Goal: Book appointment/travel/reservation

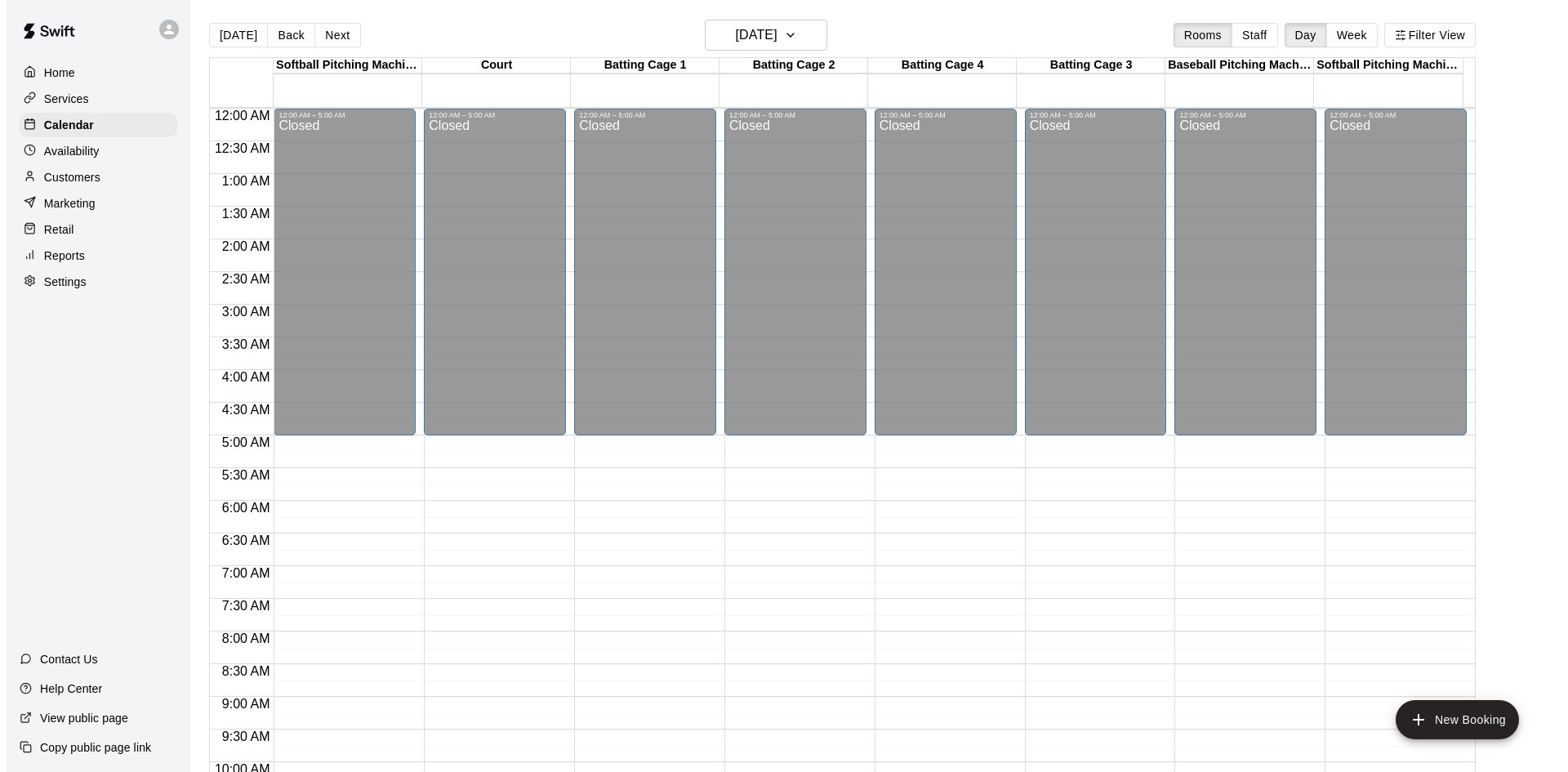
scroll to position [888, 0]
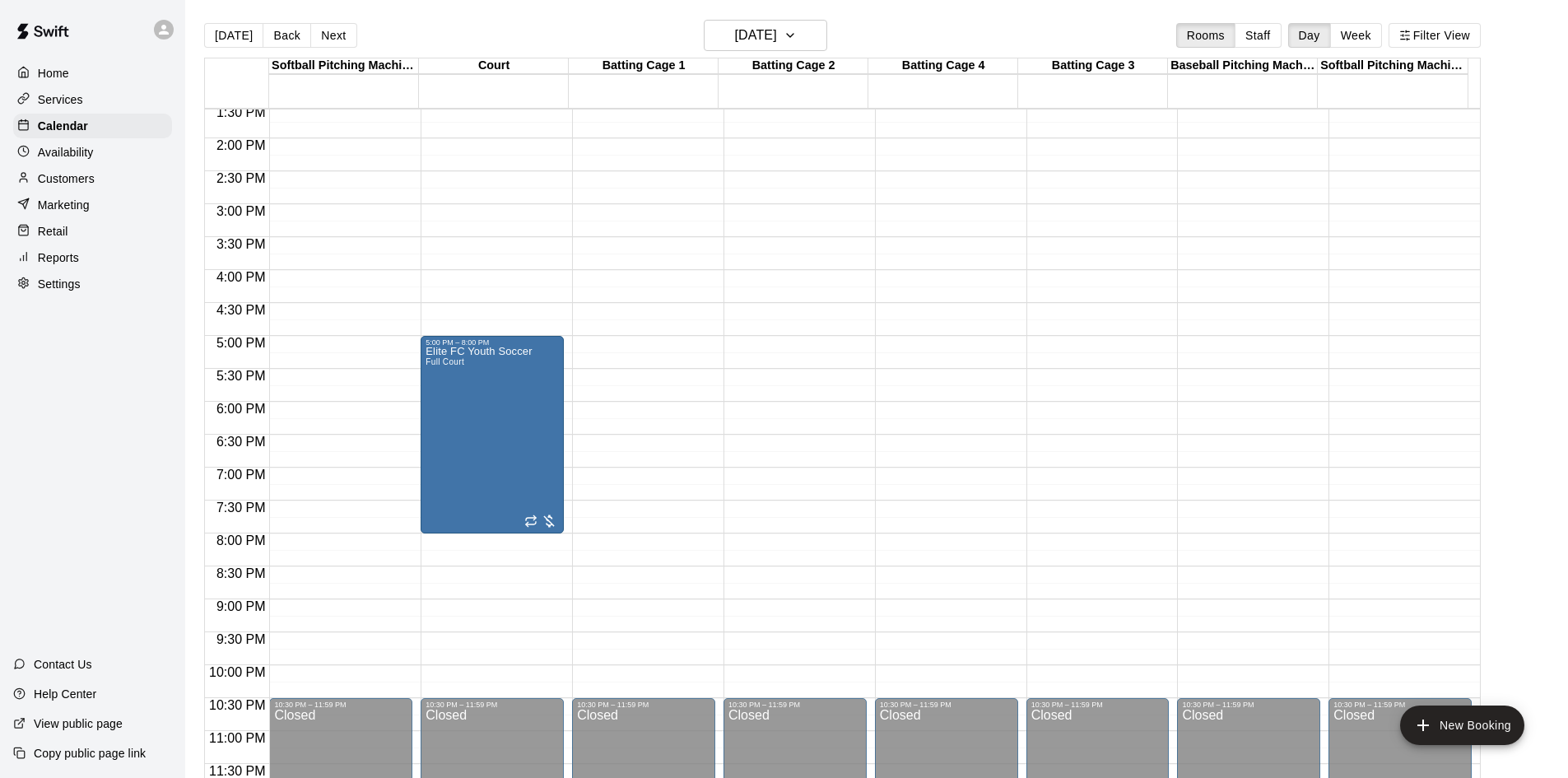
click at [666, 407] on div "12:00 AM – 5:00 AM Closed 10:30 PM – 11:59 PM Closed" at bounding box center [643, 6] width 143 height 1580
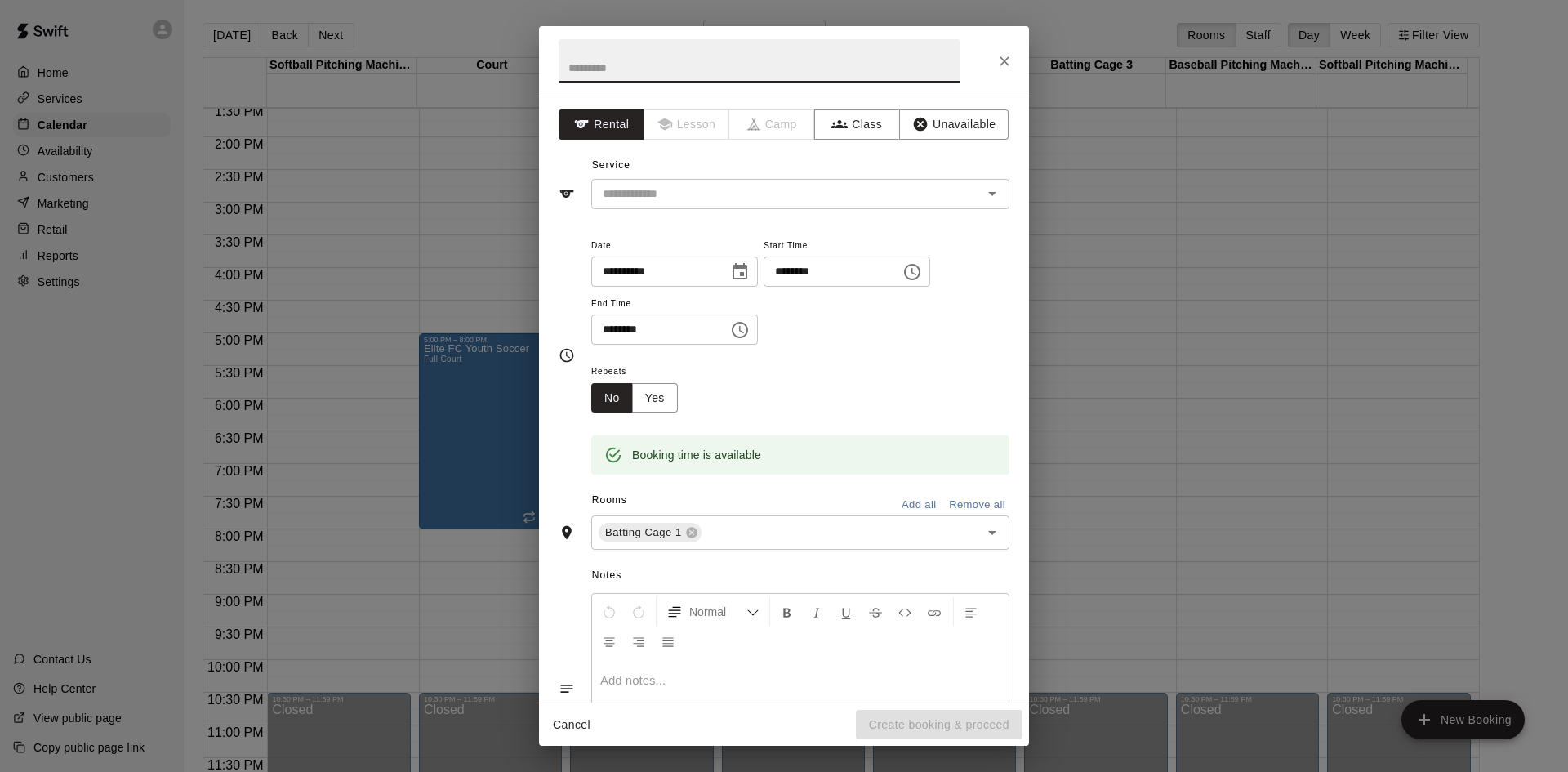
click at [750, 329] on icon "Choose time, selected time is 6:30 PM" at bounding box center [739, 329] width 19 height 19
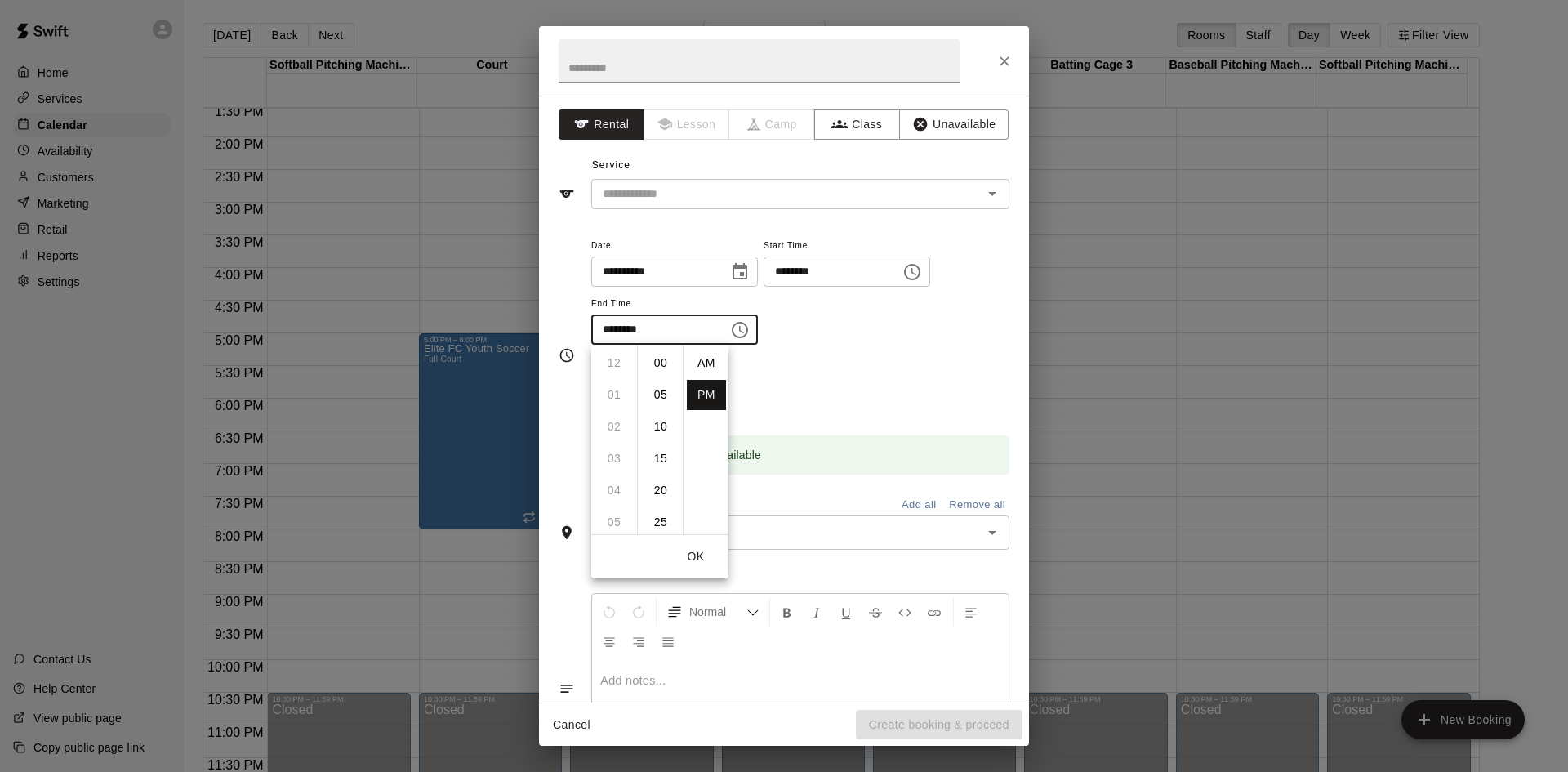
scroll to position [29, 0]
click at [607, 435] on li "08" at bounding box center [614, 426] width 39 height 30
type input "********"
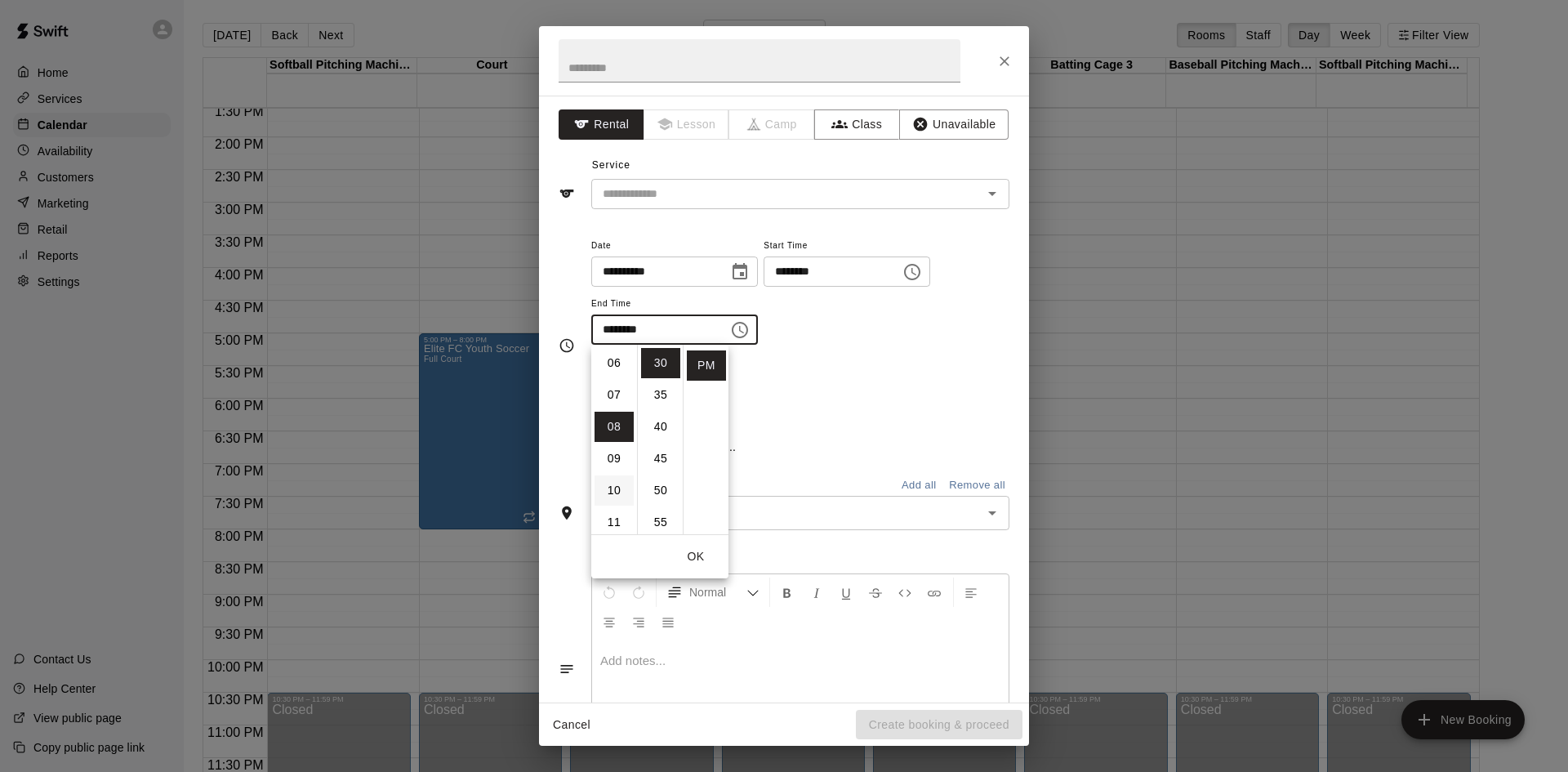
scroll to position [255, 0]
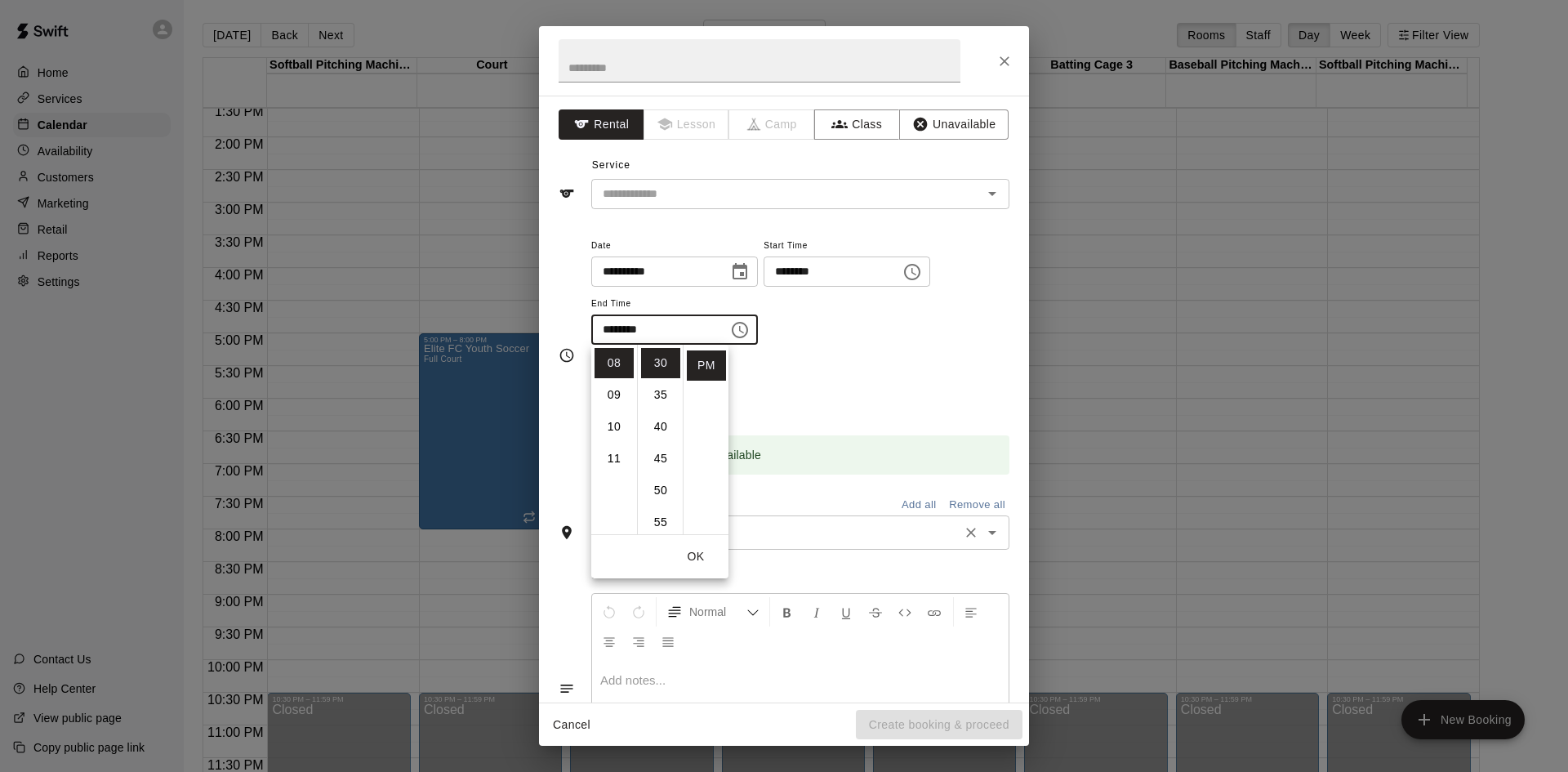
click at [804, 530] on input "text" at bounding box center [831, 532] width 252 height 20
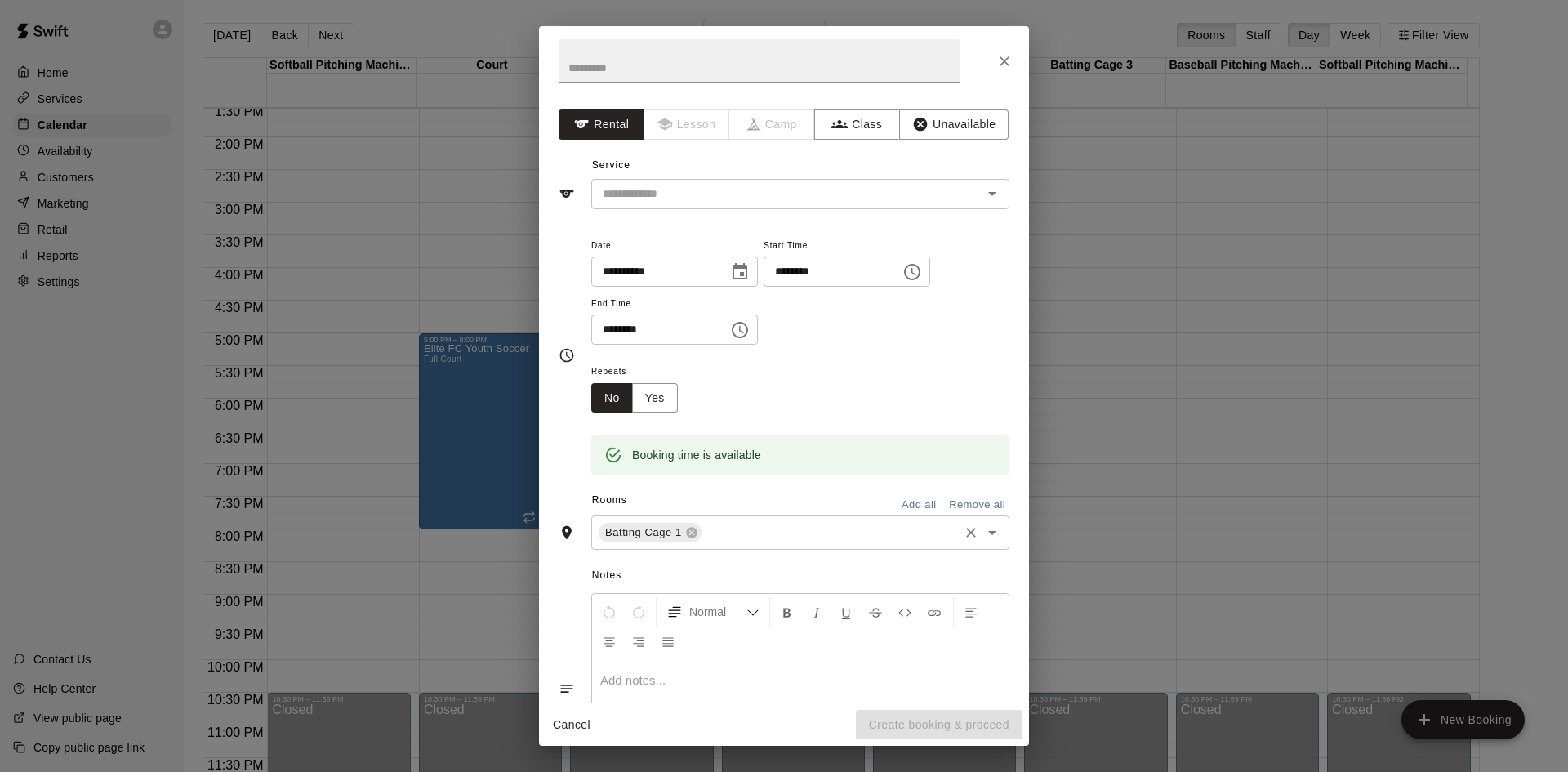
click at [789, 532] on input "text" at bounding box center [831, 532] width 252 height 20
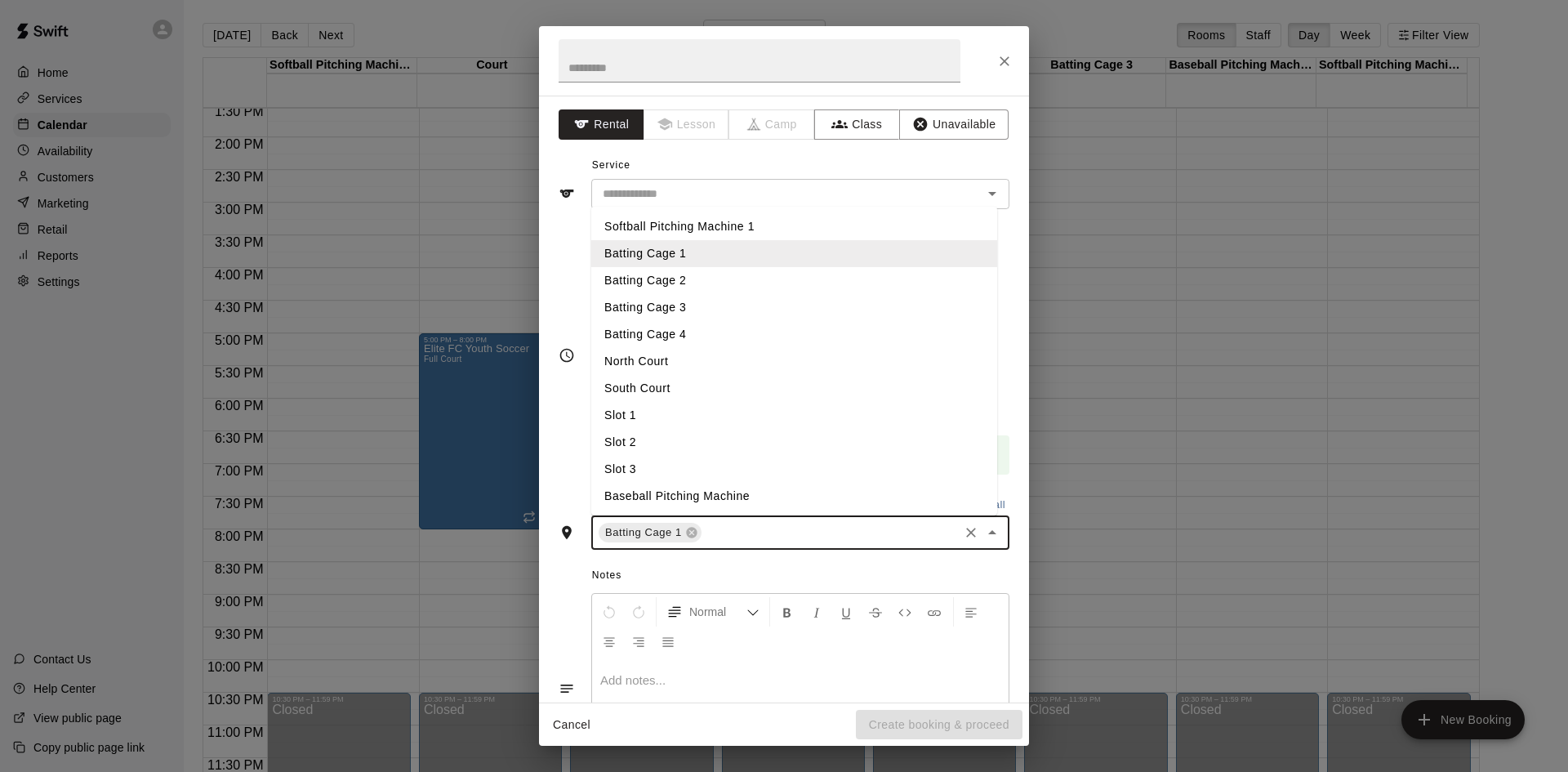
click at [727, 292] on li "Batting Cage 2" at bounding box center [794, 280] width 406 height 27
click at [822, 541] on input "text" at bounding box center [885, 532] width 145 height 20
click at [726, 305] on li "Batting Cage 3" at bounding box center [794, 306] width 406 height 27
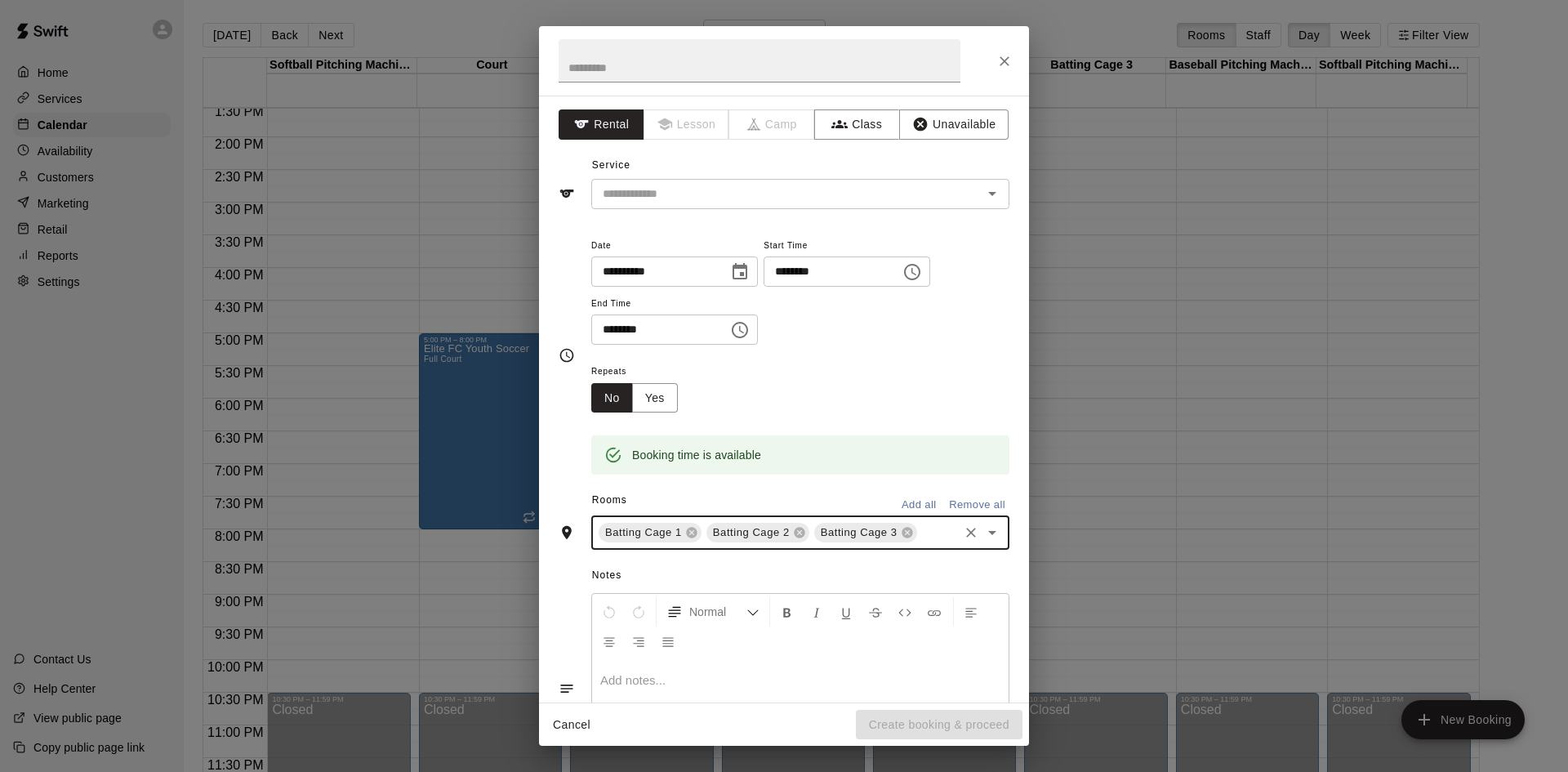
click at [919, 543] on input "text" at bounding box center [938, 532] width 37 height 20
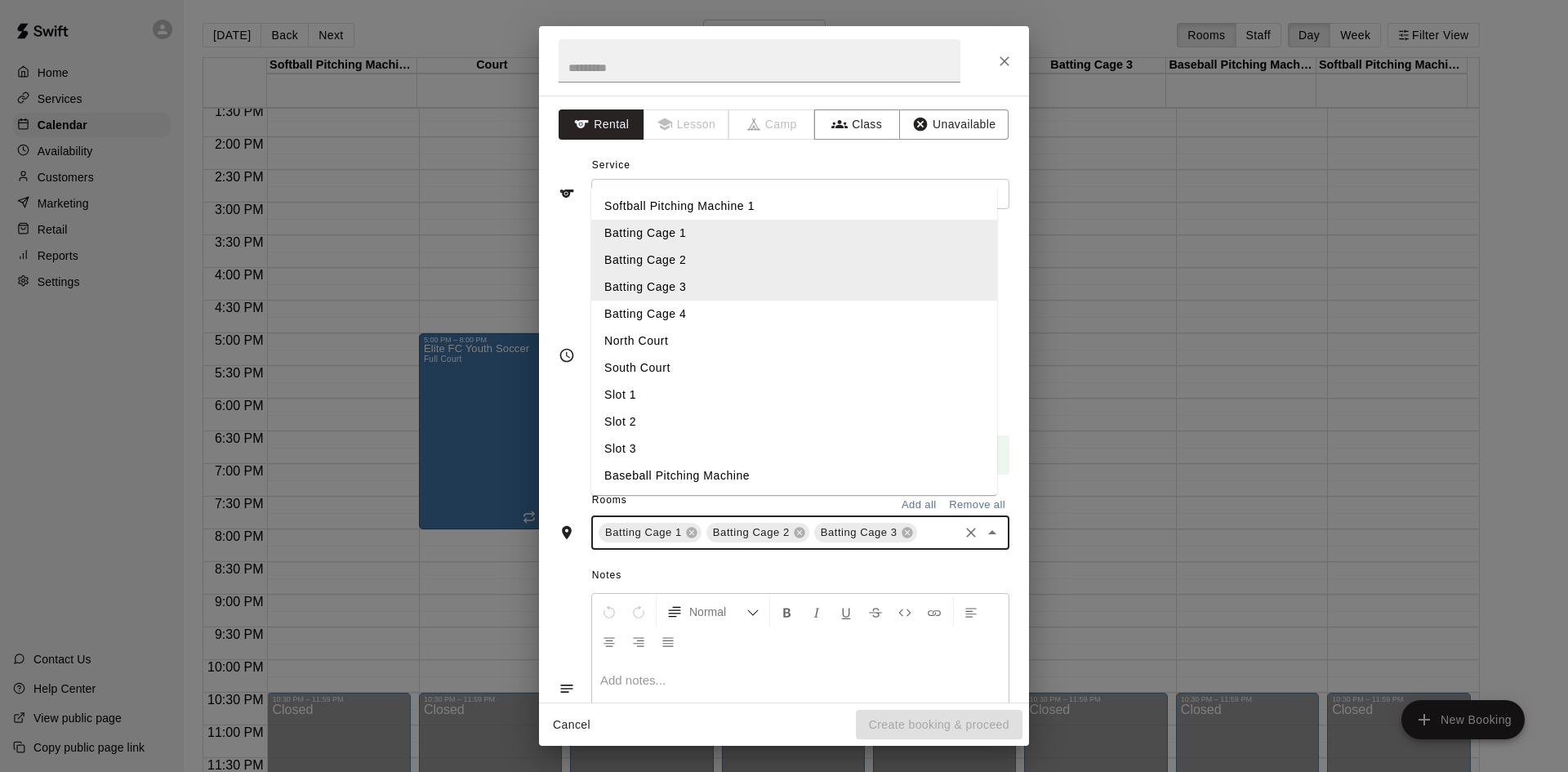
click at [724, 327] on li "Batting Cage 4" at bounding box center [794, 314] width 406 height 27
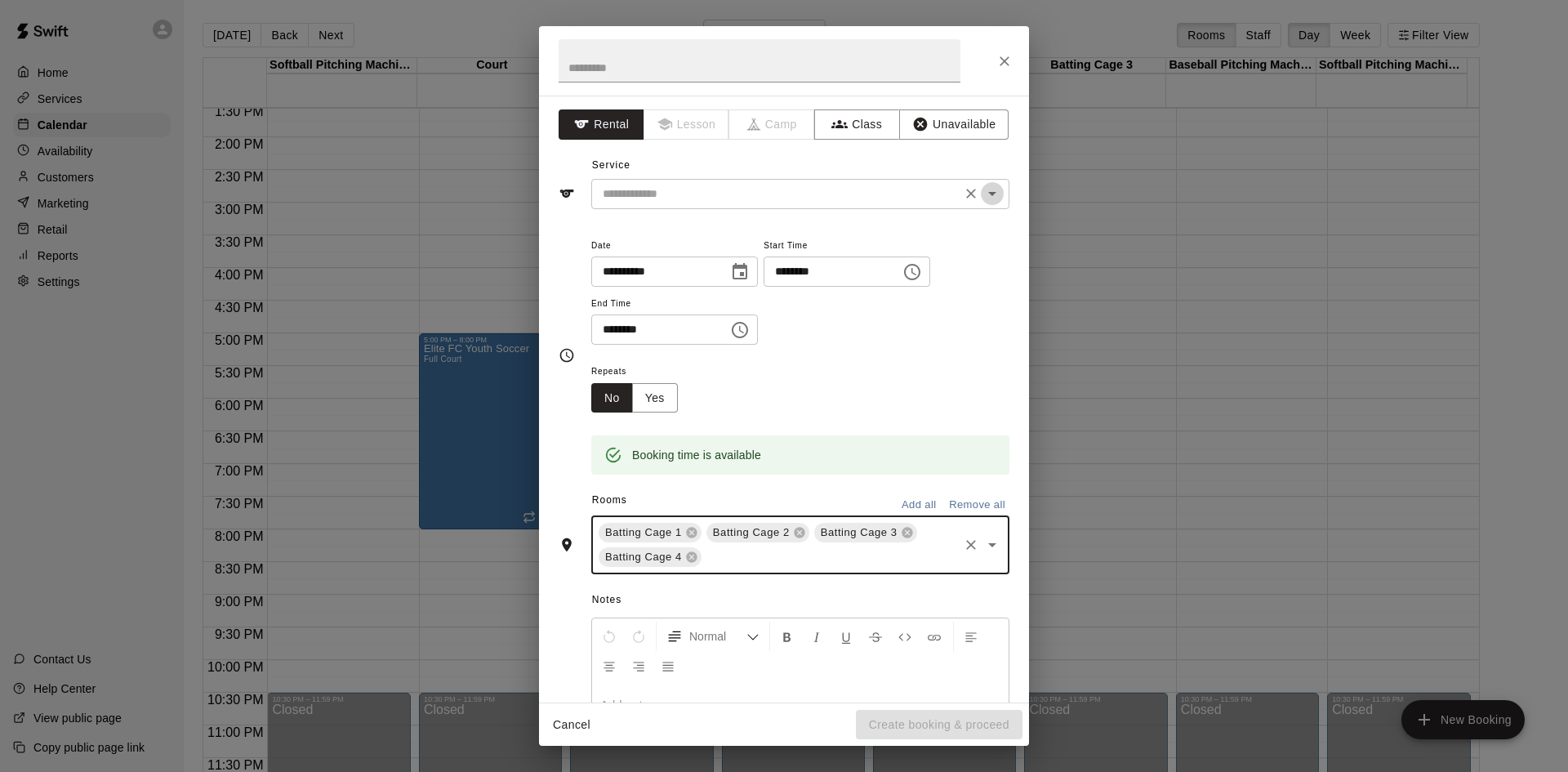
click at [984, 193] on icon "Open" at bounding box center [992, 193] width 19 height 19
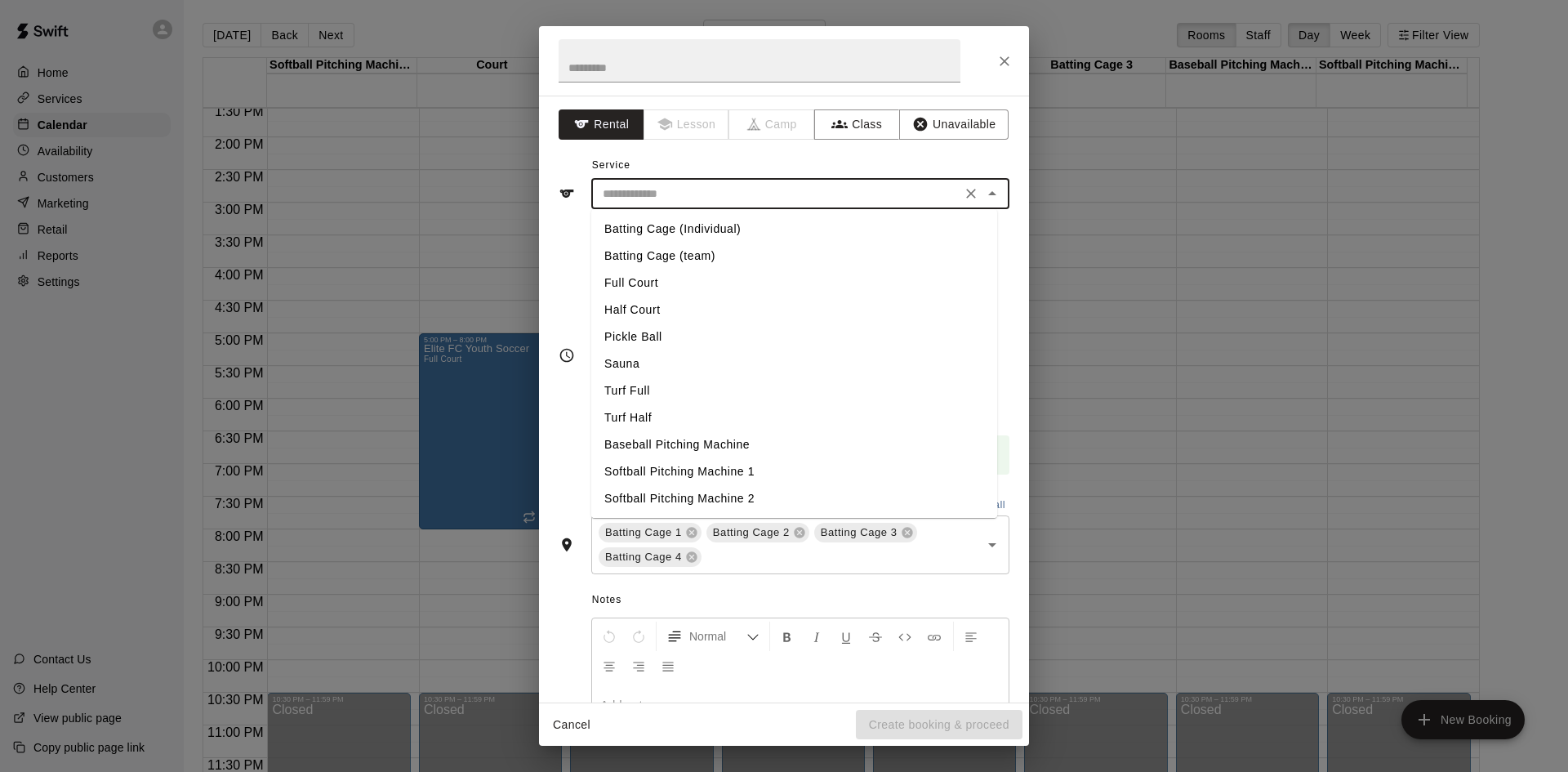
click at [646, 388] on li "Turf Full" at bounding box center [794, 391] width 406 height 27
type input "*********"
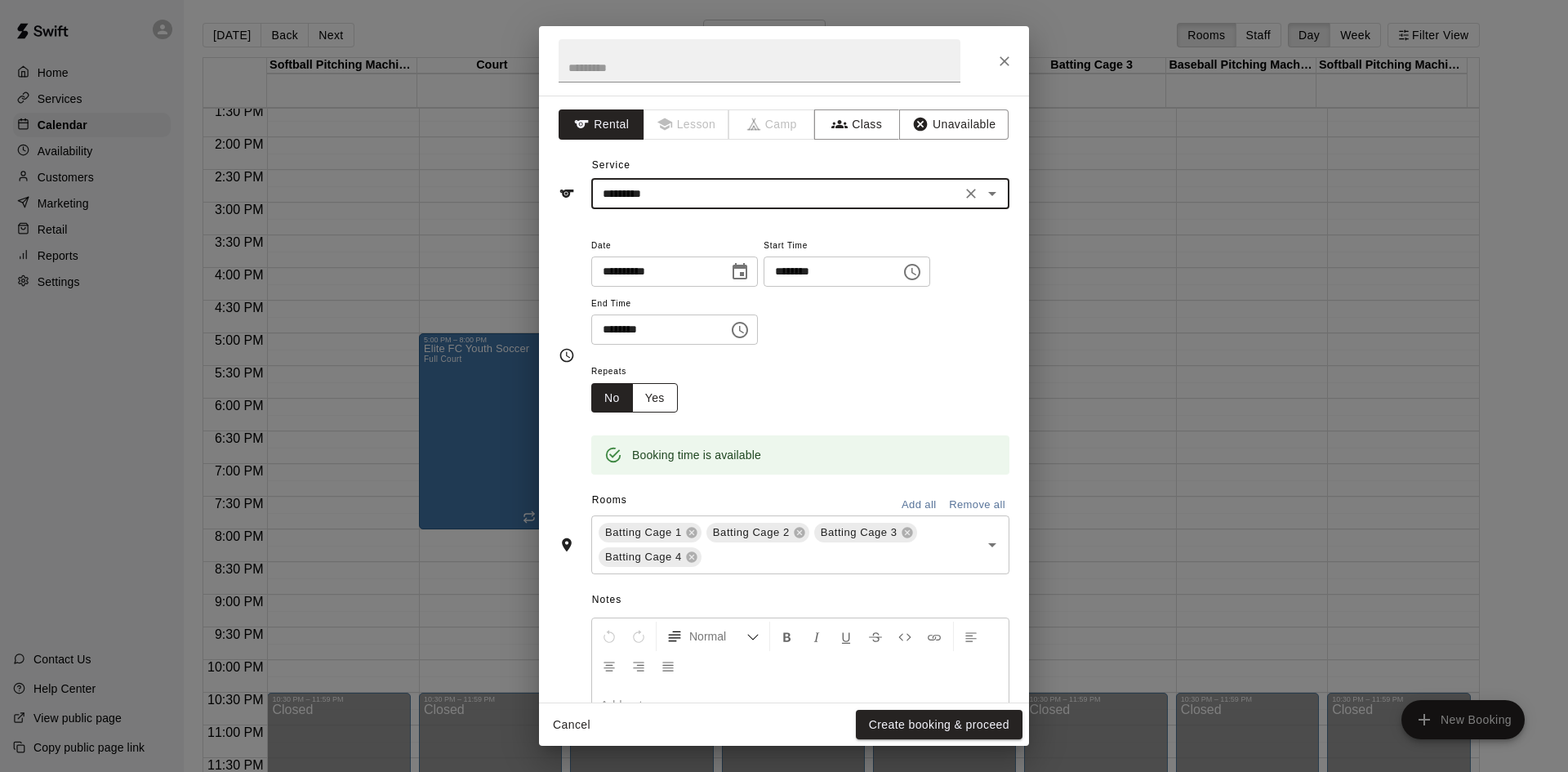
click at [652, 391] on button "Yes" at bounding box center [655, 398] width 46 height 30
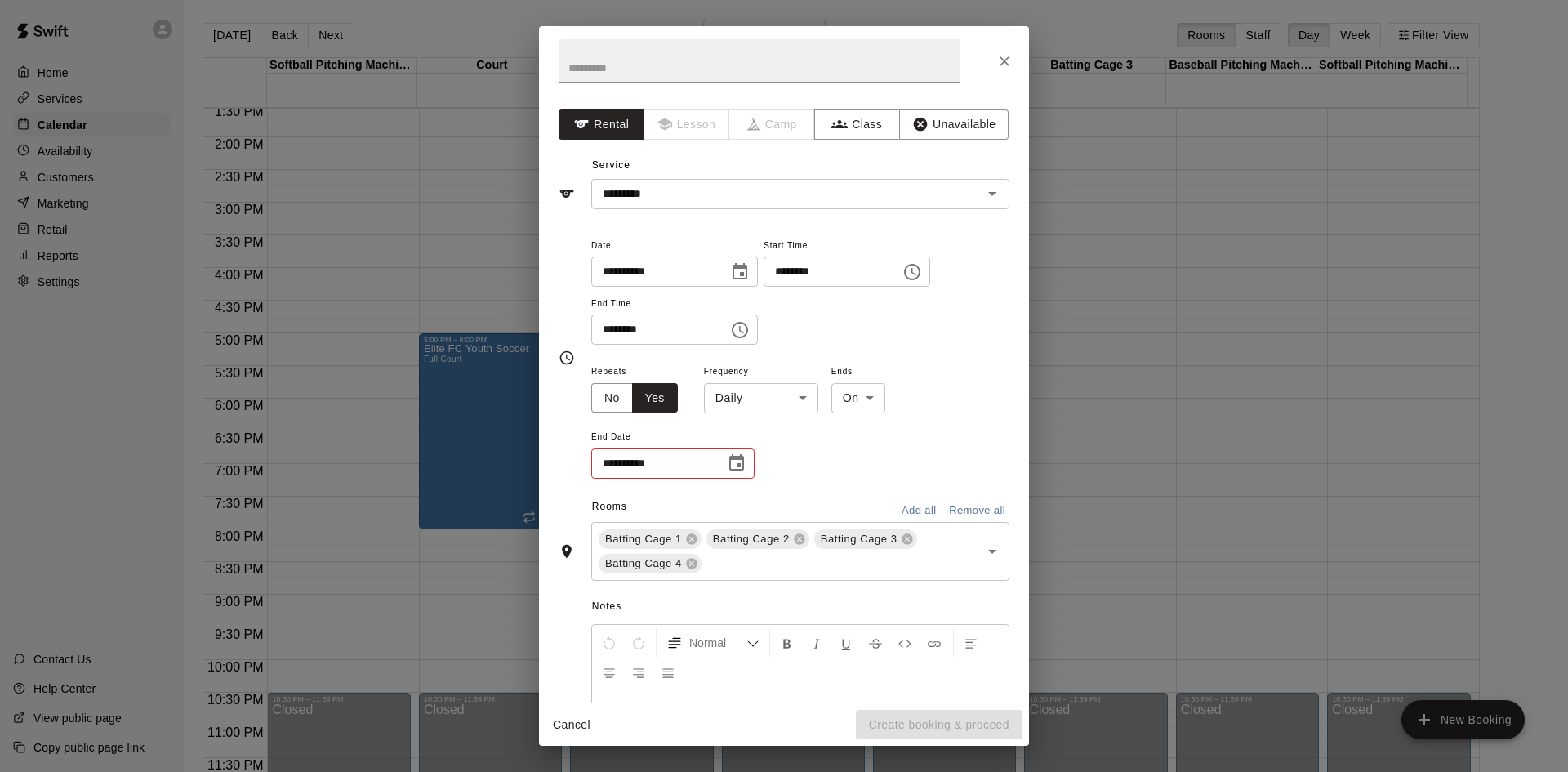
click at [798, 395] on body "Home Services Calendar Availability Customers Marketing Retail Reports Settings…" at bounding box center [784, 399] width 1568 height 798
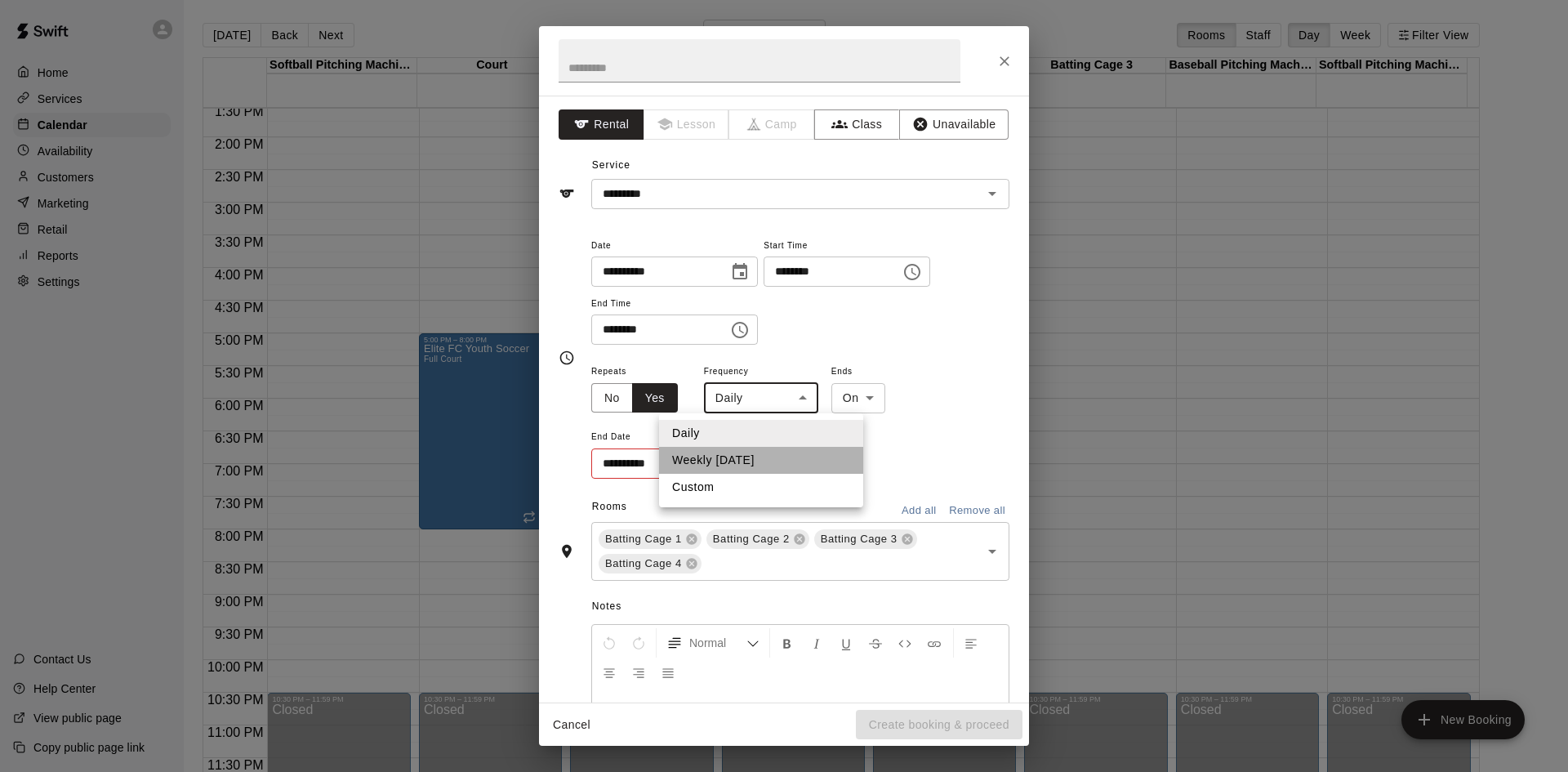
click at [755, 452] on li "Weekly on Thursday" at bounding box center [761, 459] width 204 height 27
type input "******"
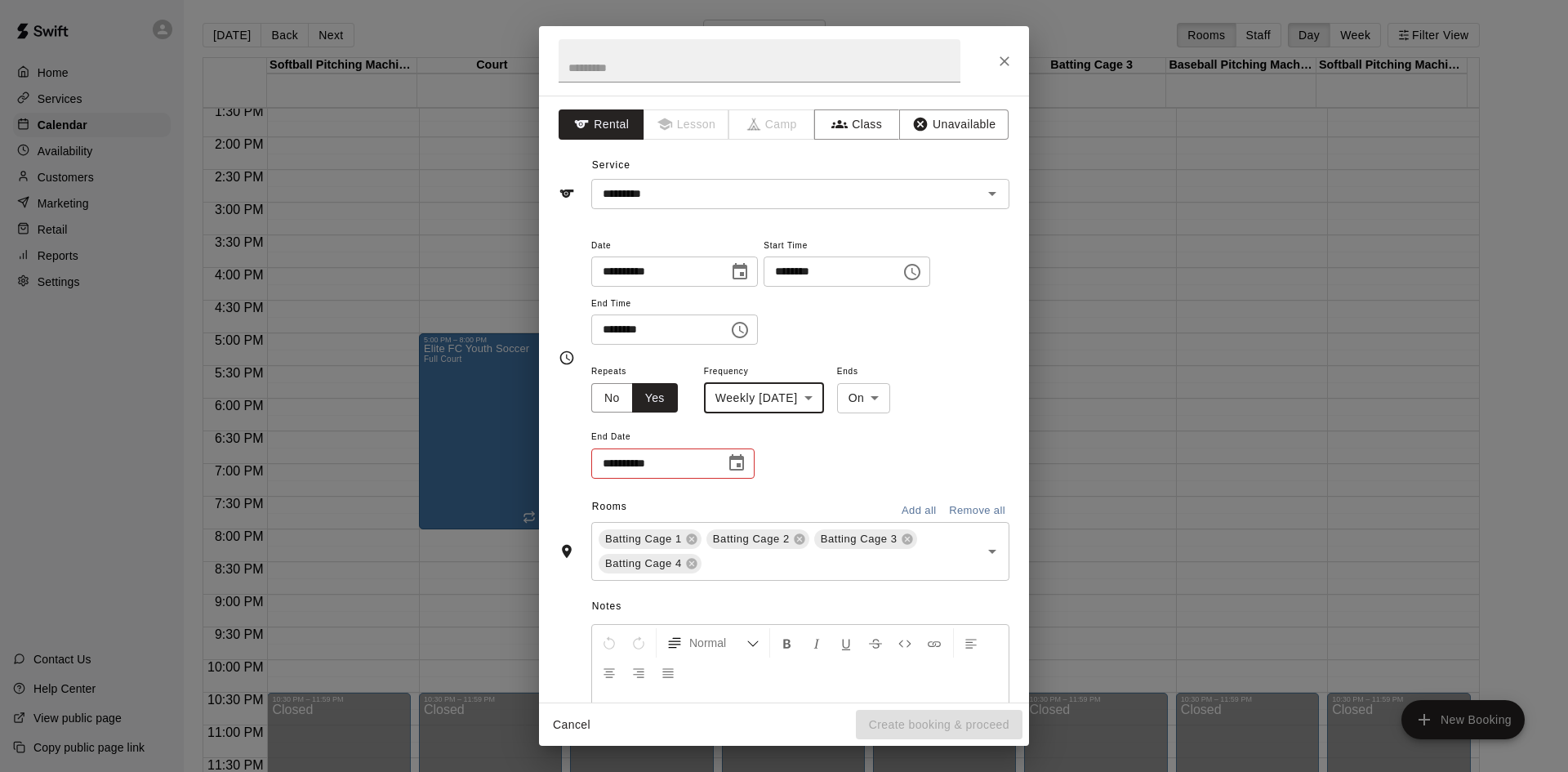
click at [737, 468] on icon "Choose date" at bounding box center [736, 463] width 19 height 19
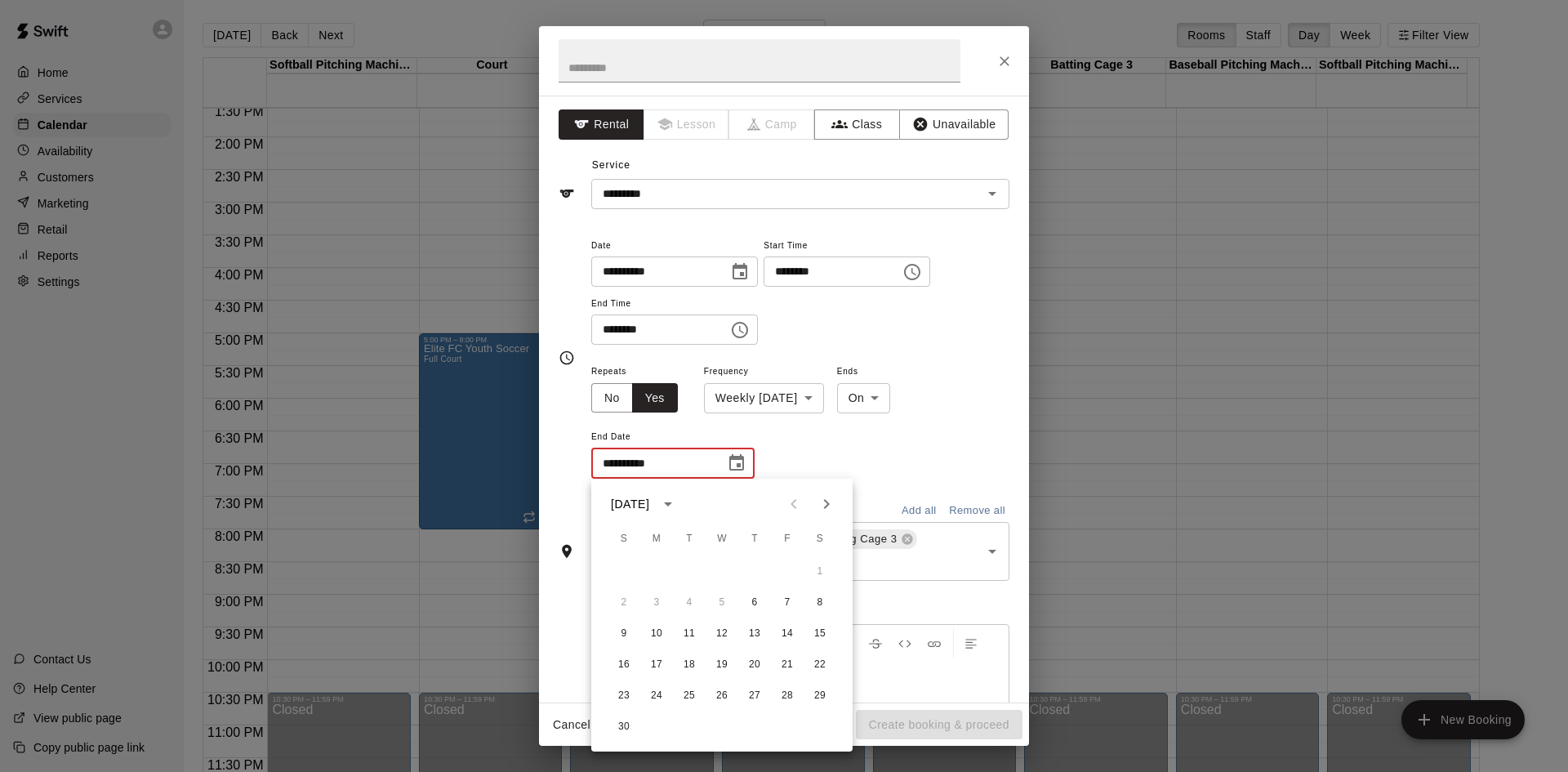
click at [826, 499] on icon "Next month" at bounding box center [826, 503] width 19 height 19
click at [756, 637] on button "18" at bounding box center [755, 634] width 29 height 29
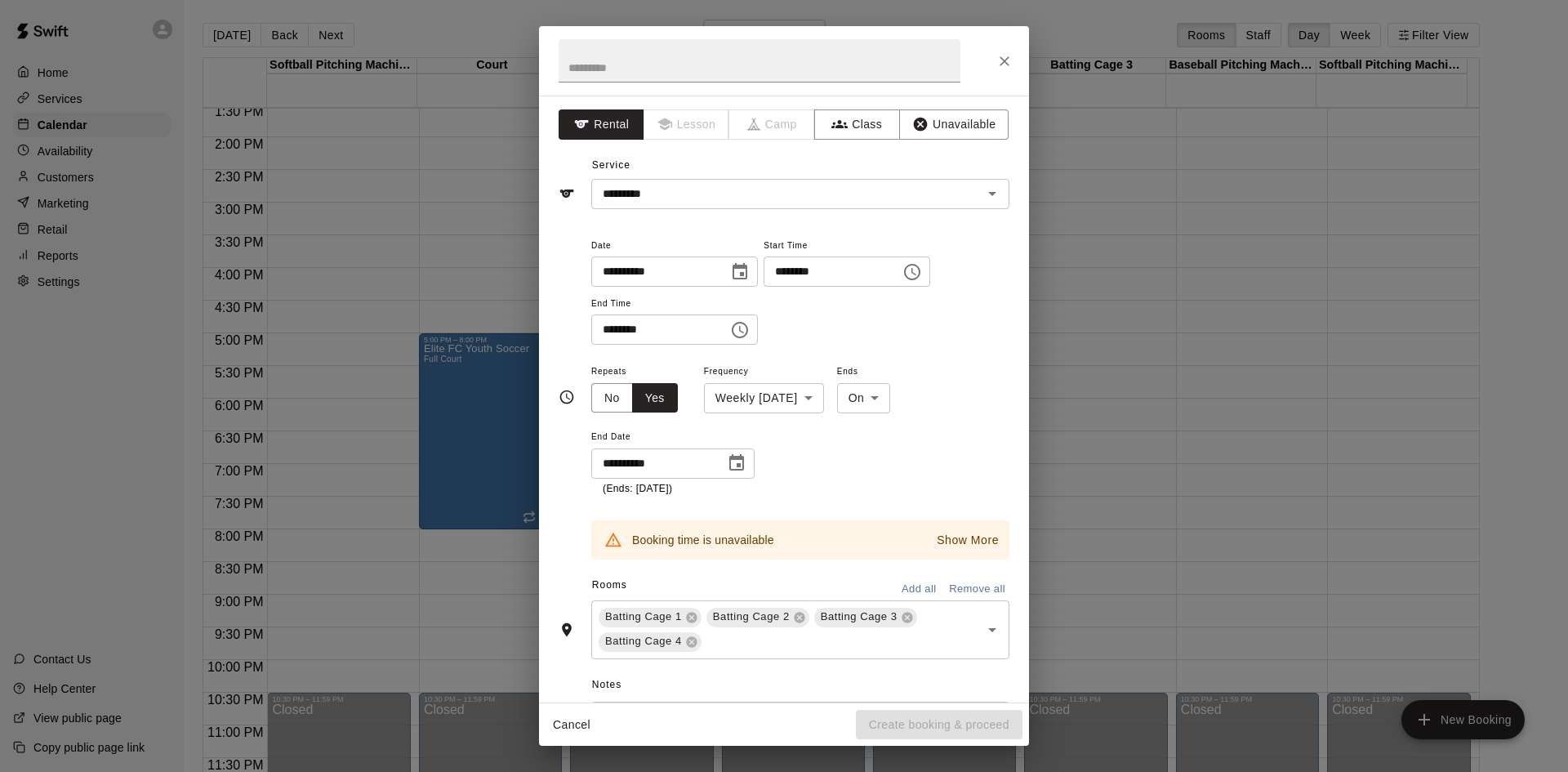
click at [947, 545] on p "Show More" at bounding box center [968, 540] width 62 height 17
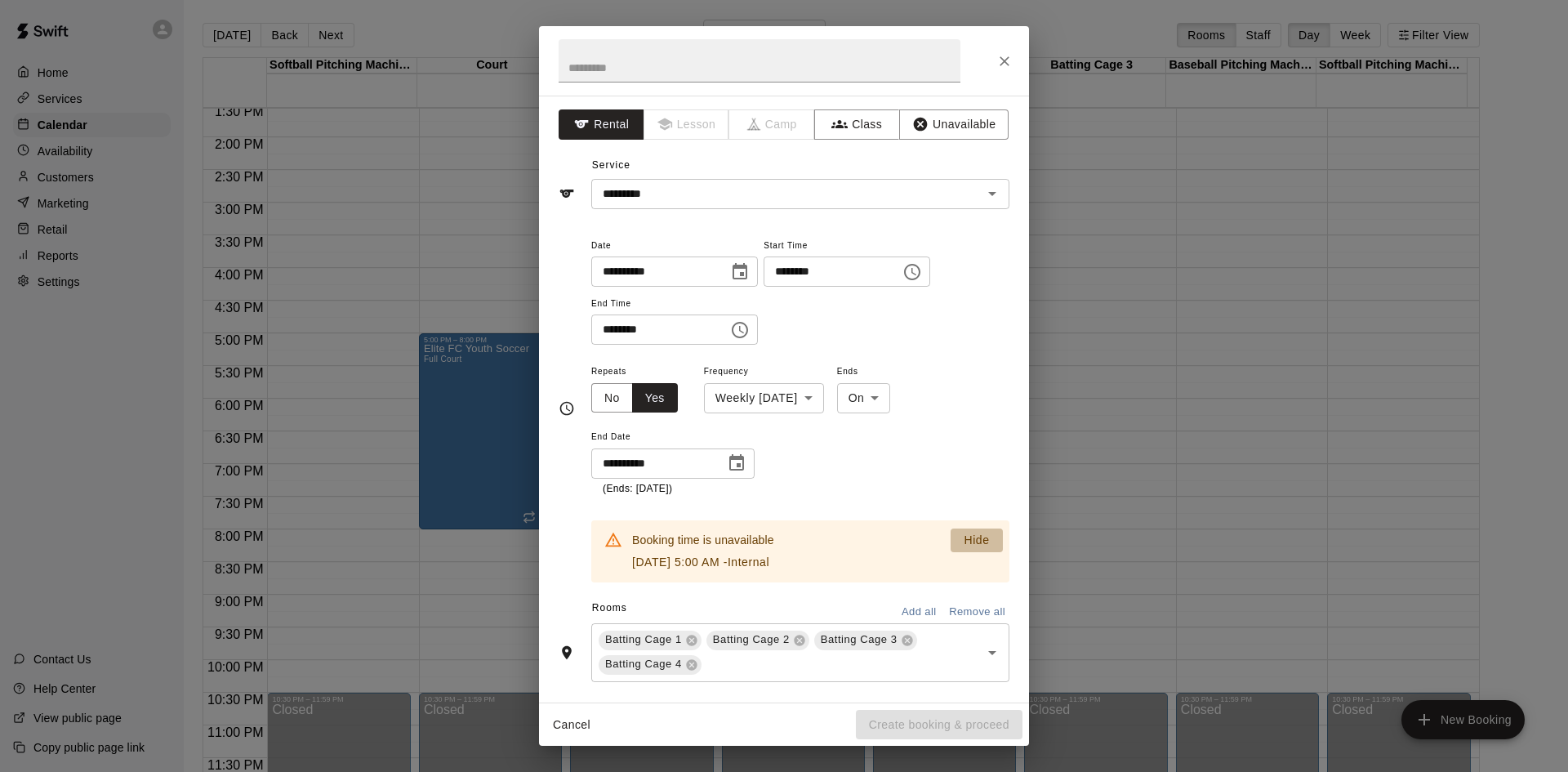
click at [950, 545] on button "Hide" at bounding box center [976, 541] width 52 height 24
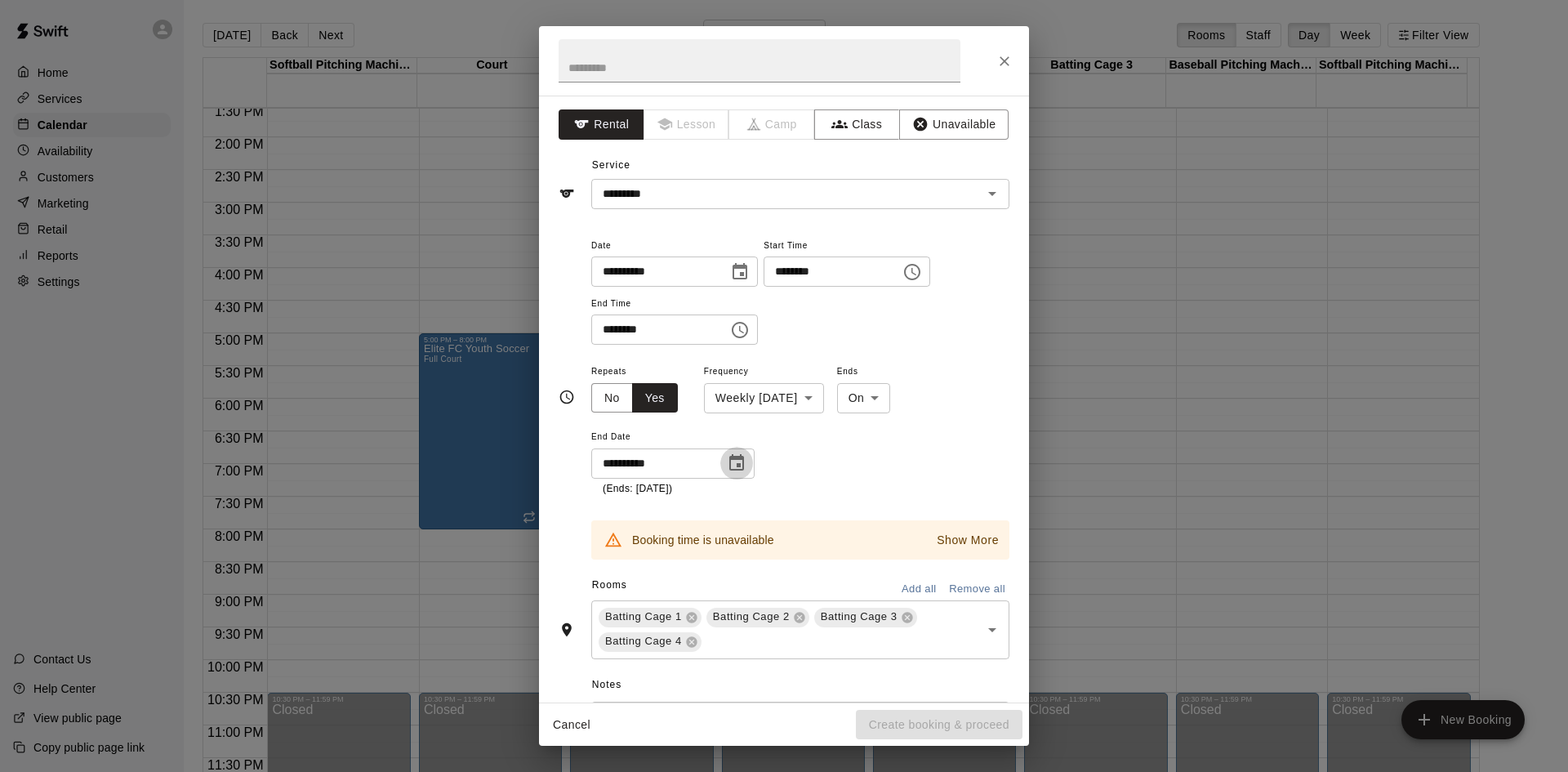
click at [742, 461] on icon "Choose date, selected date is Dec 18, 2025" at bounding box center [736, 463] width 19 height 19
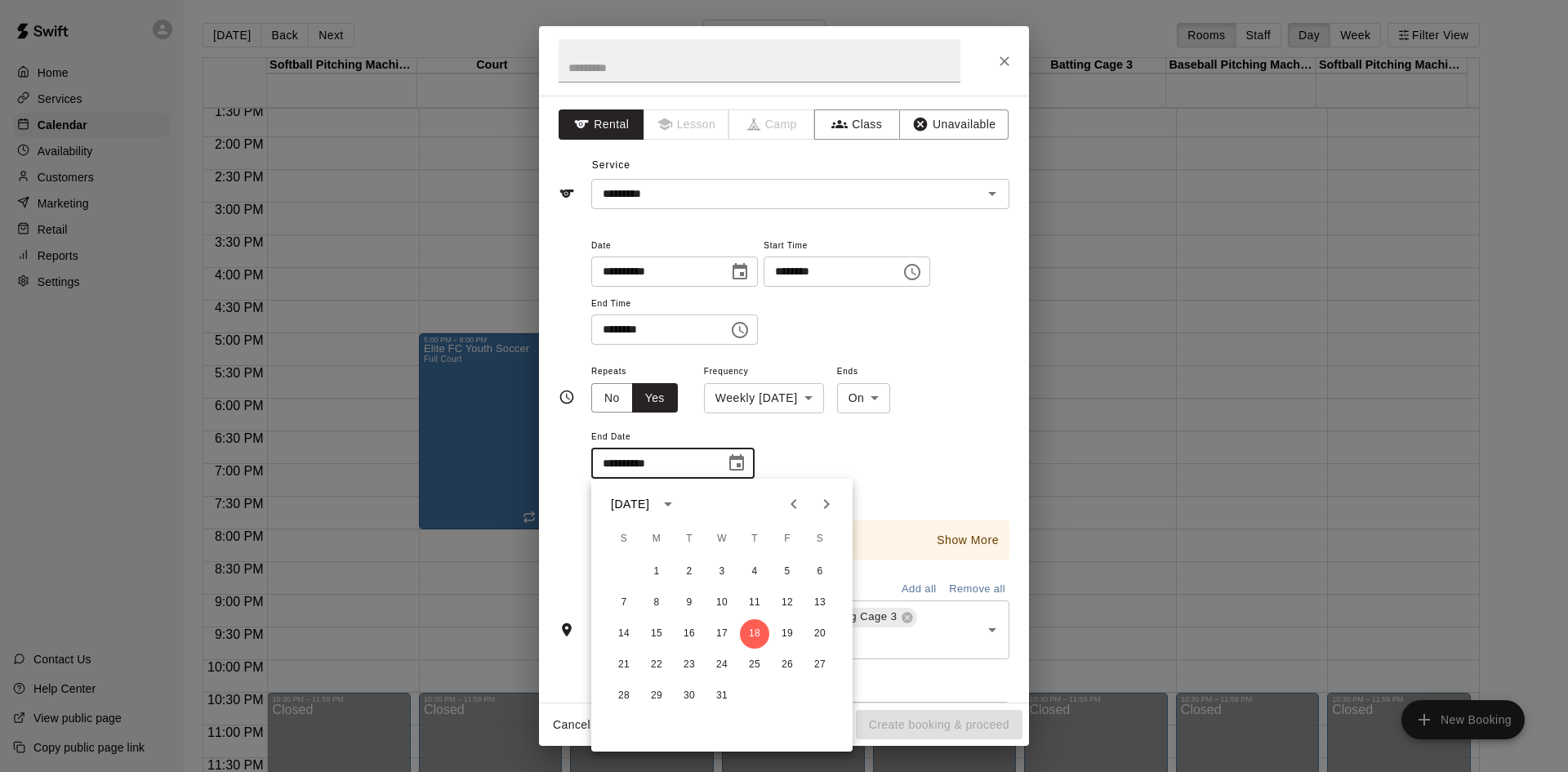
click at [811, 507] on button "Next month" at bounding box center [827, 504] width 33 height 33
click at [799, 505] on icon "Previous month" at bounding box center [793, 503] width 19 height 19
click at [757, 665] on button "20" at bounding box center [755, 665] width 29 height 29
type input "**********"
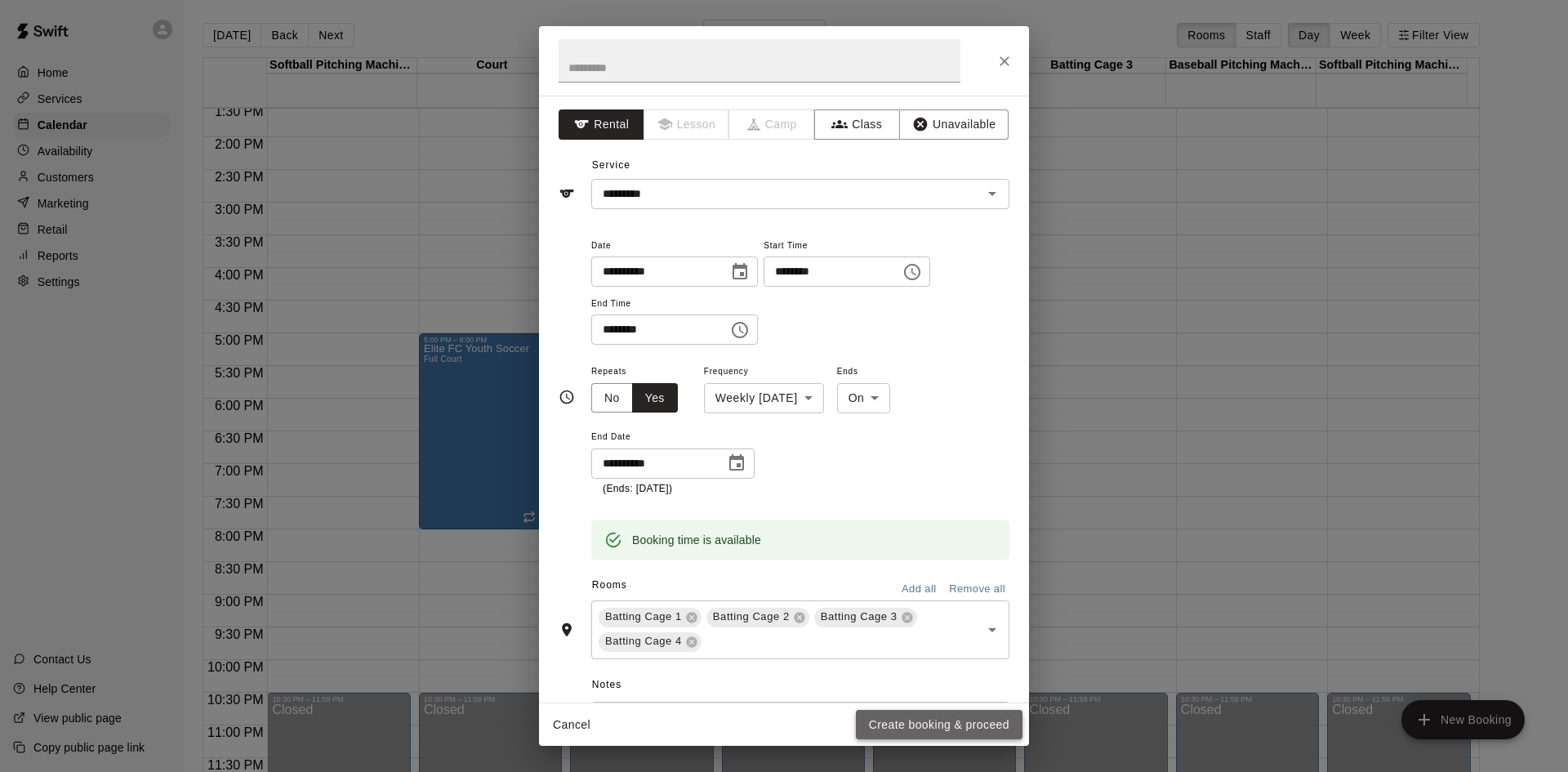
click at [936, 720] on button "Create booking & proceed" at bounding box center [940, 724] width 166 height 30
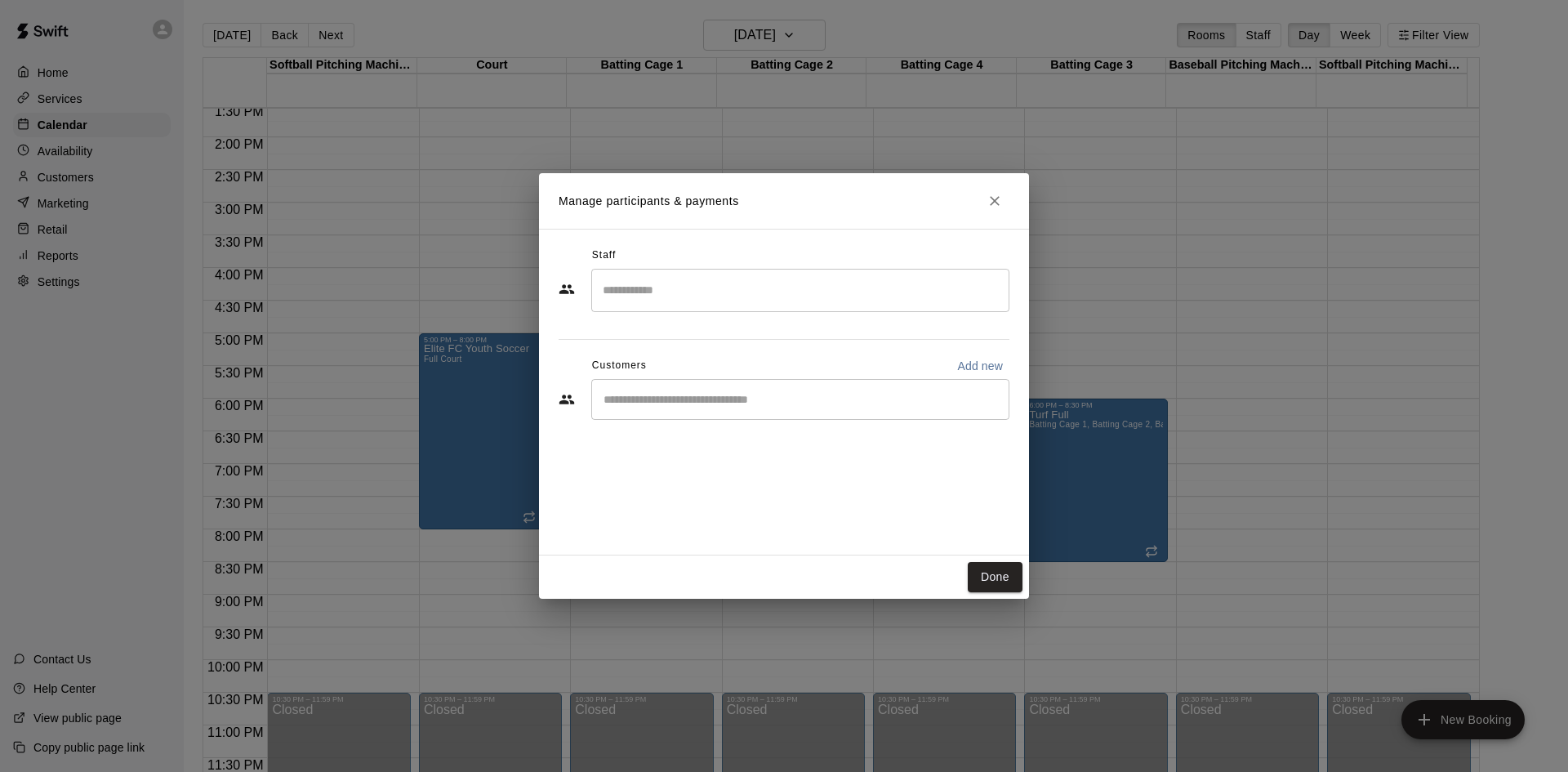
click at [705, 388] on div "​" at bounding box center [800, 399] width 418 height 41
type input "**********"
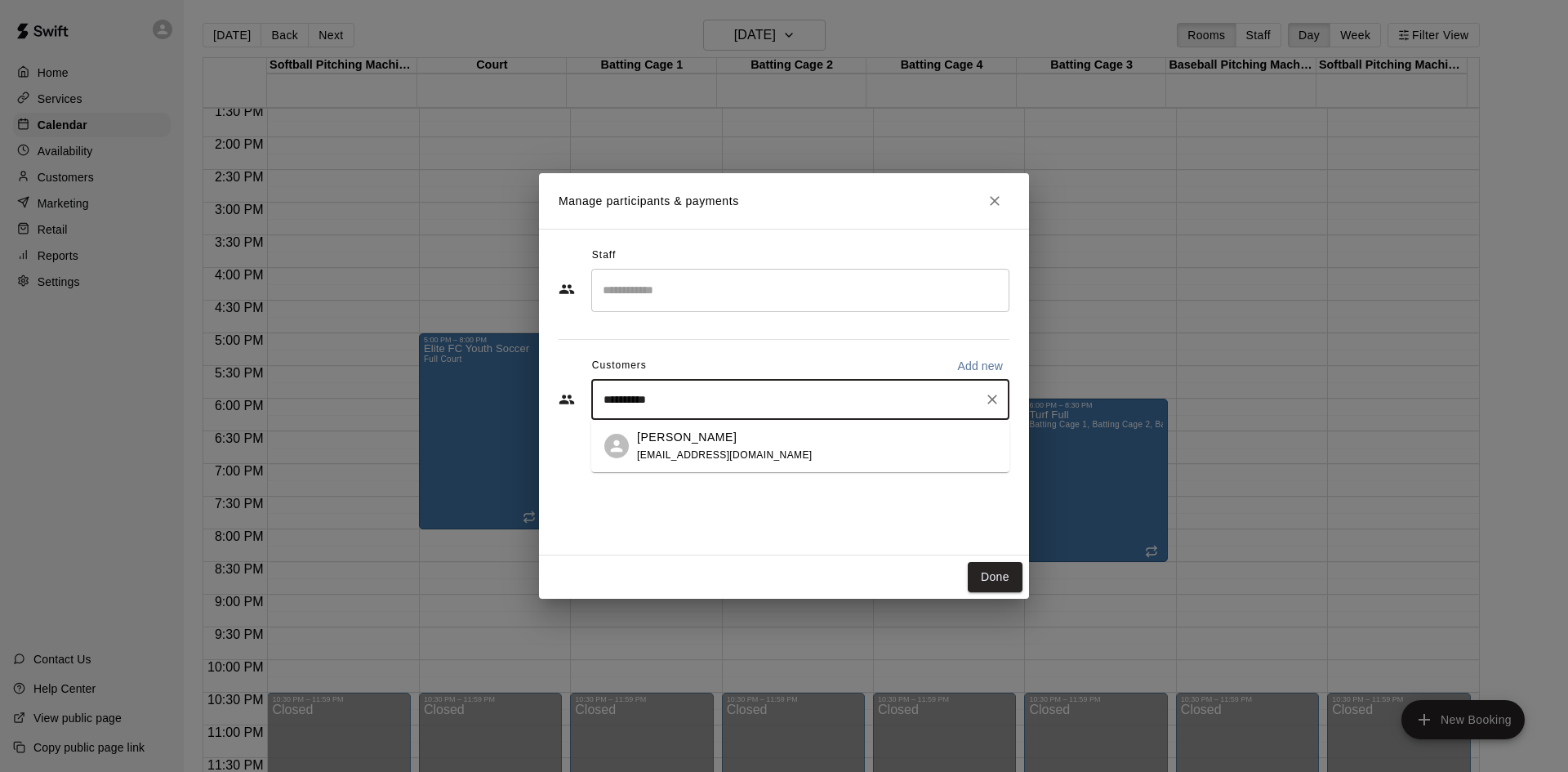
click at [721, 454] on span "[EMAIL_ADDRESS][DOMAIN_NAME]" at bounding box center [725, 455] width 176 height 12
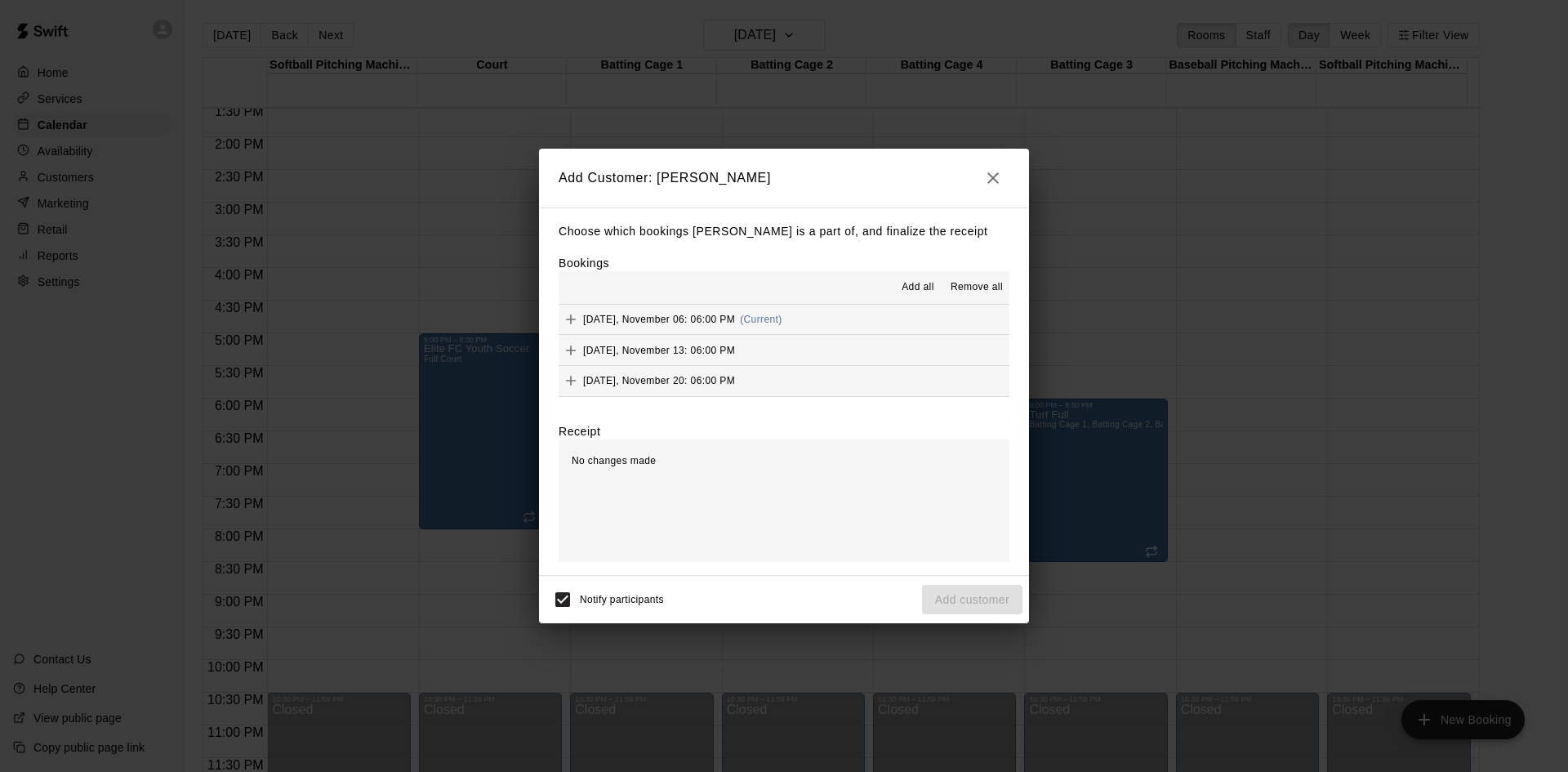
click at [902, 284] on span "Add all" at bounding box center [918, 287] width 33 height 16
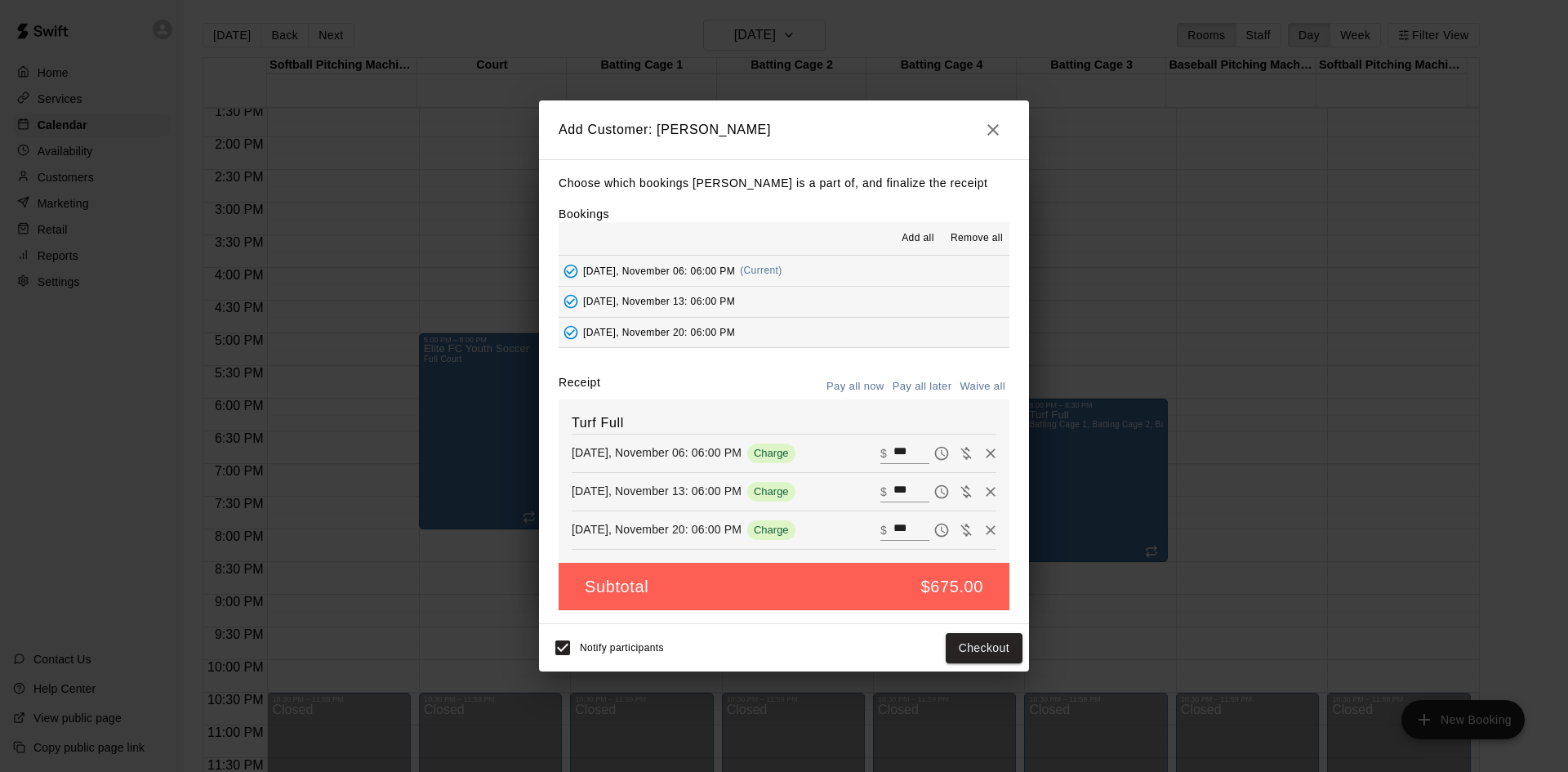
click at [906, 385] on button "Pay all later" at bounding box center [922, 387] width 68 height 26
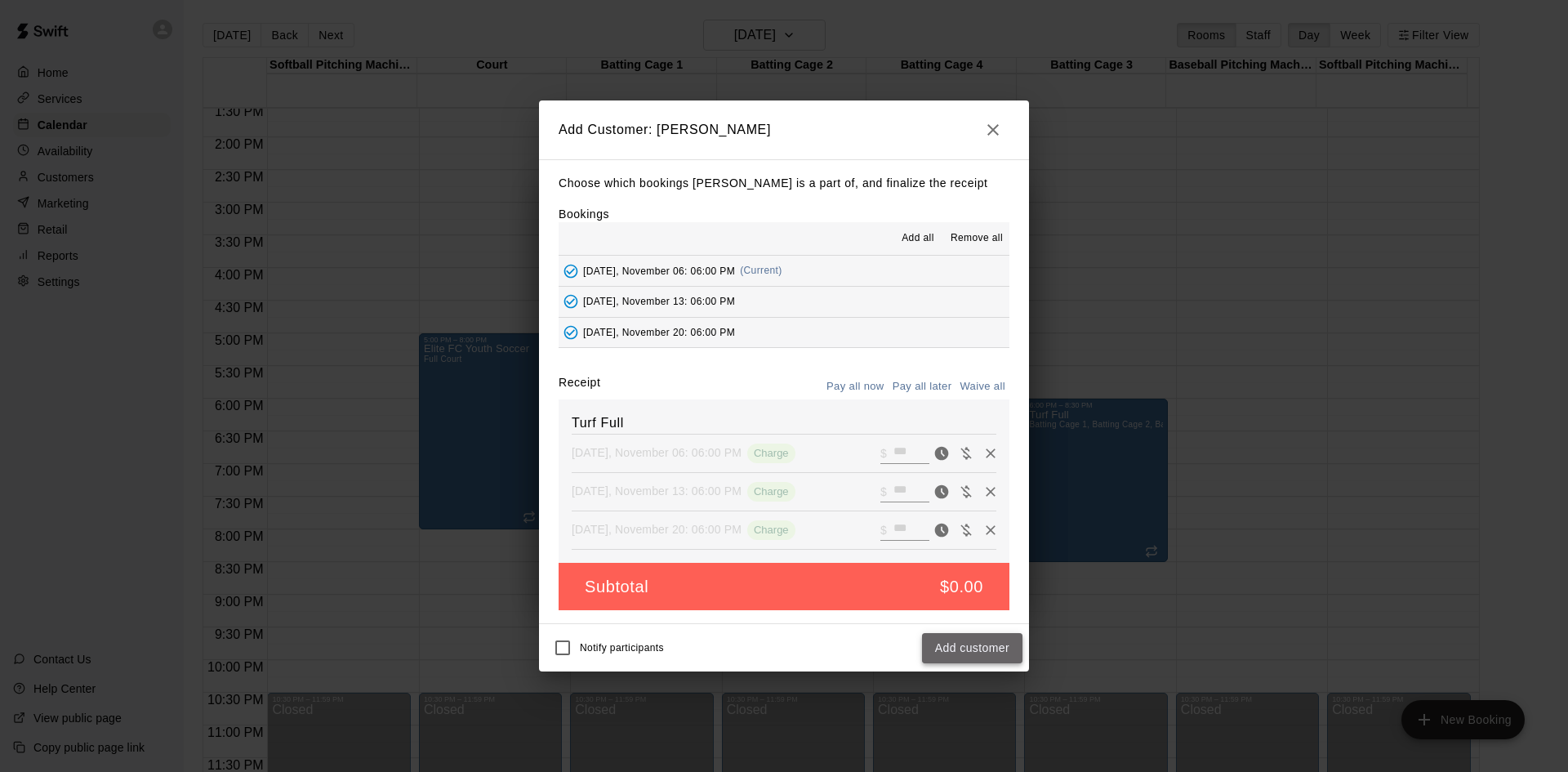
click at [966, 646] on button "Add customer" at bounding box center [972, 648] width 101 height 30
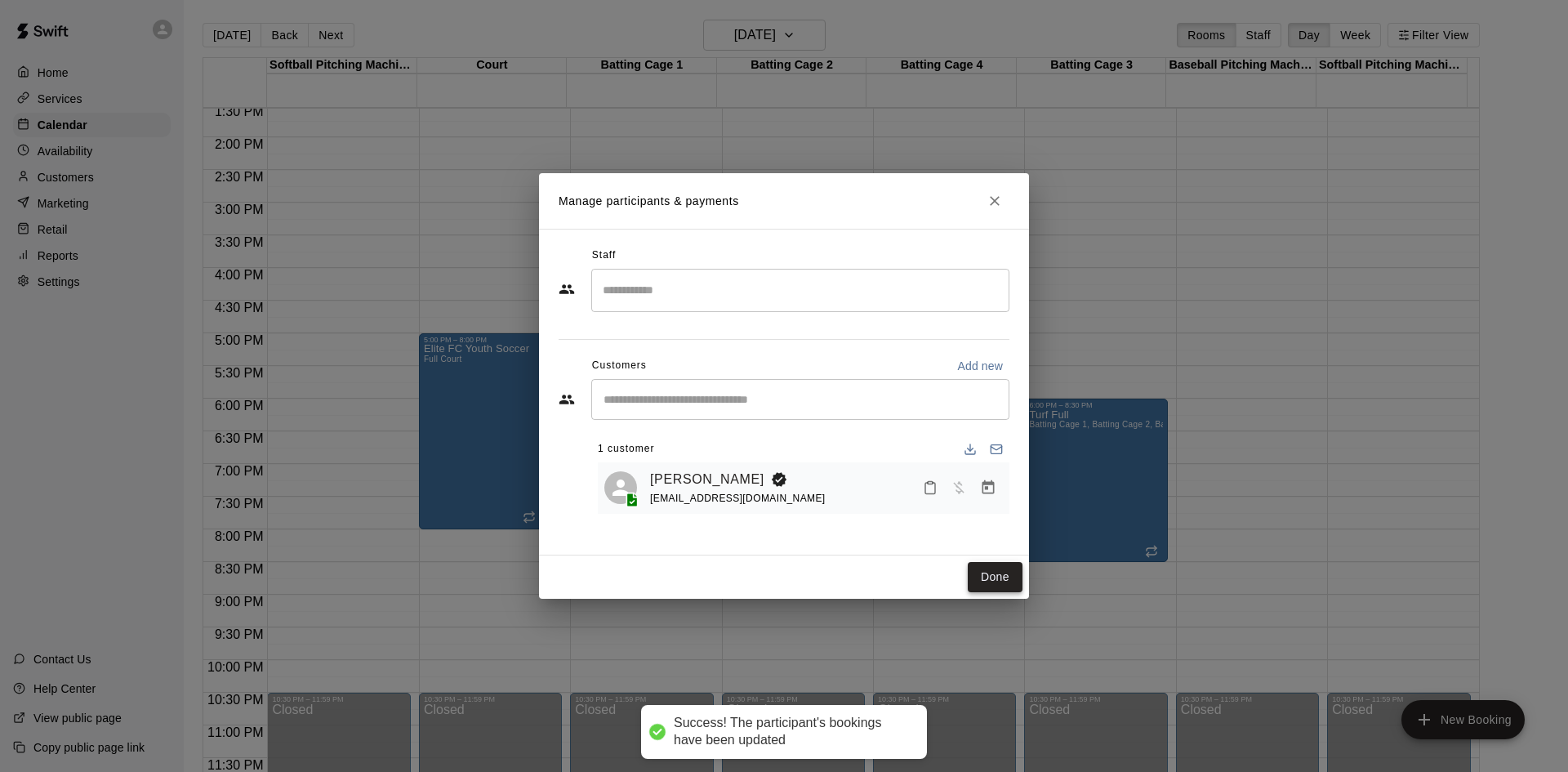
click at [981, 575] on button "Done" at bounding box center [995, 576] width 55 height 30
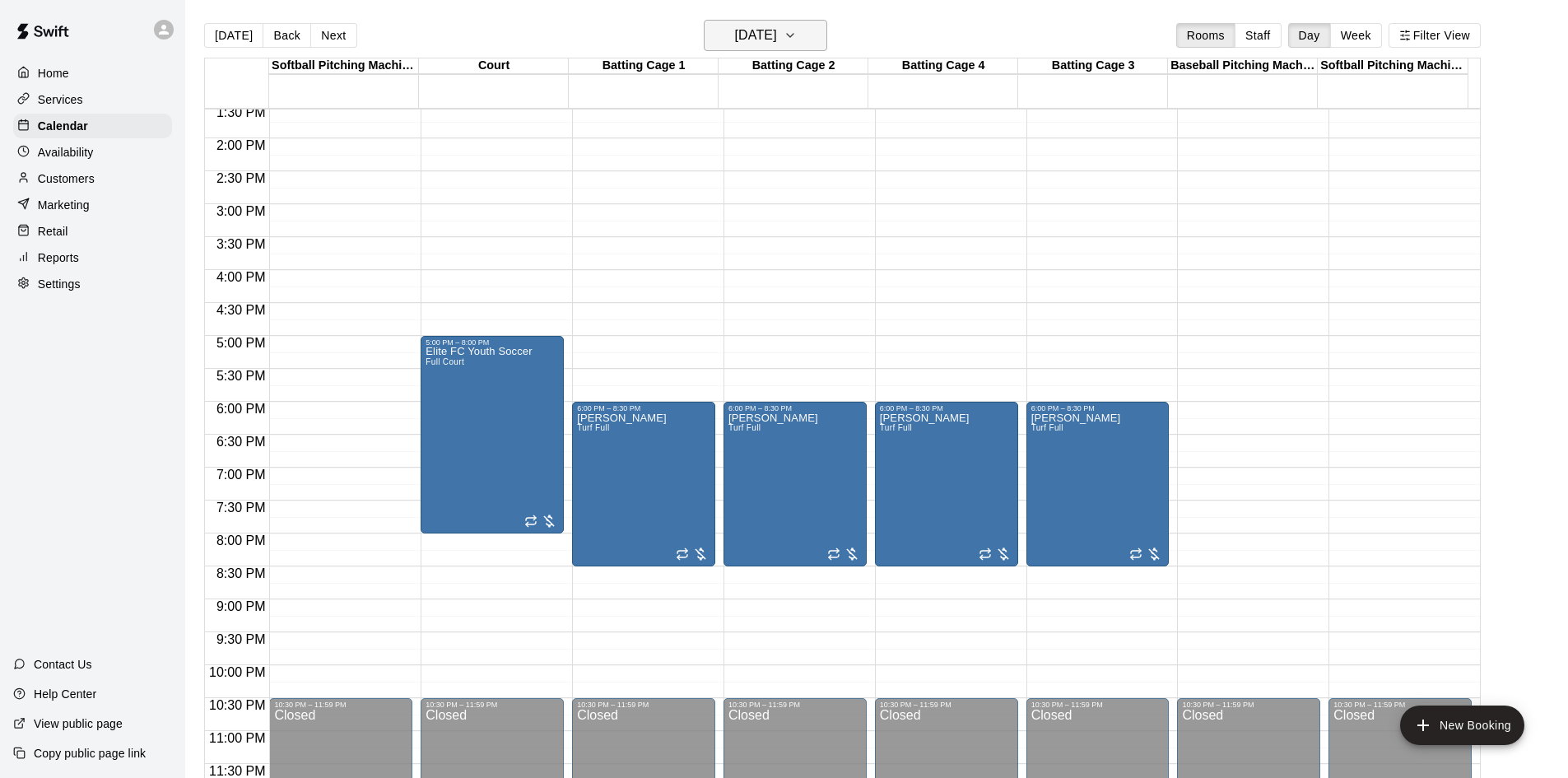
click at [777, 40] on h6 "Thursday Nov 06" at bounding box center [756, 35] width 42 height 23
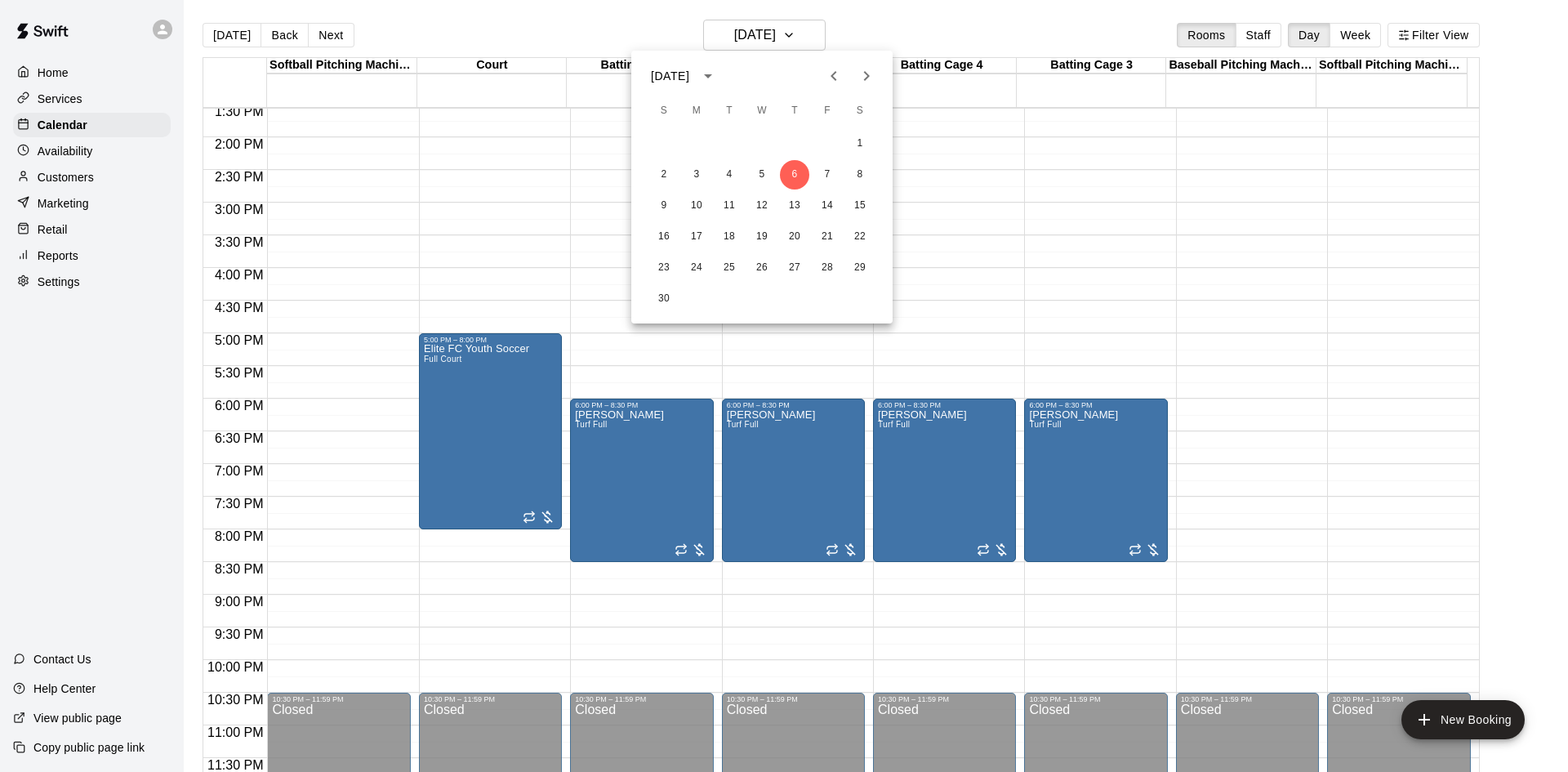
click at [861, 75] on icon "Next month" at bounding box center [866, 75] width 19 height 19
click at [796, 141] on button "4" at bounding box center [795, 144] width 29 height 29
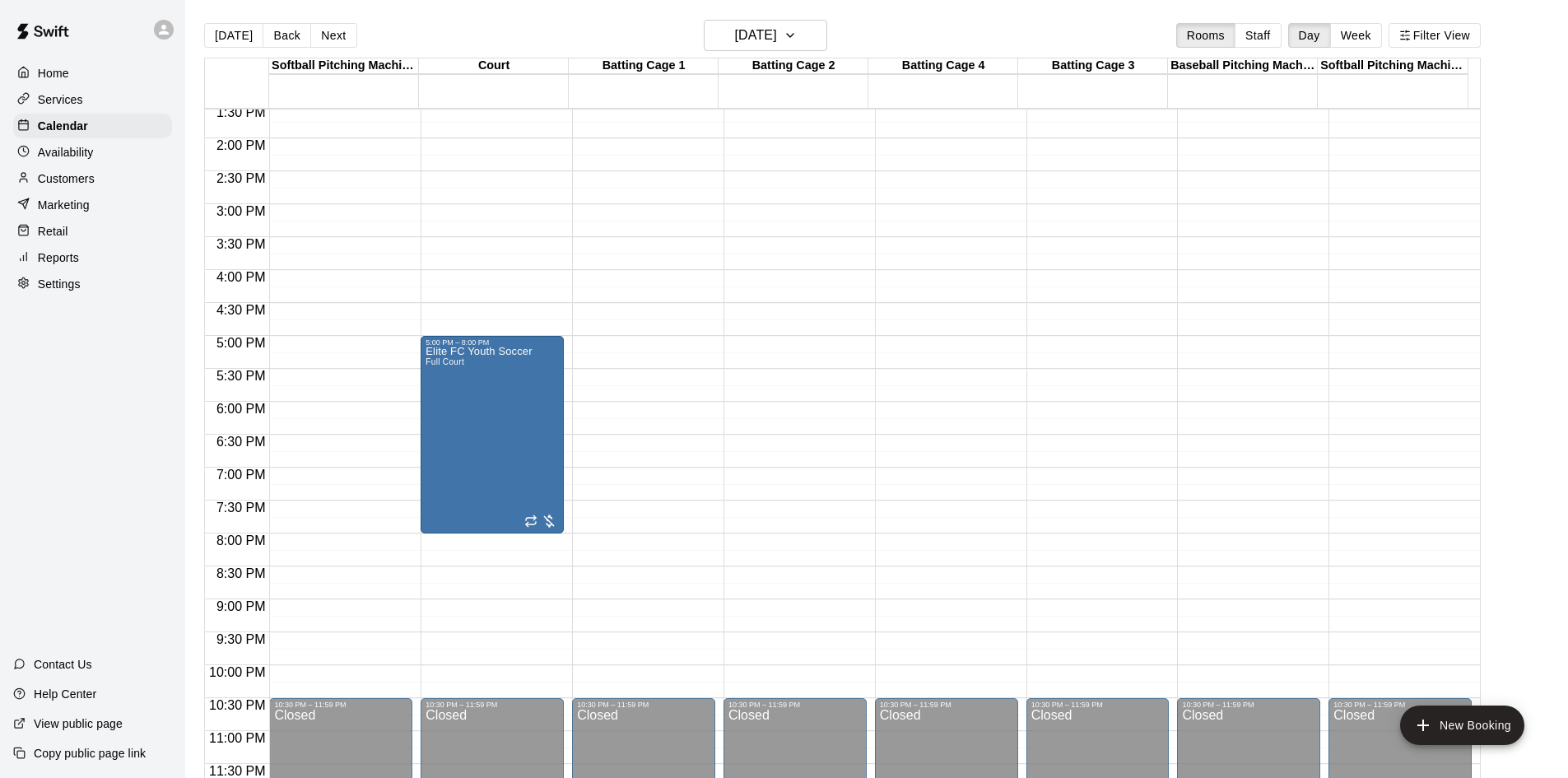
click at [637, 411] on div "12:00 AM – 5:00 AM Closed 10:30 PM – 11:59 PM Closed" at bounding box center [643, 6] width 143 height 1580
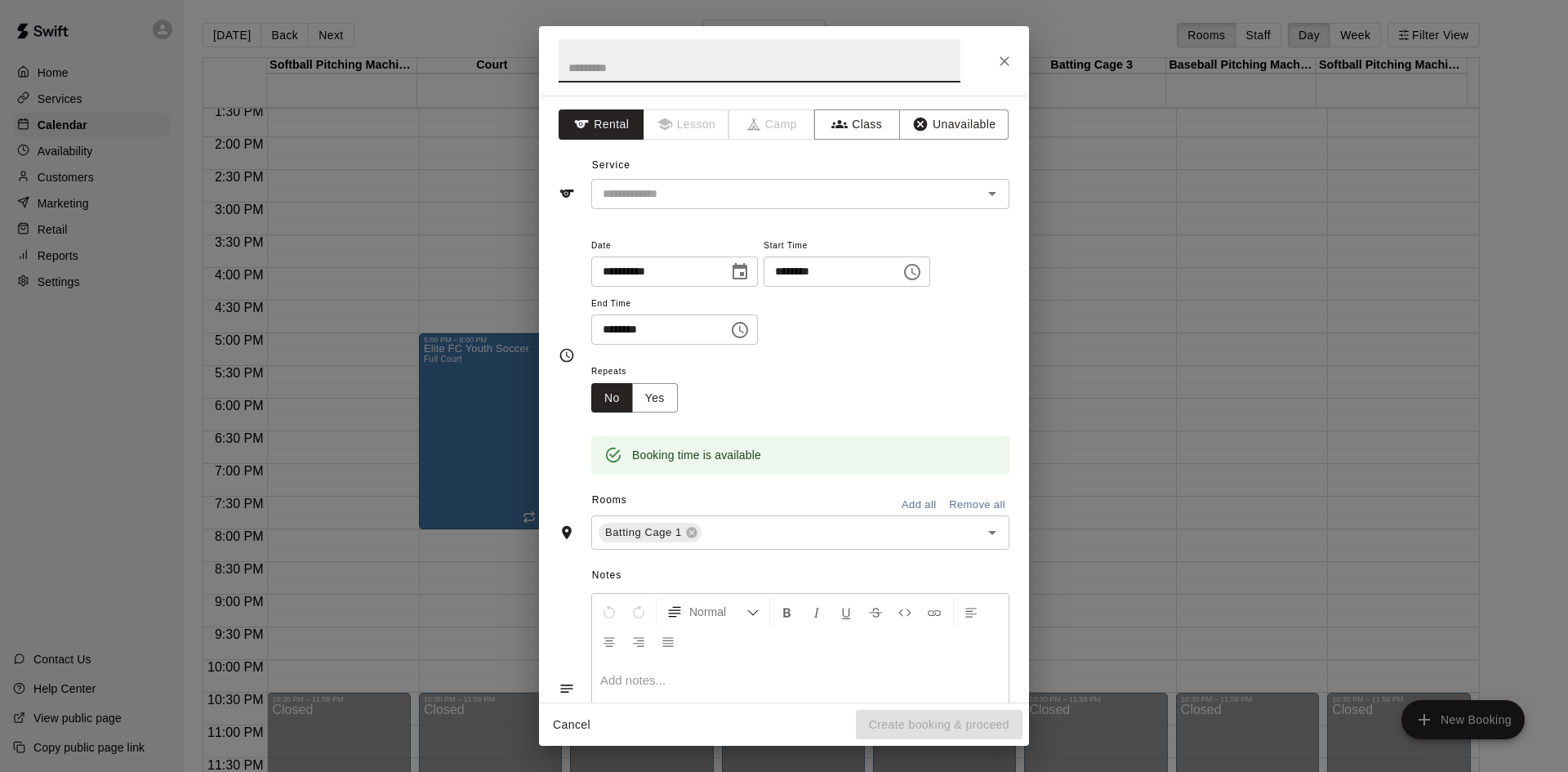
click at [750, 329] on icon "Choose time, selected time is 6:30 PM" at bounding box center [739, 329] width 19 height 19
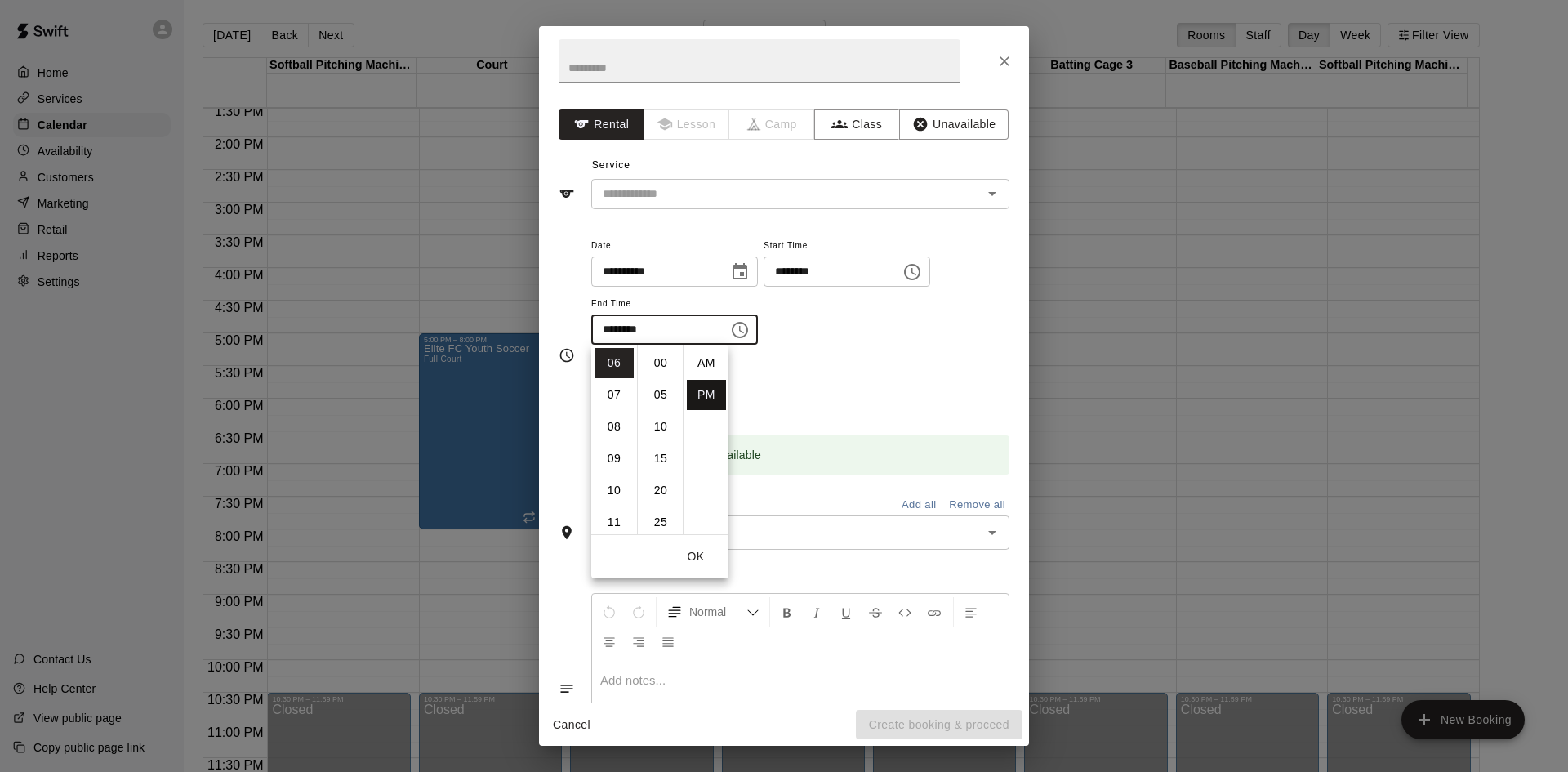
scroll to position [29, 0]
click at [622, 428] on li "08" at bounding box center [614, 426] width 39 height 30
type input "********"
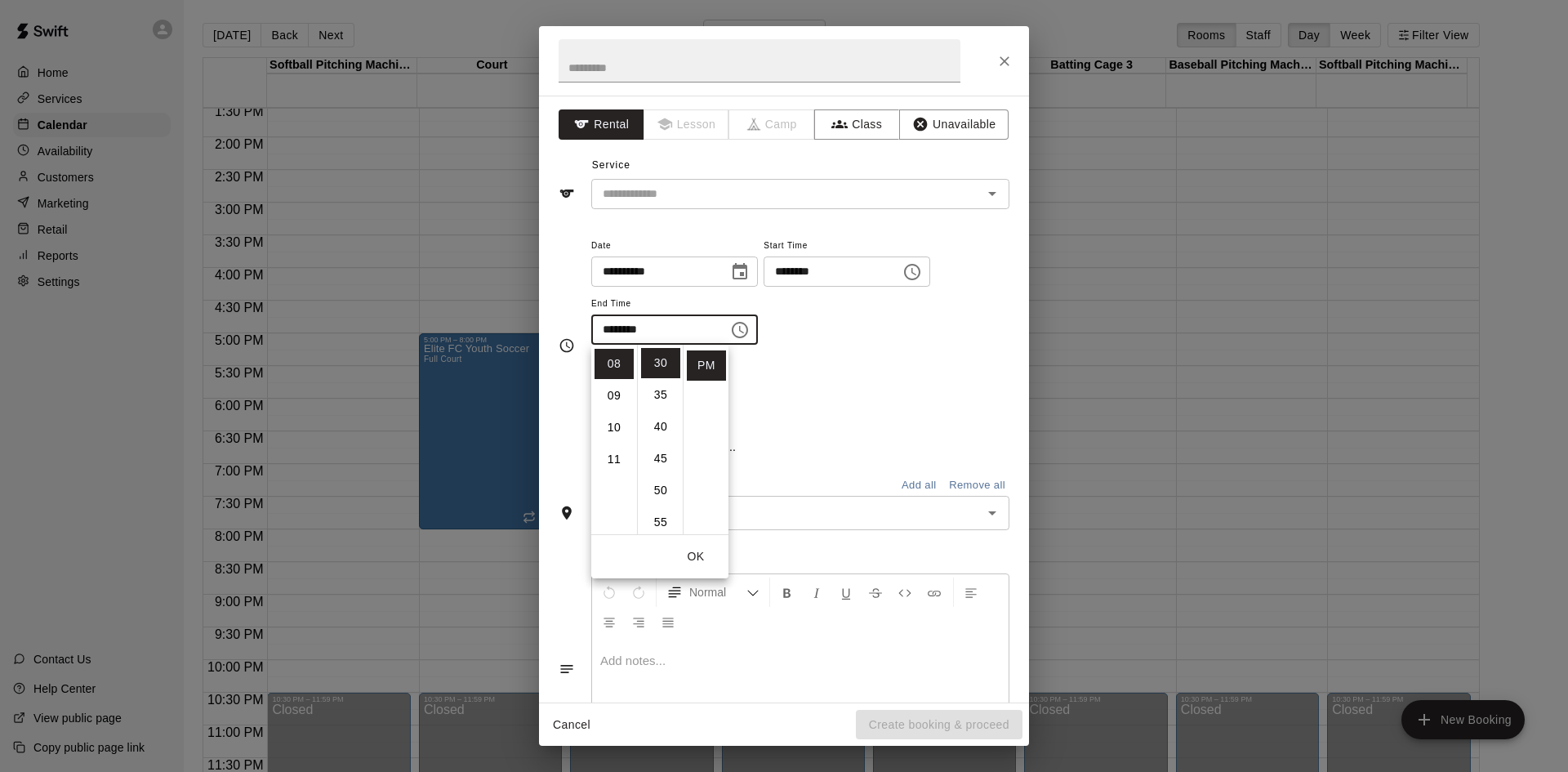
scroll to position [255, 0]
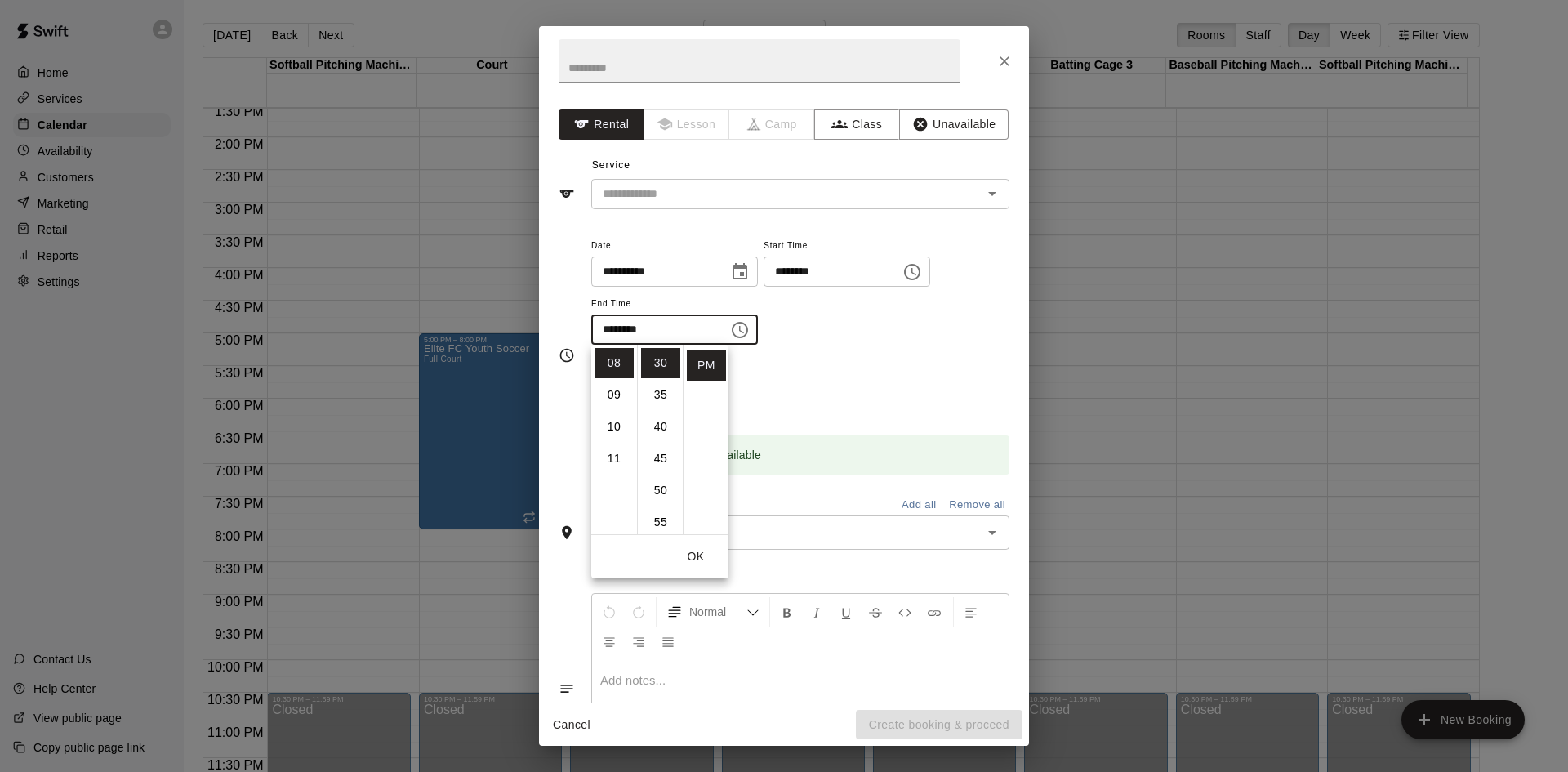
click at [812, 403] on div "Repeats No Yes" at bounding box center [800, 387] width 418 height 51
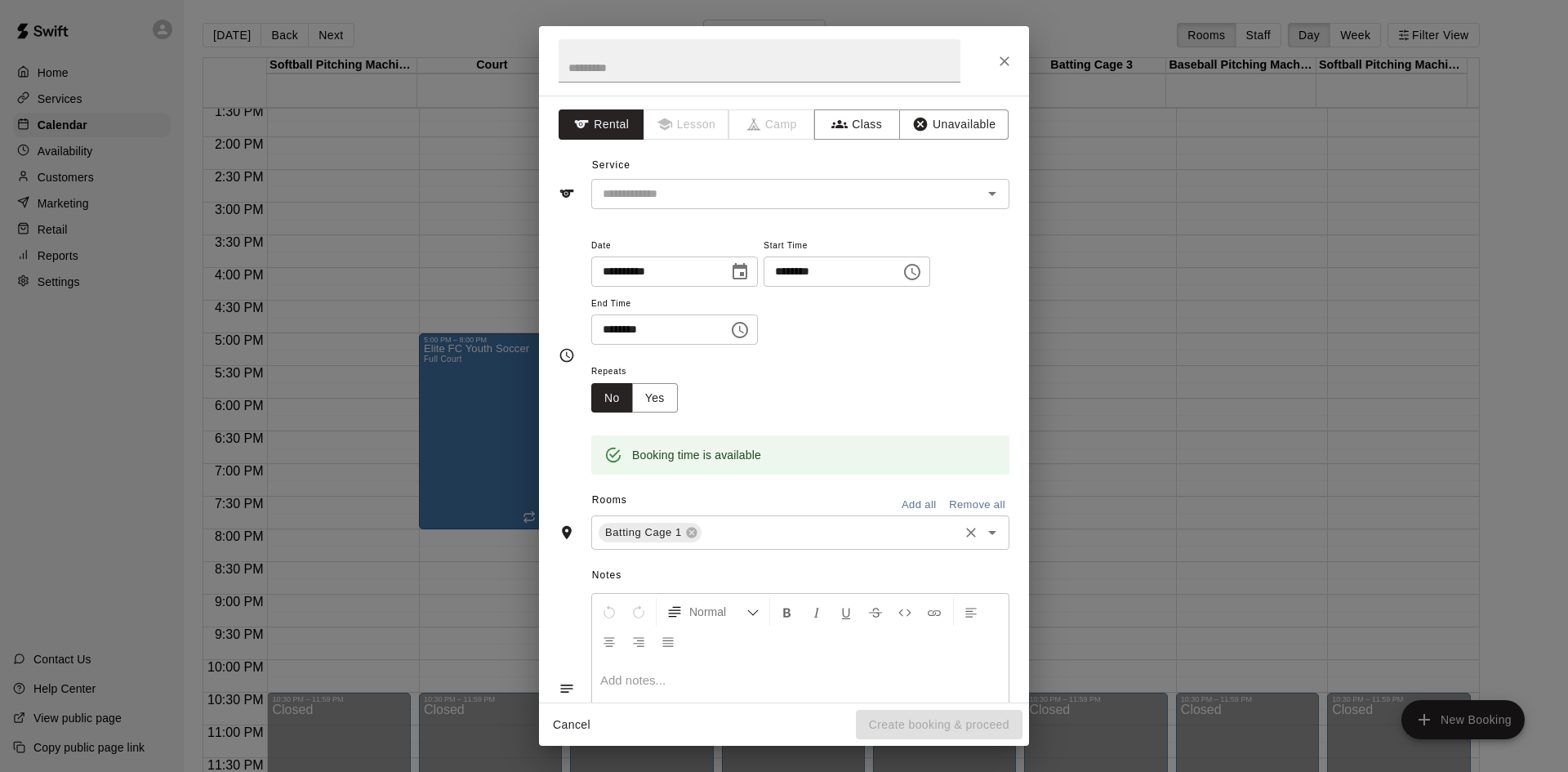
click at [793, 532] on input "text" at bounding box center [831, 532] width 252 height 20
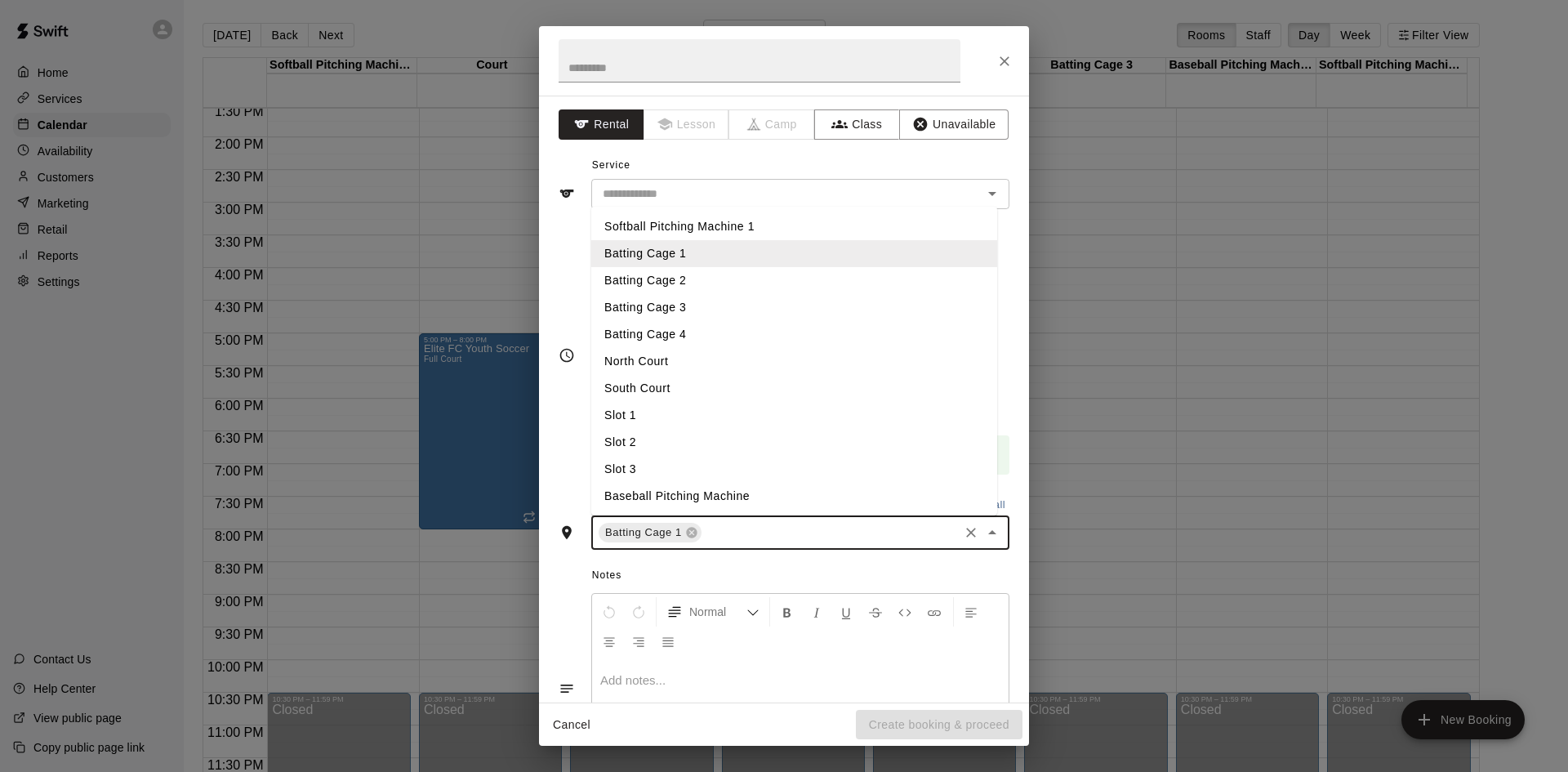
click at [714, 282] on li "Batting Cage 2" at bounding box center [794, 280] width 406 height 27
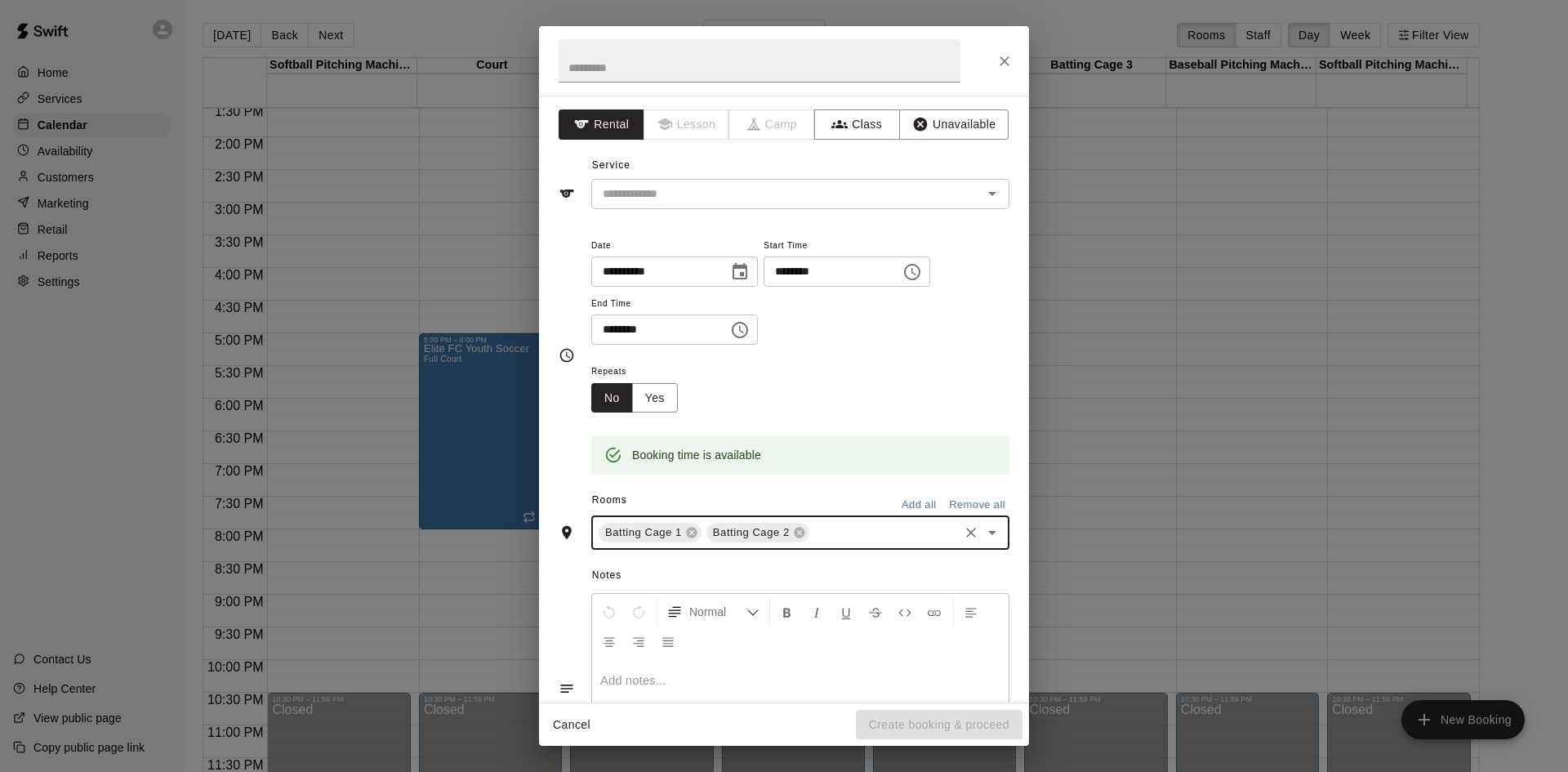
click at [842, 538] on input "text" at bounding box center [885, 532] width 145 height 20
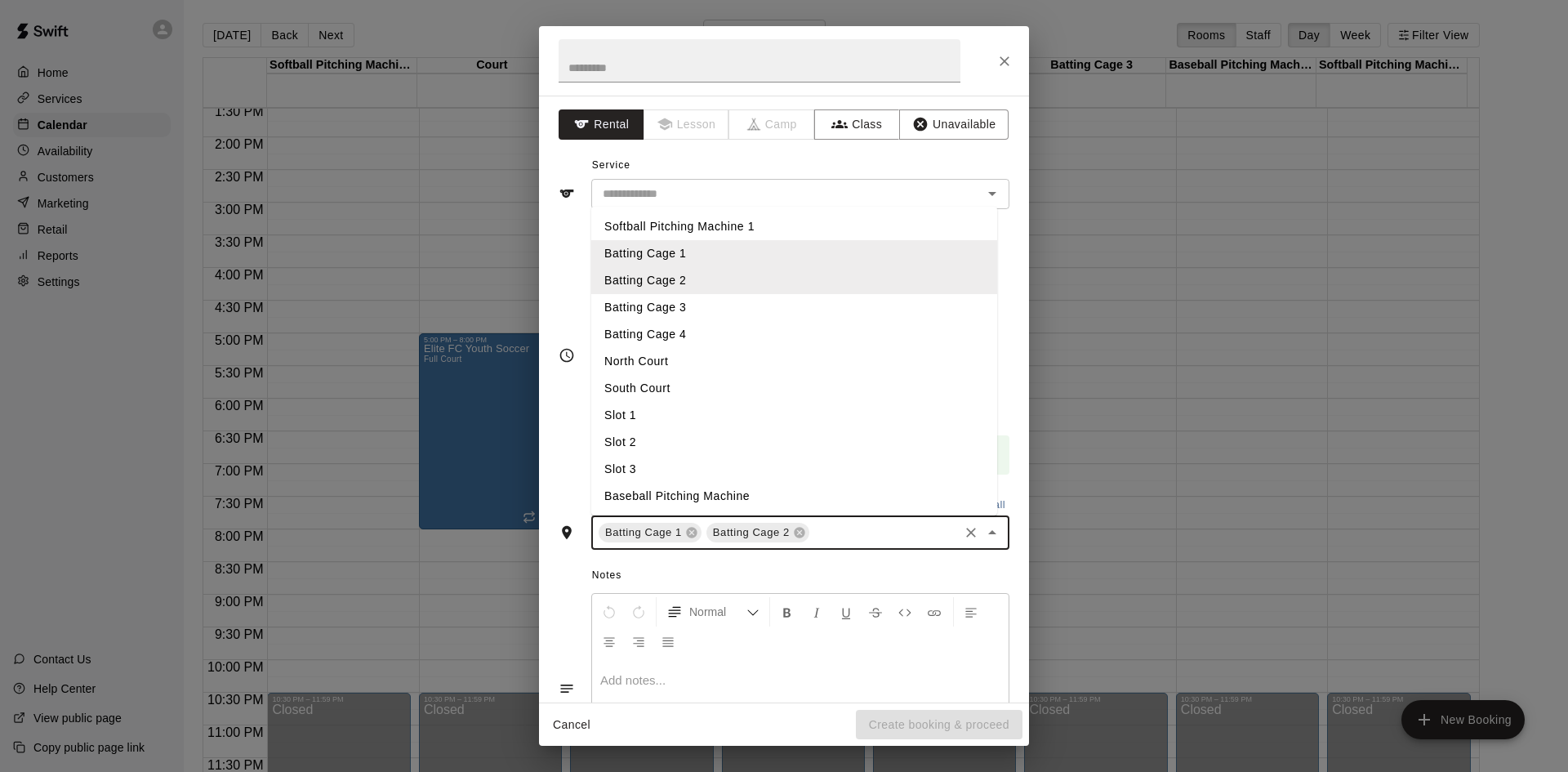
click at [788, 304] on li "Batting Cage 3" at bounding box center [794, 306] width 406 height 27
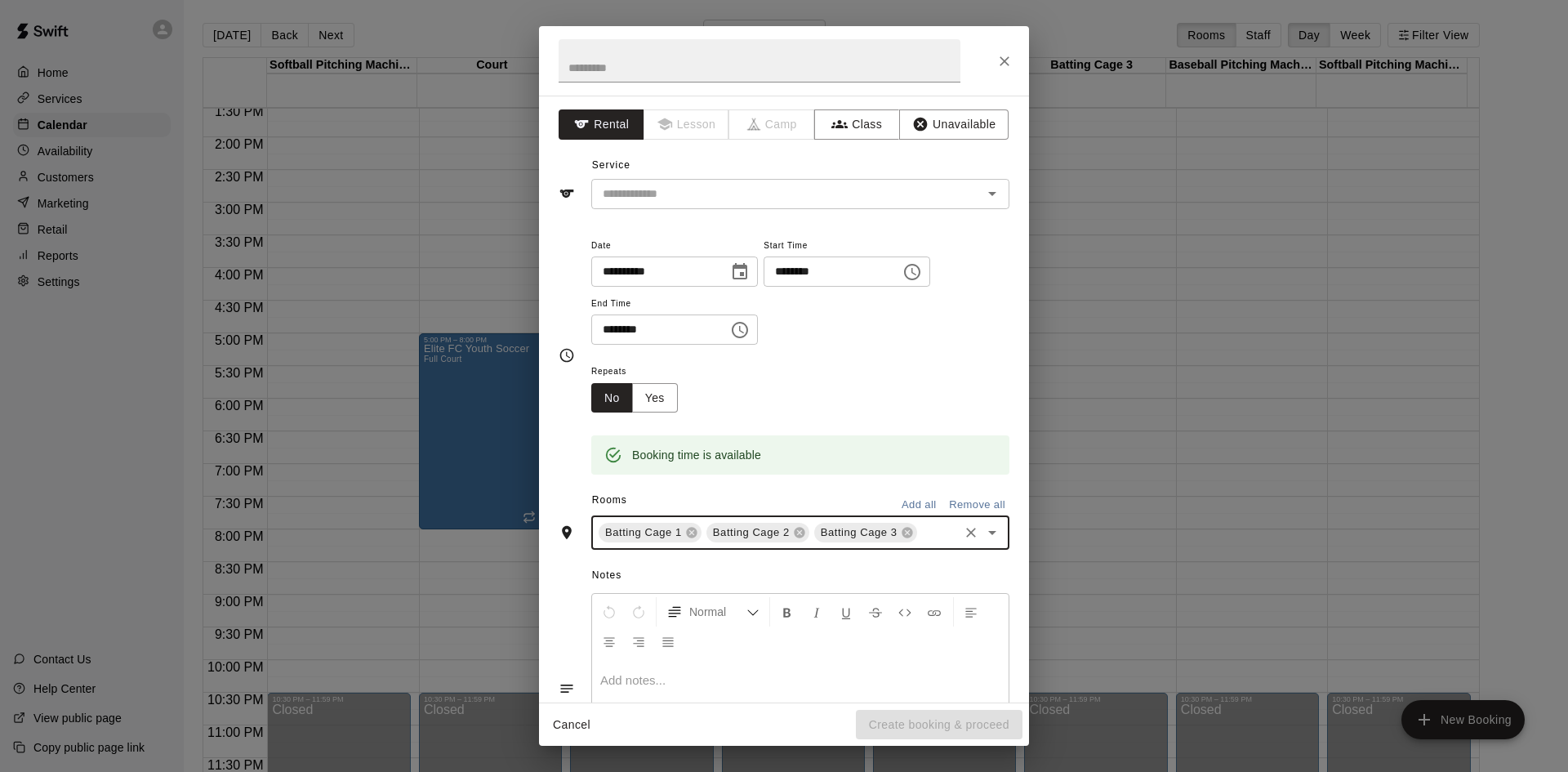
click at [919, 543] on input "text" at bounding box center [938, 532] width 37 height 20
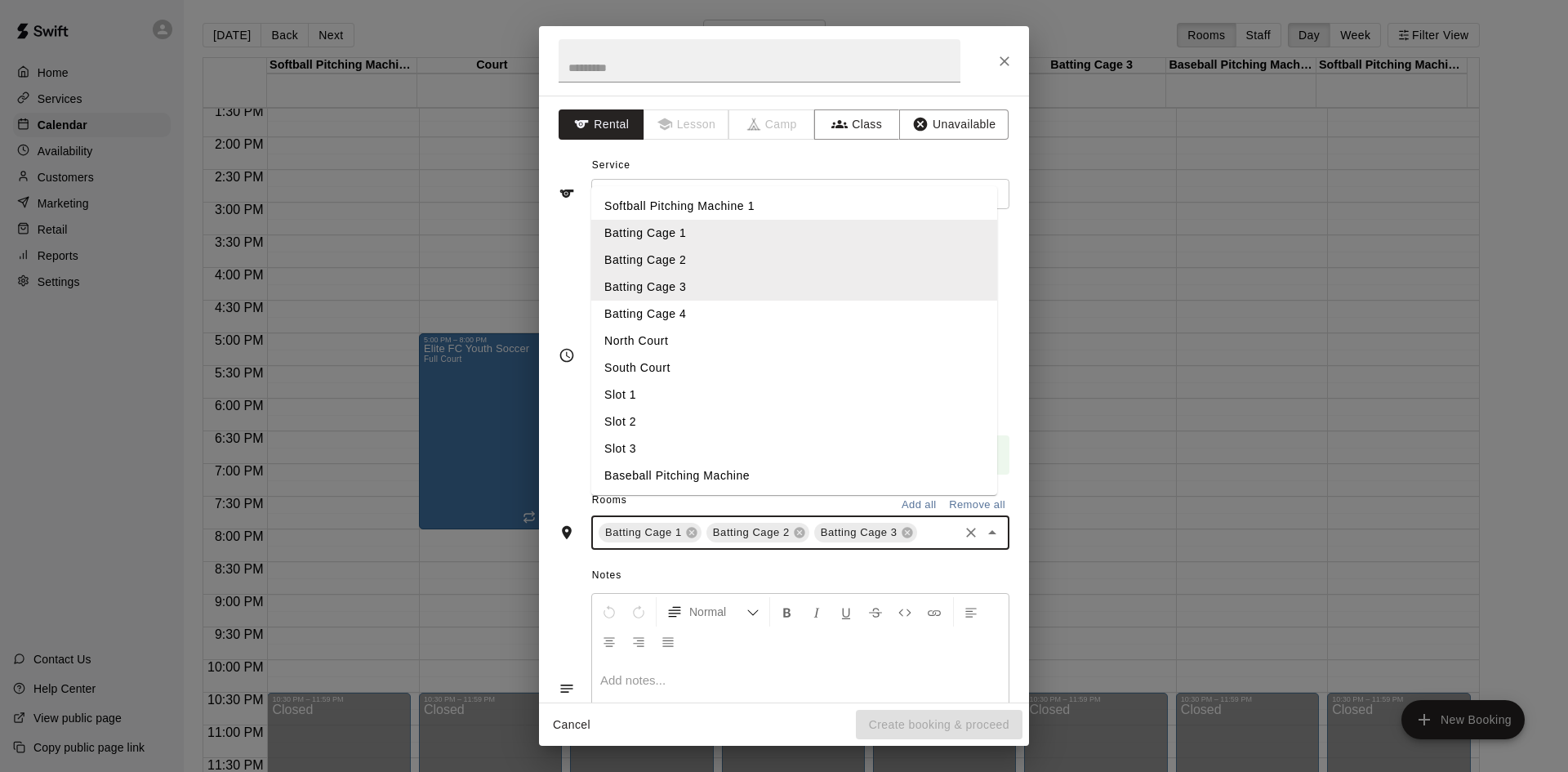
click at [758, 327] on li "Batting Cage 4" at bounding box center [794, 314] width 406 height 27
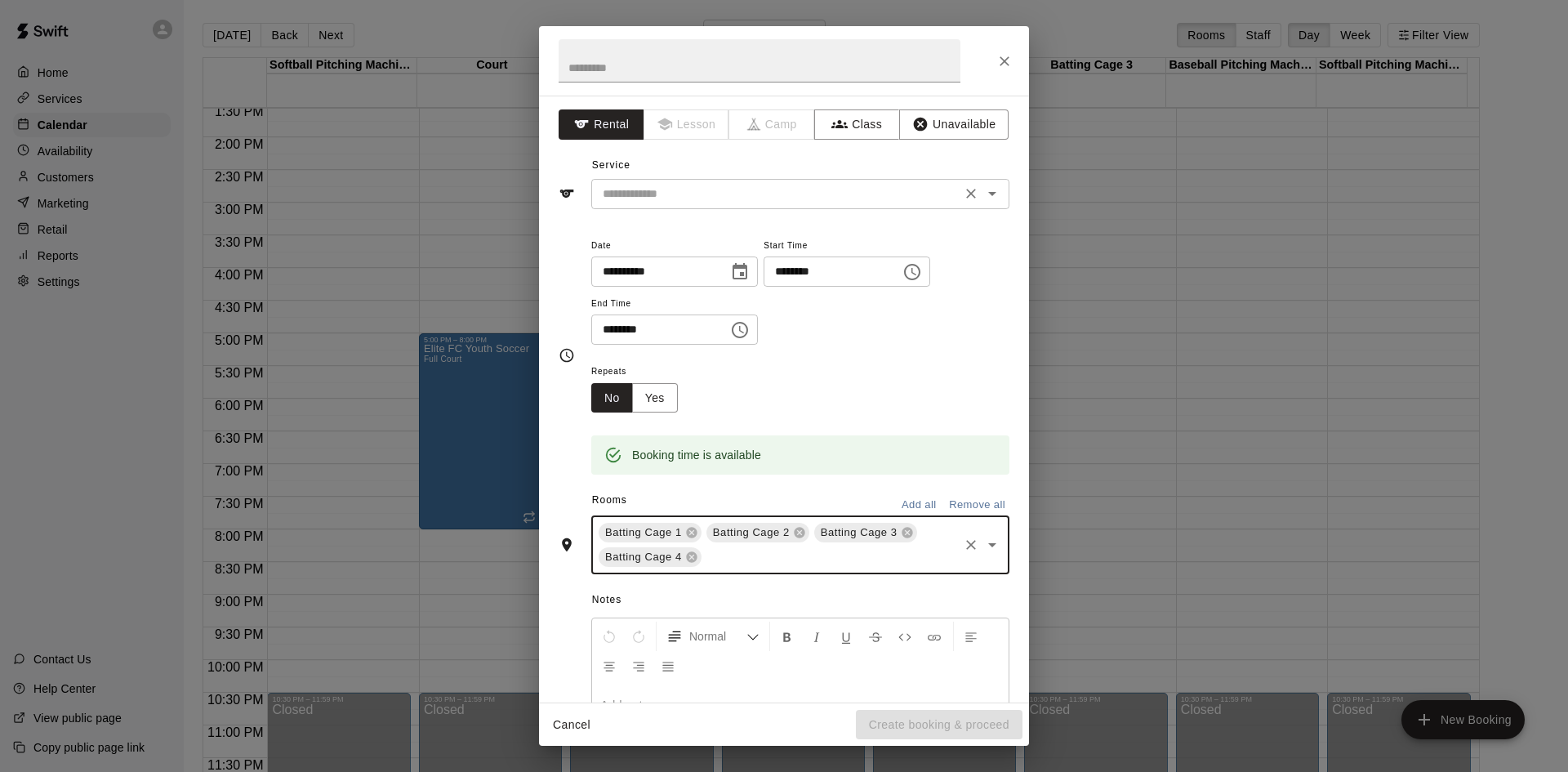
click at [890, 195] on input "text" at bounding box center [777, 194] width 360 height 20
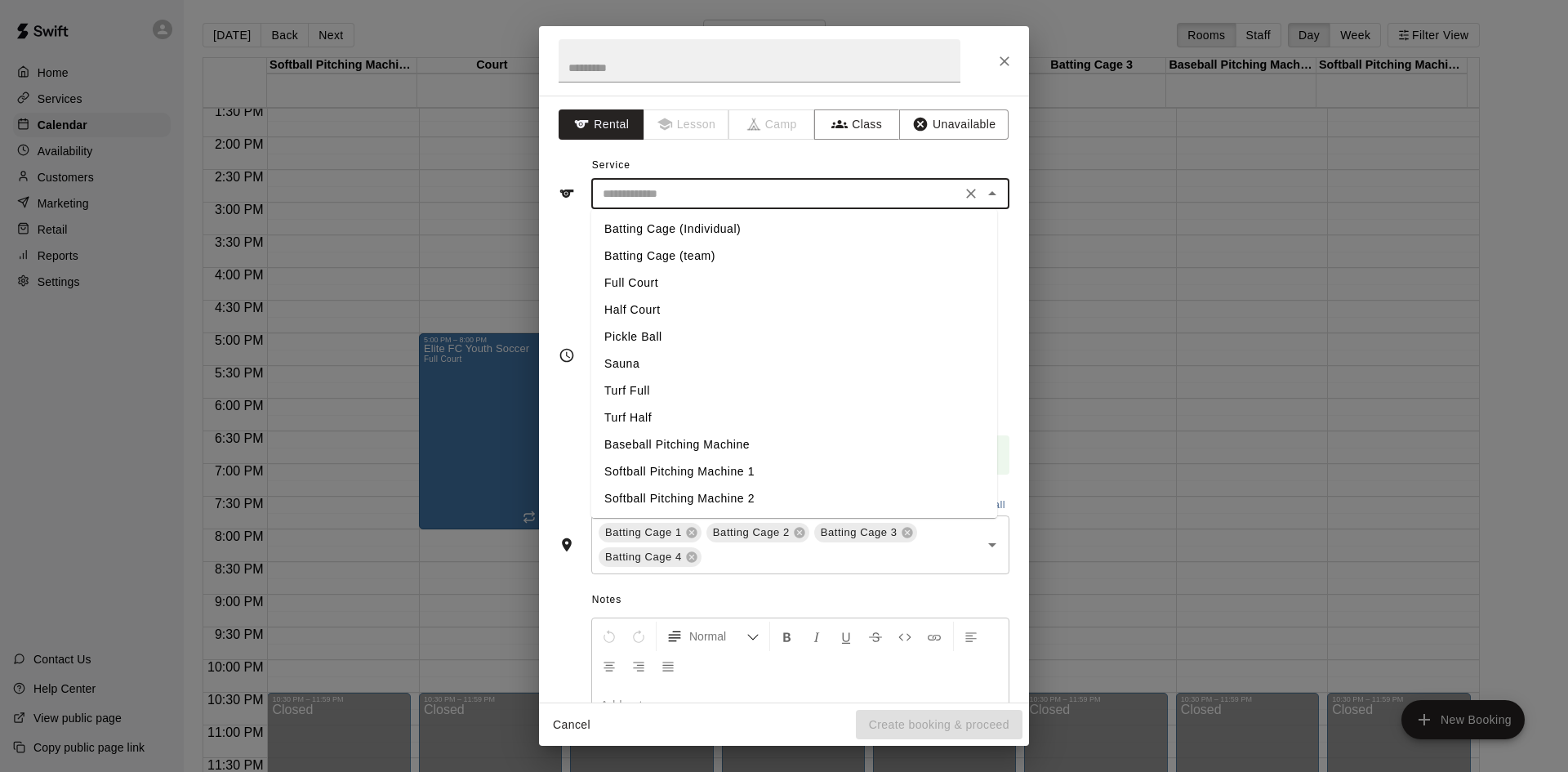
click at [648, 384] on li "Turf Full" at bounding box center [794, 391] width 406 height 27
type input "*********"
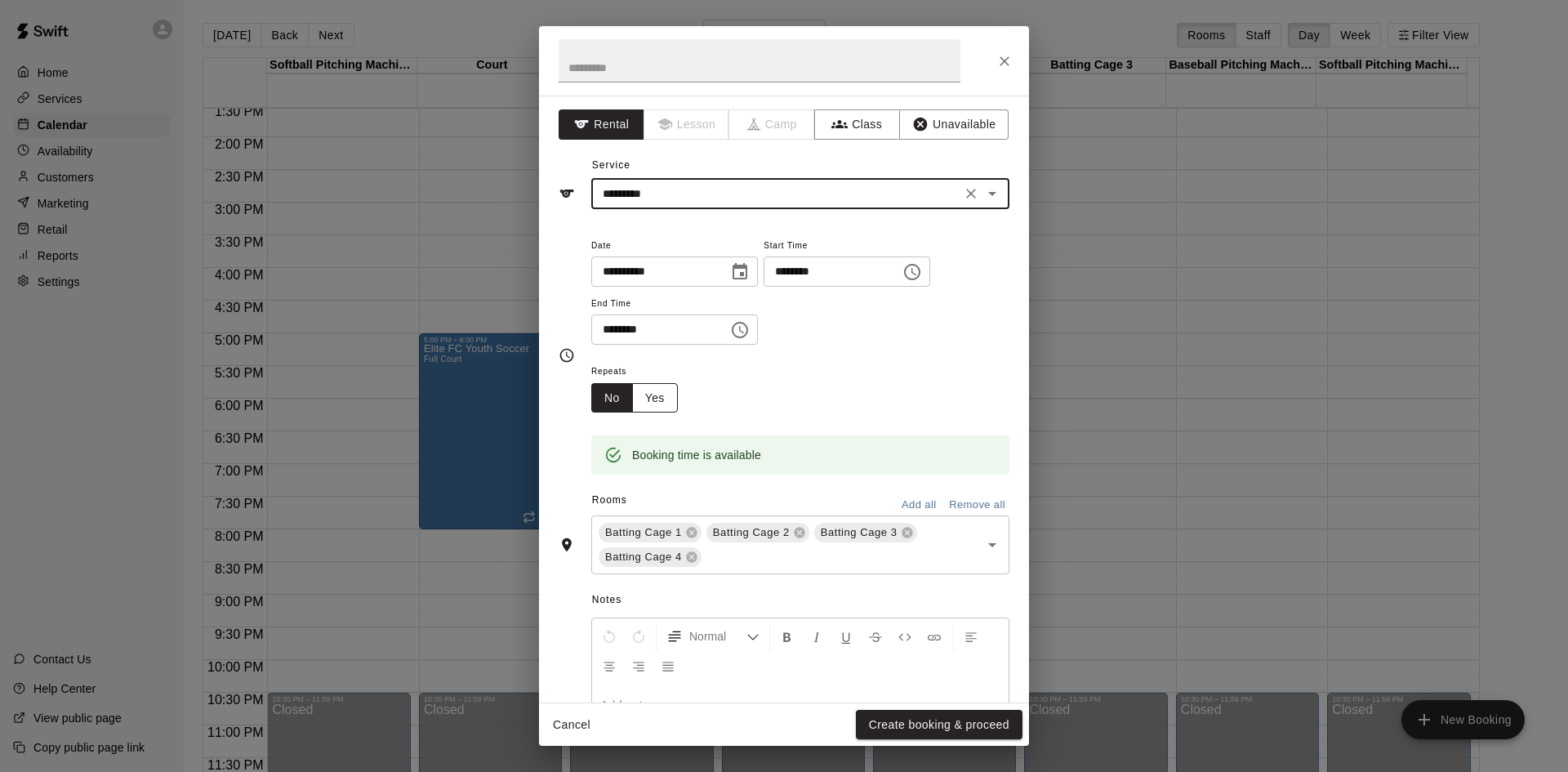
click at [666, 401] on button "Yes" at bounding box center [655, 398] width 46 height 30
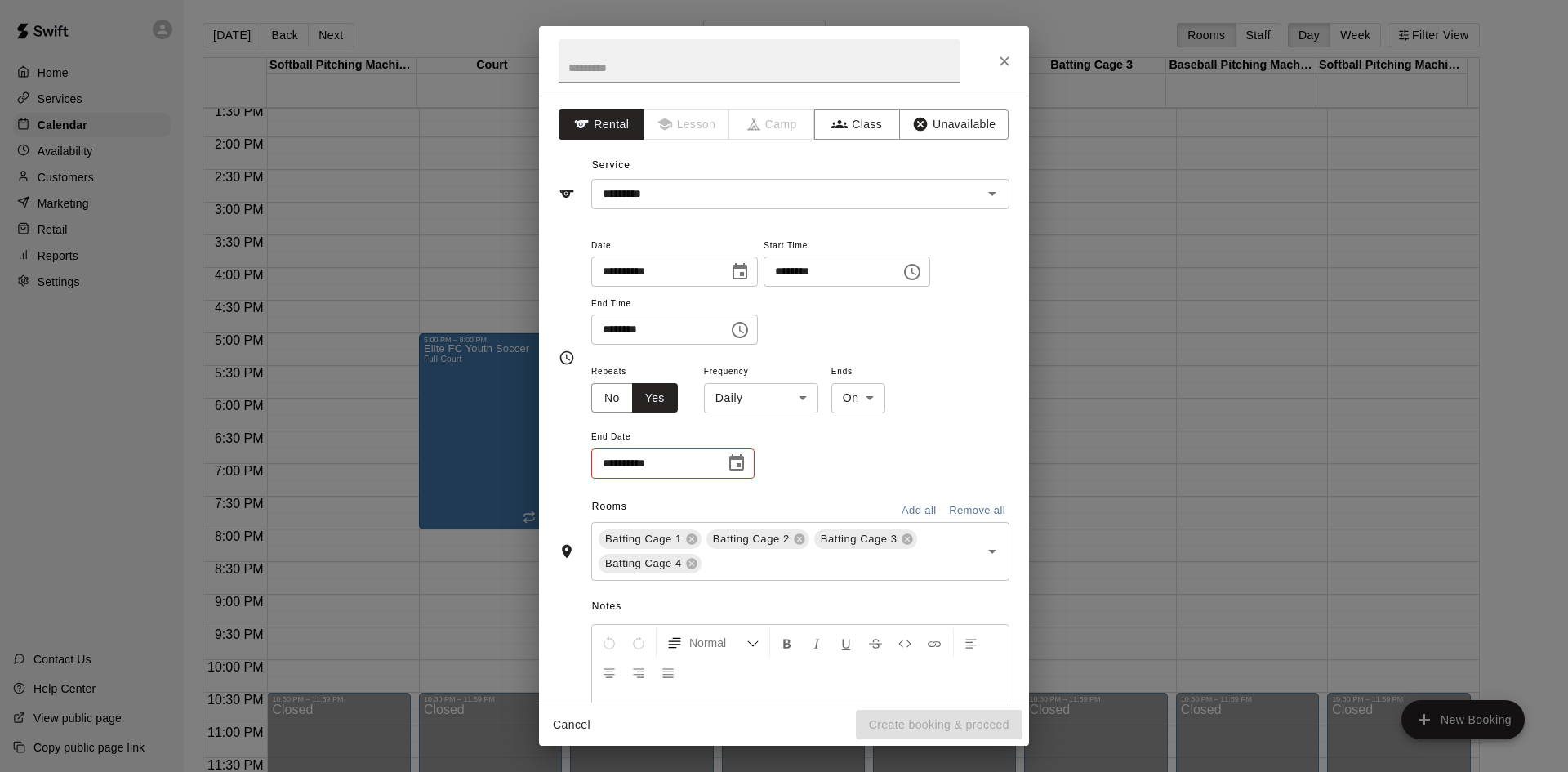
click at [795, 408] on body "Home Services Calendar Availability Customers Marketing Retail Reports Settings…" at bounding box center [784, 399] width 1568 height 798
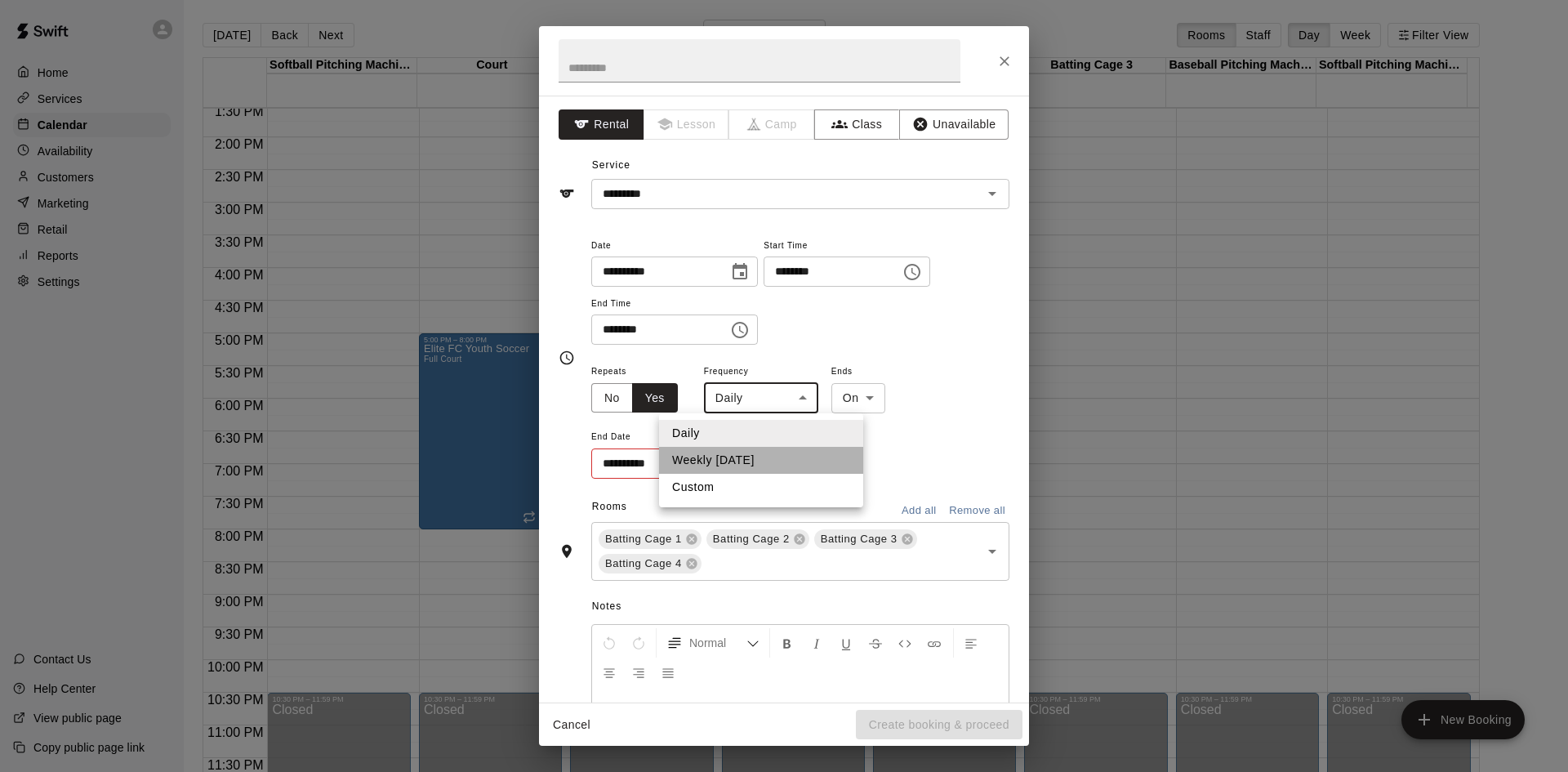
click at [784, 468] on li "Weekly on Thursday" at bounding box center [761, 459] width 204 height 27
type input "******"
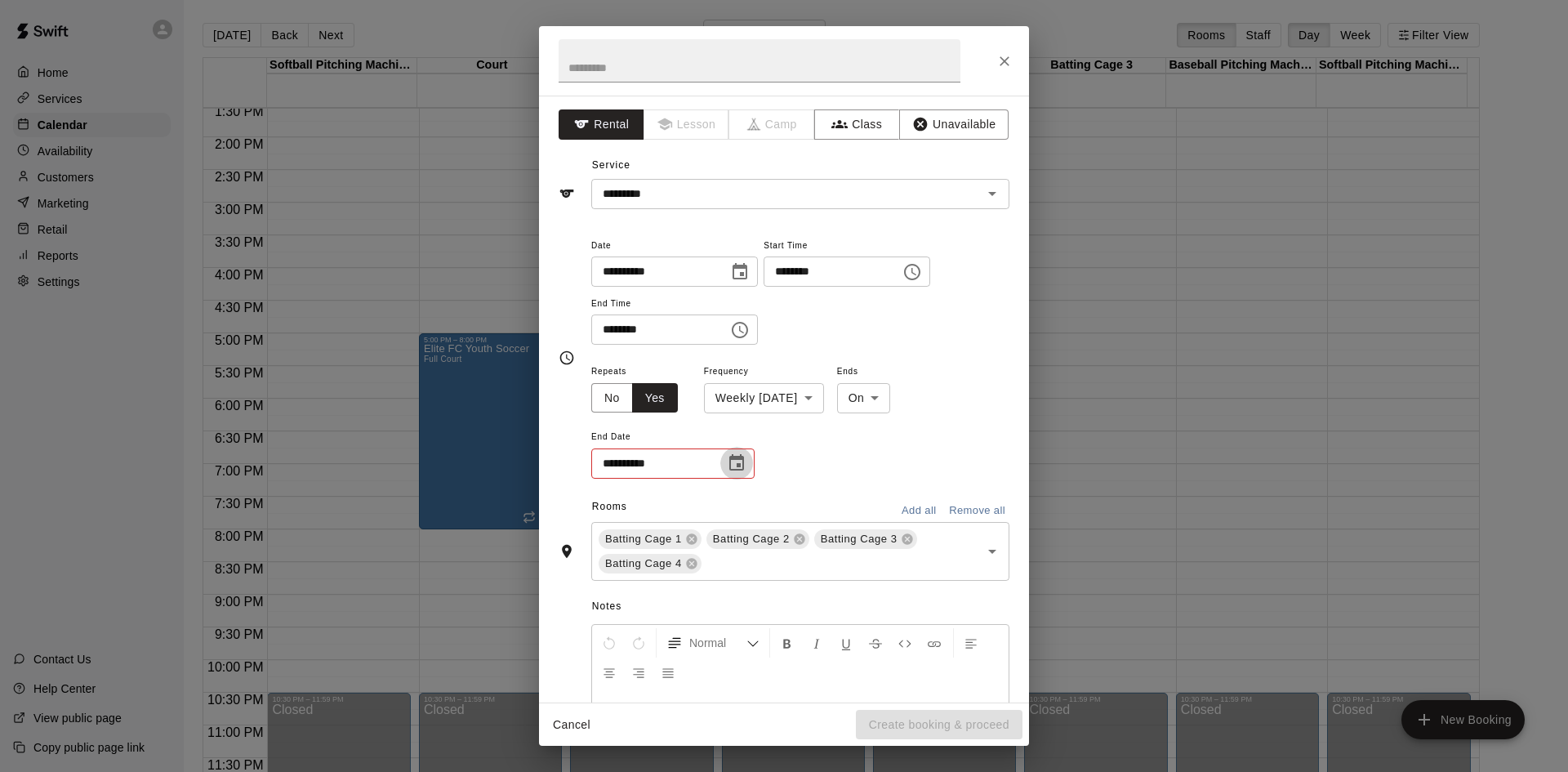
click at [742, 465] on icon "Choose date" at bounding box center [736, 463] width 19 height 19
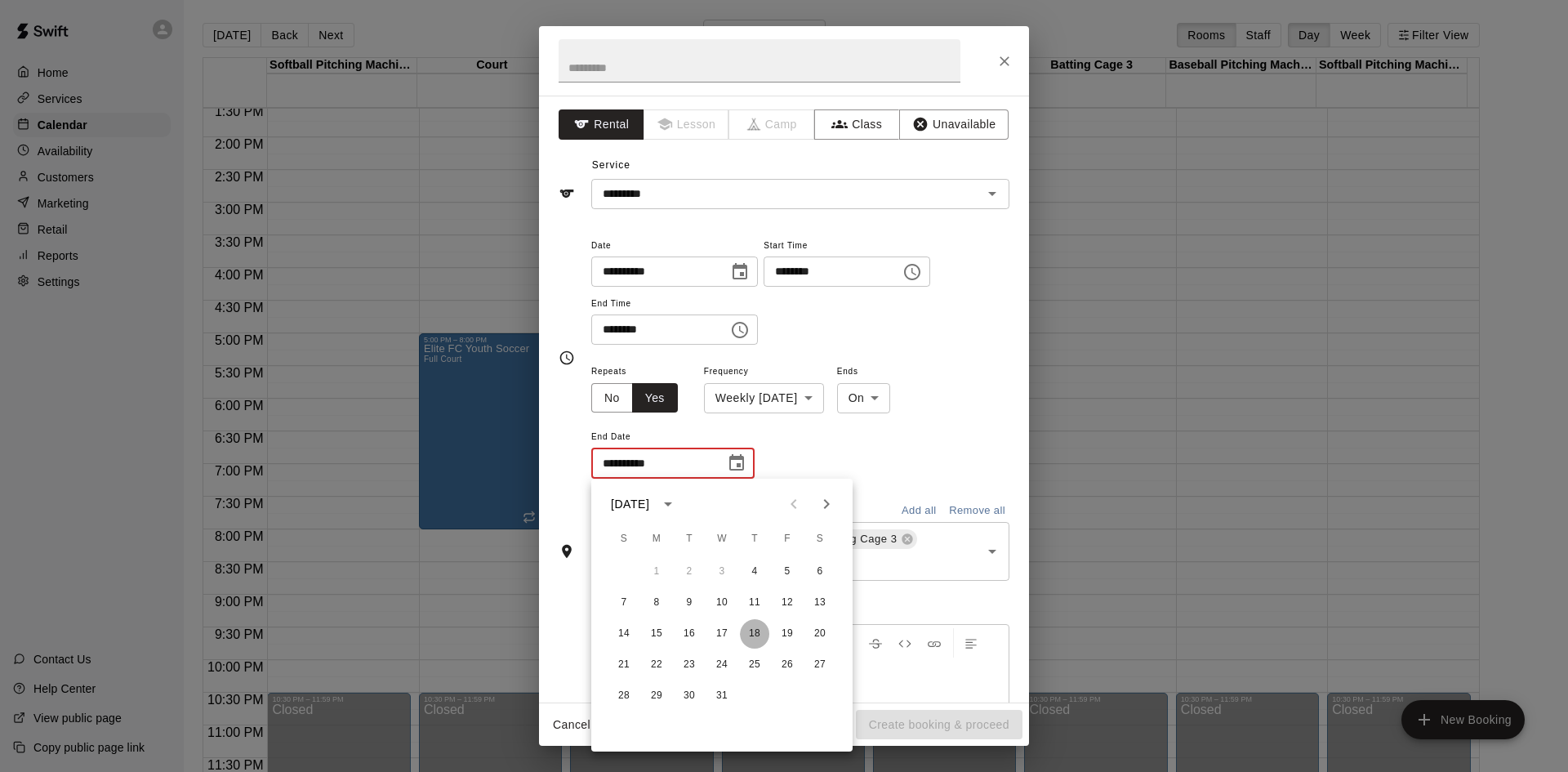
click at [757, 638] on button "18" at bounding box center [755, 634] width 29 height 29
type input "**********"
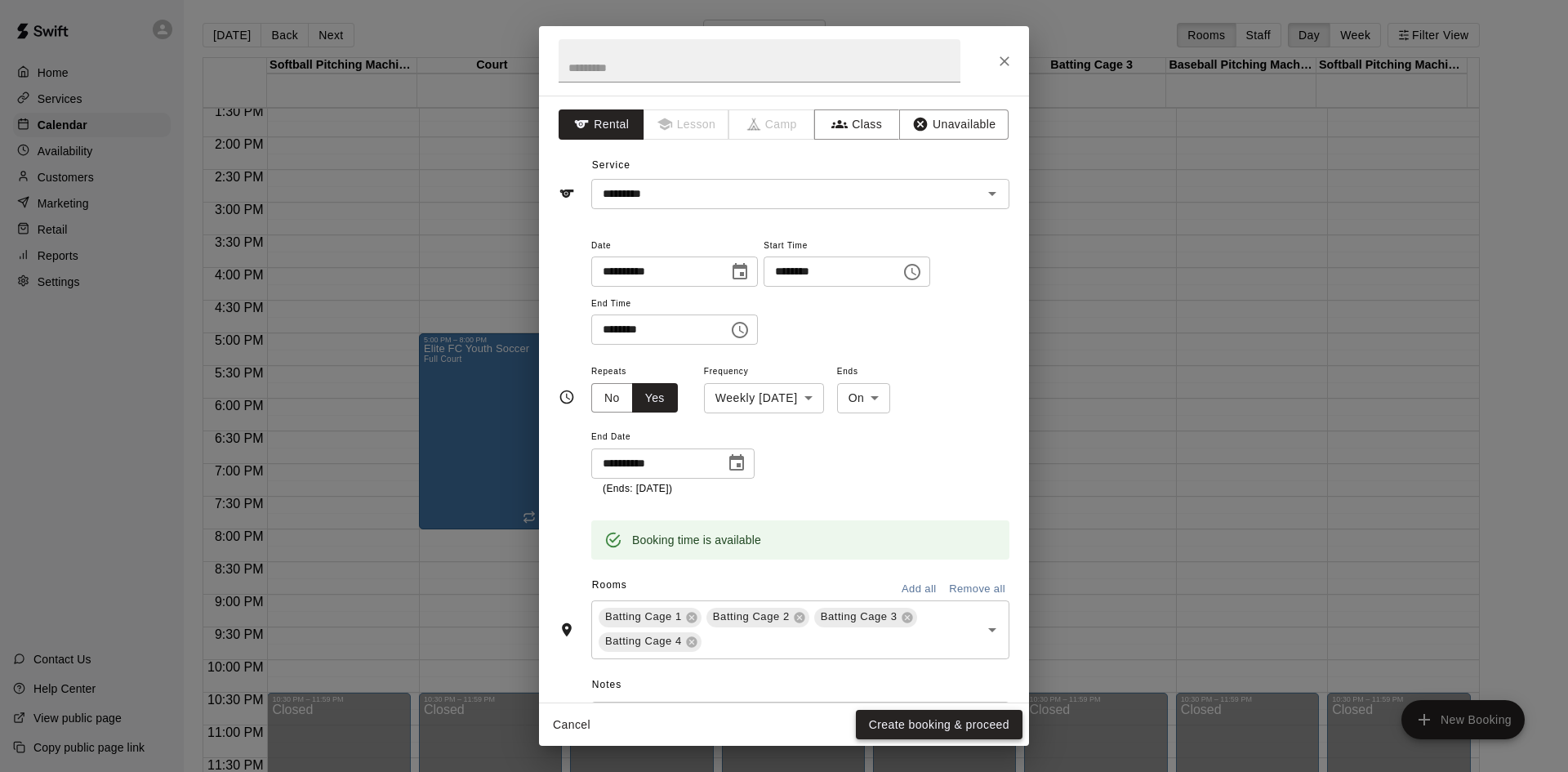
click at [907, 725] on button "Create booking & proceed" at bounding box center [940, 724] width 166 height 30
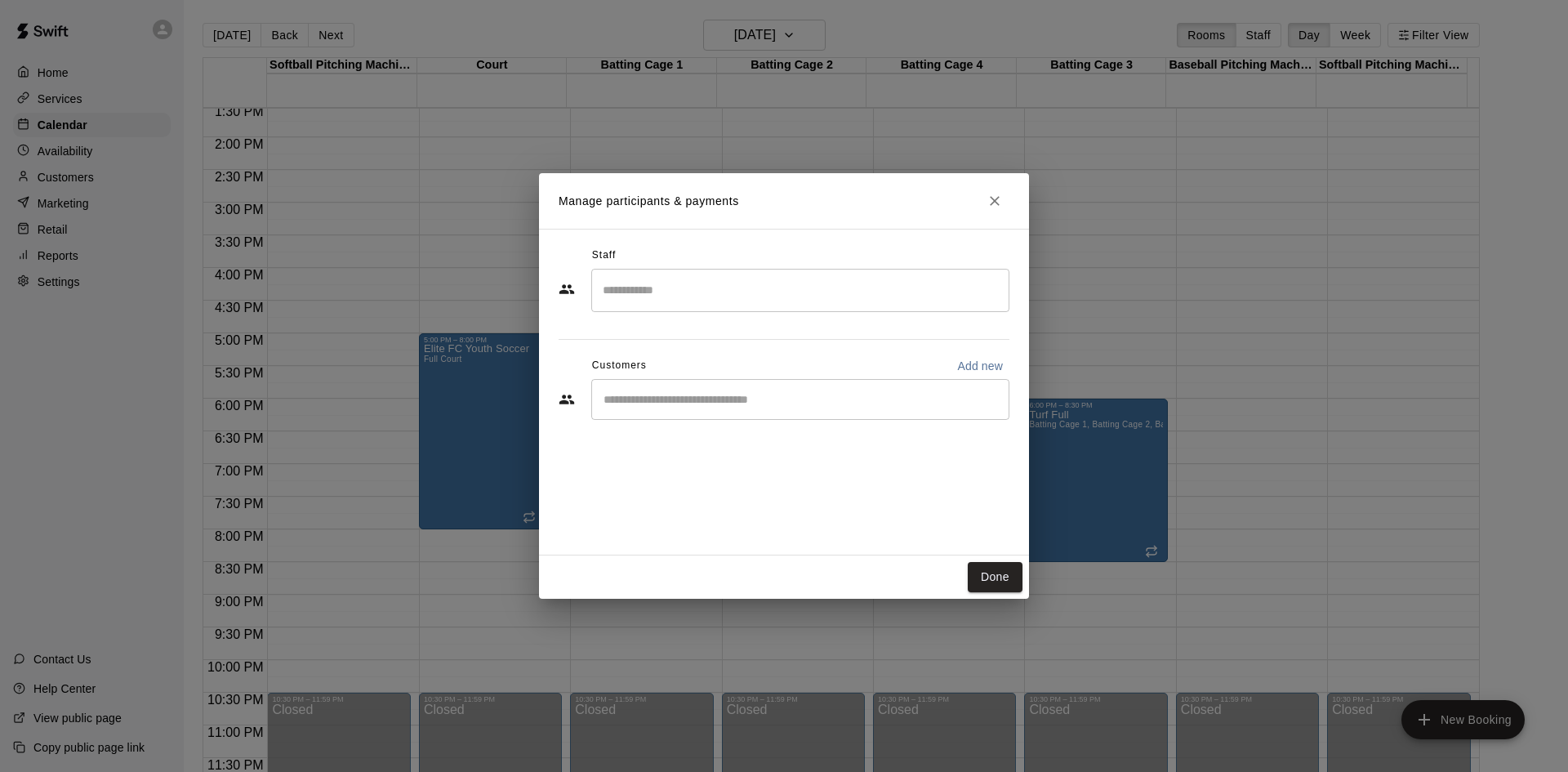
click at [787, 386] on div "​" at bounding box center [800, 399] width 418 height 41
type input "*******"
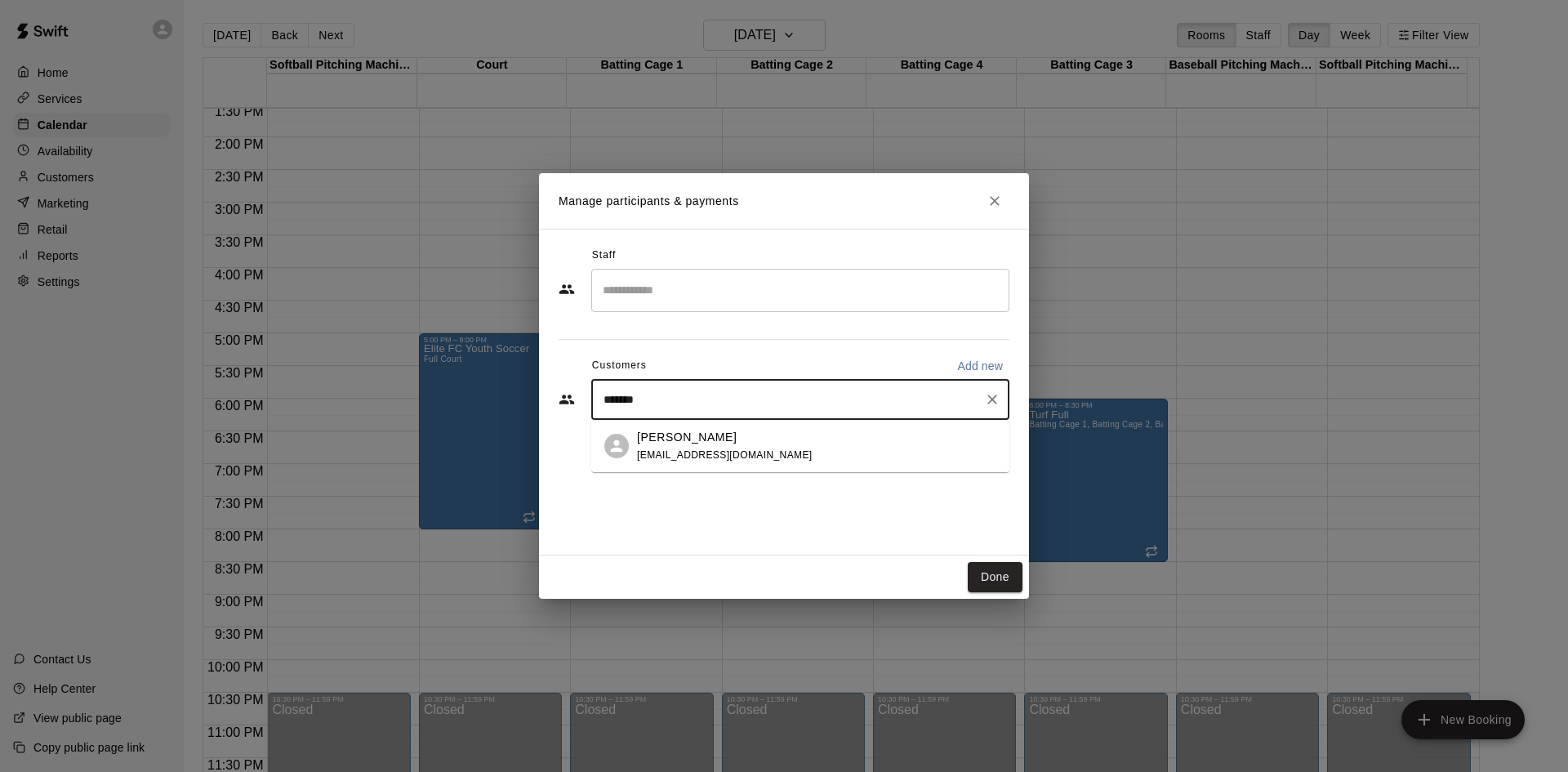
click at [800, 440] on div "Kevin Williams kevinjwilliams33@gmail.com" at bounding box center [816, 446] width 360 height 35
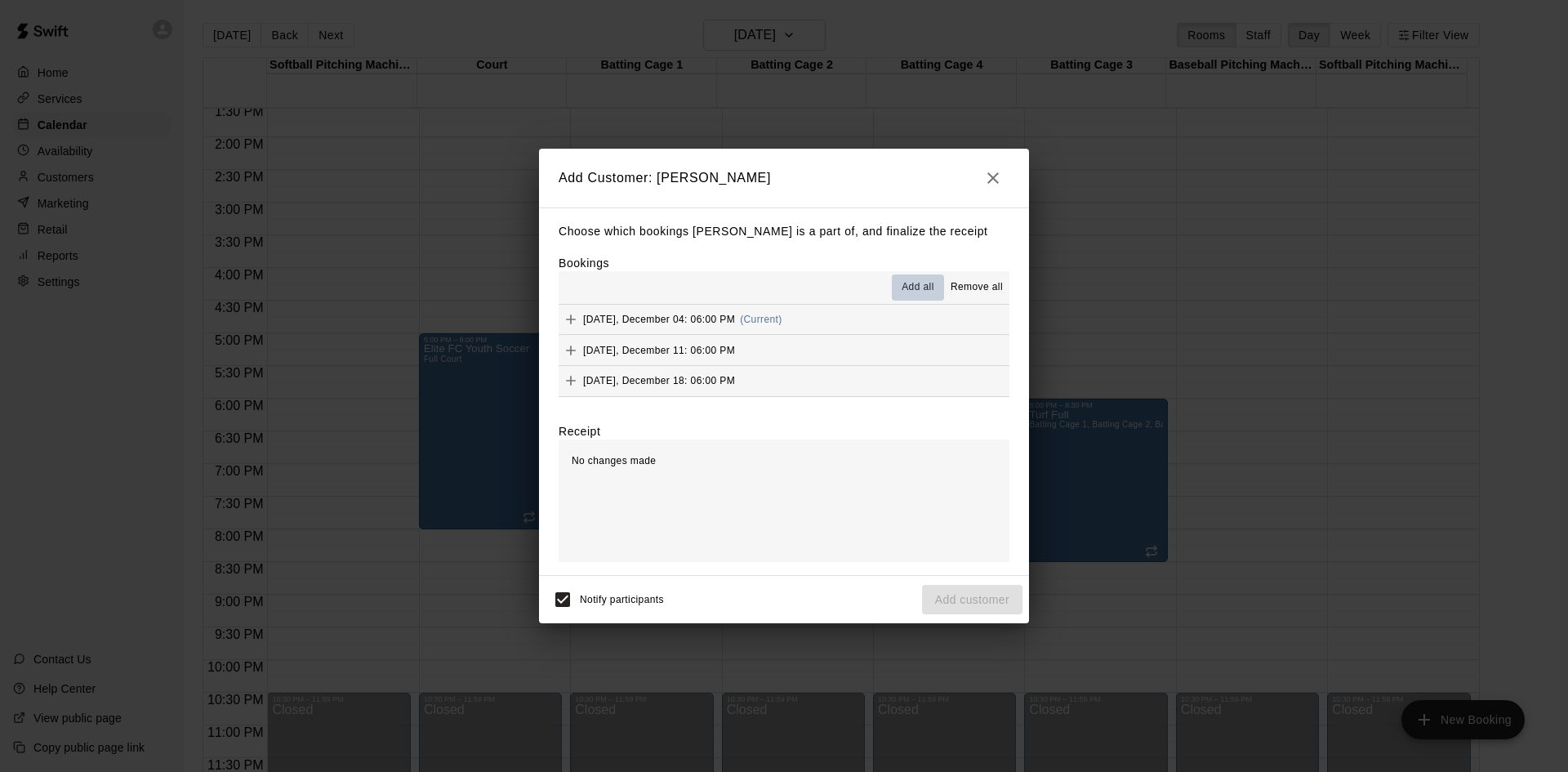
click at [923, 284] on span "Add all" at bounding box center [918, 287] width 33 height 16
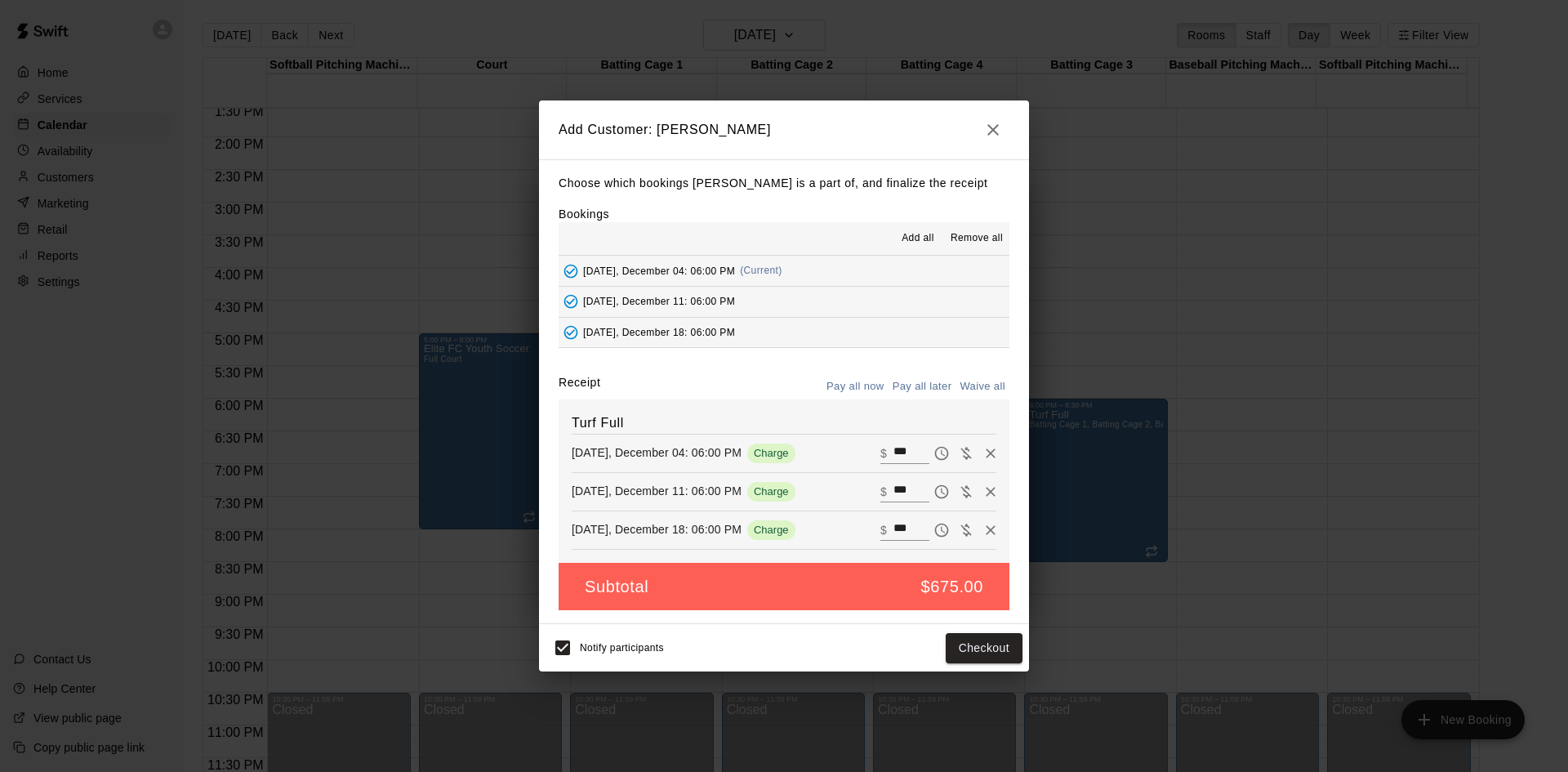
click at [908, 381] on button "Pay all later" at bounding box center [922, 387] width 68 height 26
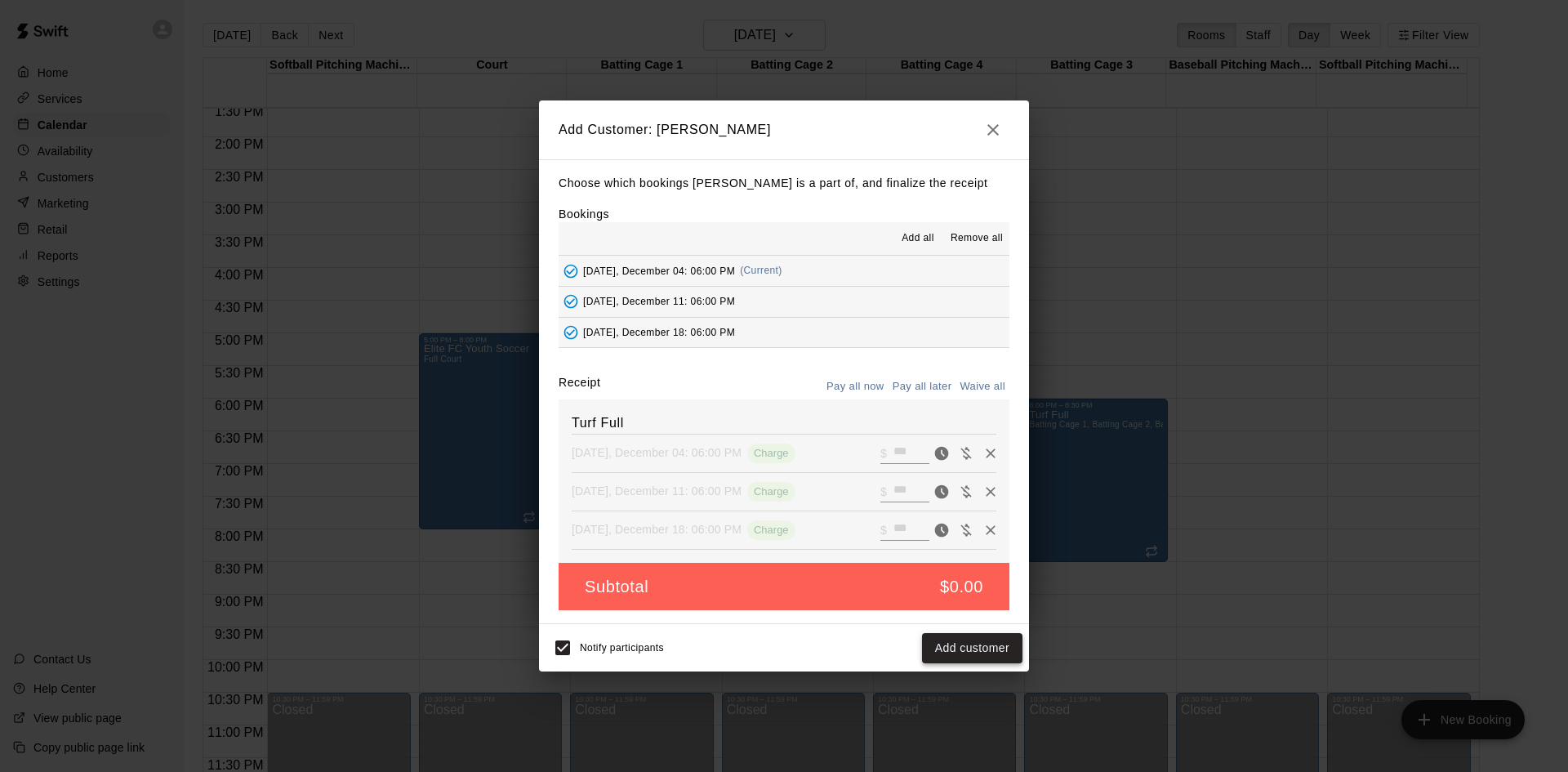
click at [945, 654] on button "Add customer" at bounding box center [972, 648] width 101 height 30
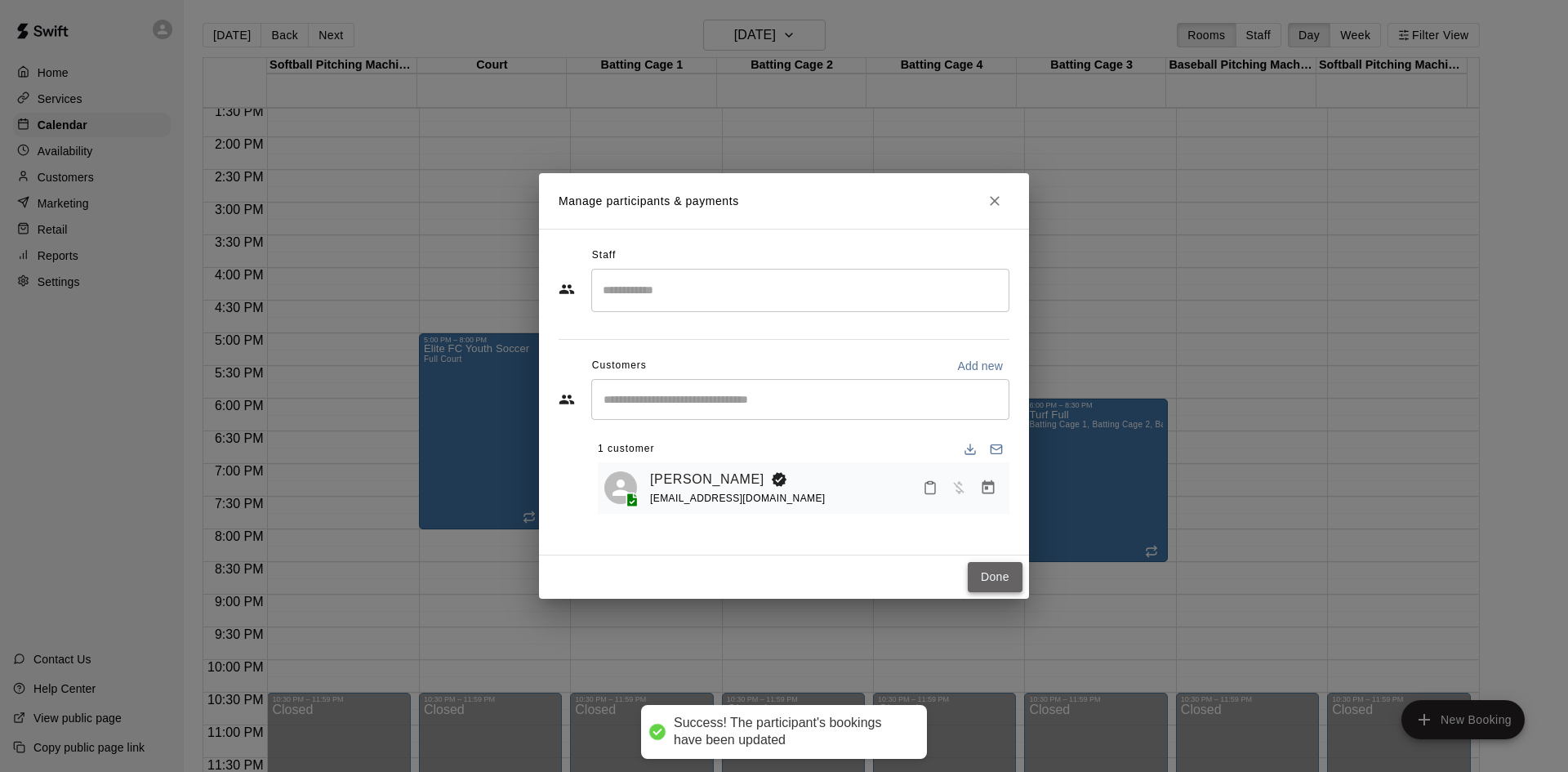
click at [994, 574] on button "Done" at bounding box center [995, 576] width 55 height 30
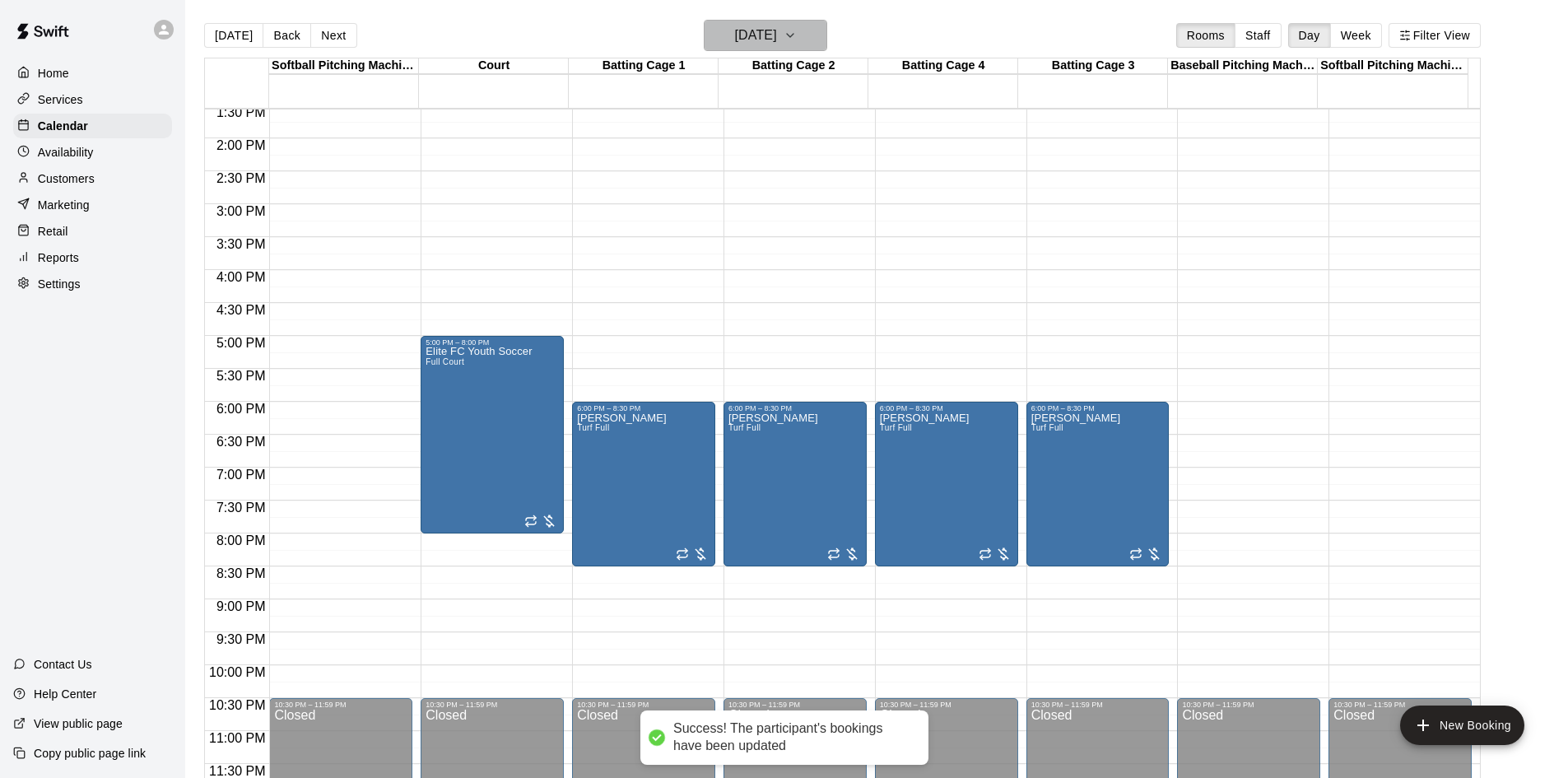
click at [777, 45] on h6 "Thursday Dec 04" at bounding box center [756, 35] width 42 height 23
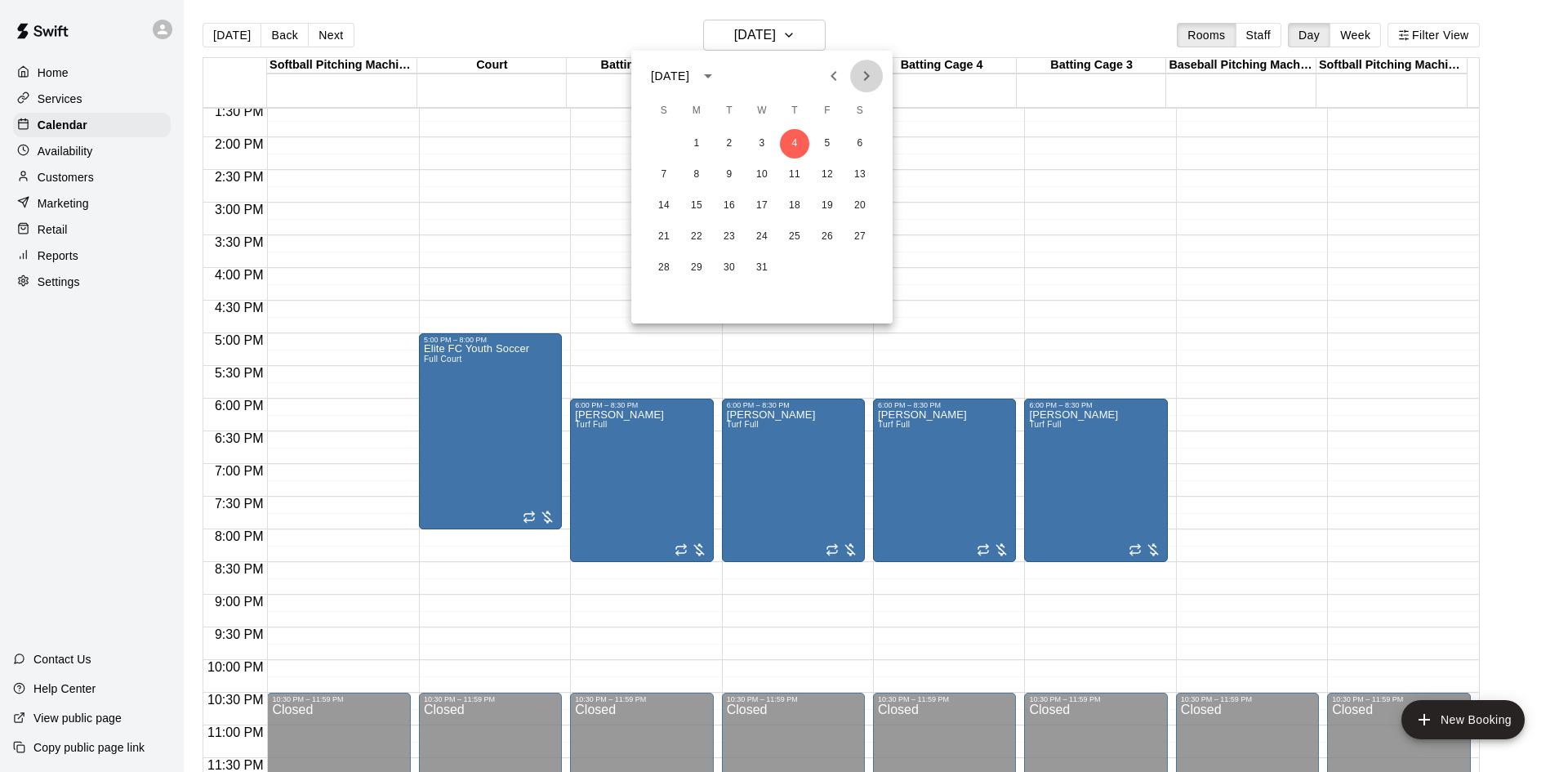
click at [868, 83] on icon "Next month" at bounding box center [866, 75] width 19 height 19
click at [725, 167] on button "6" at bounding box center [729, 175] width 29 height 29
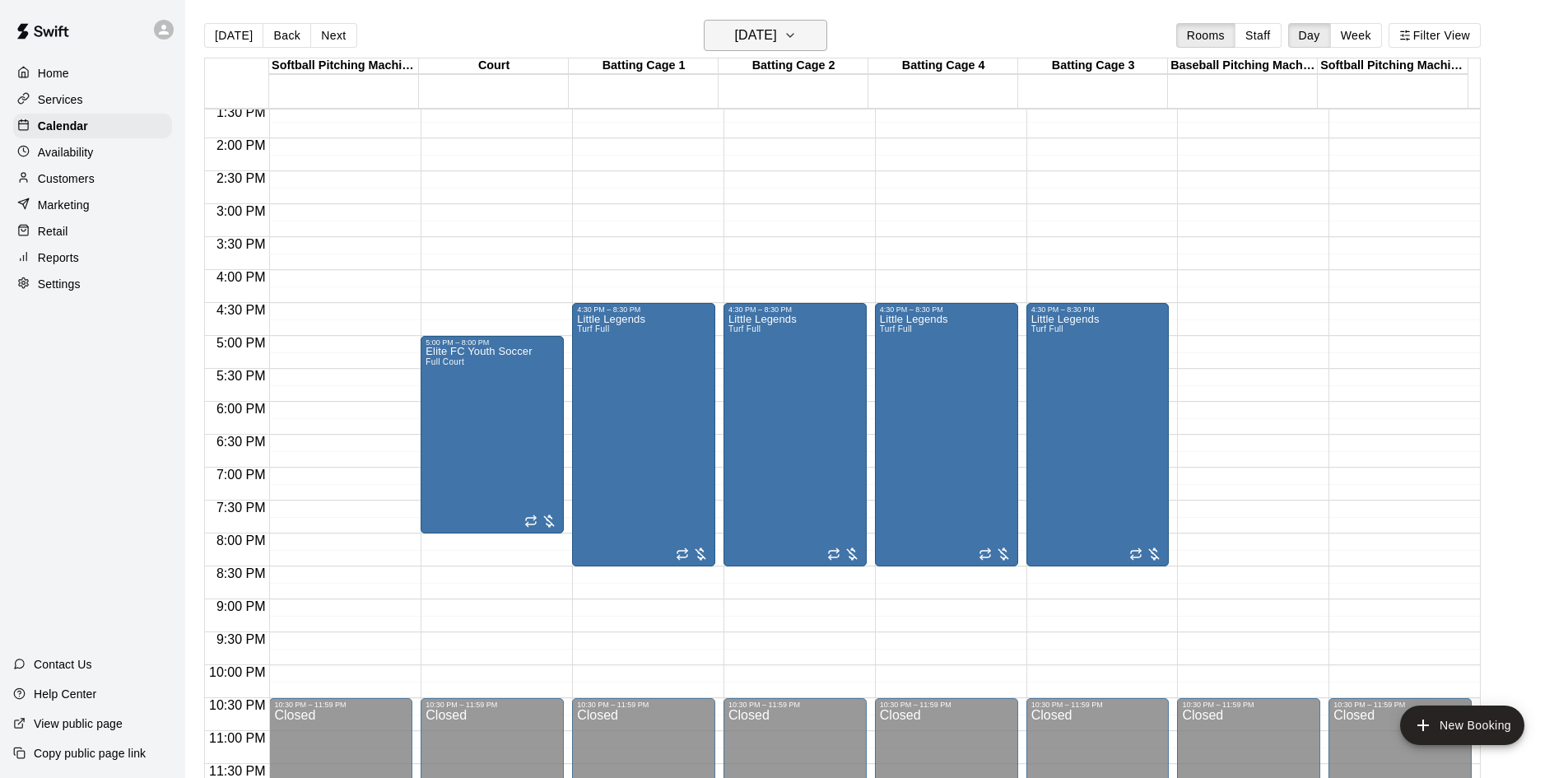
click at [777, 27] on h6 "Tuesday Jan 06" at bounding box center [756, 35] width 42 height 23
